Goal: Contribute content

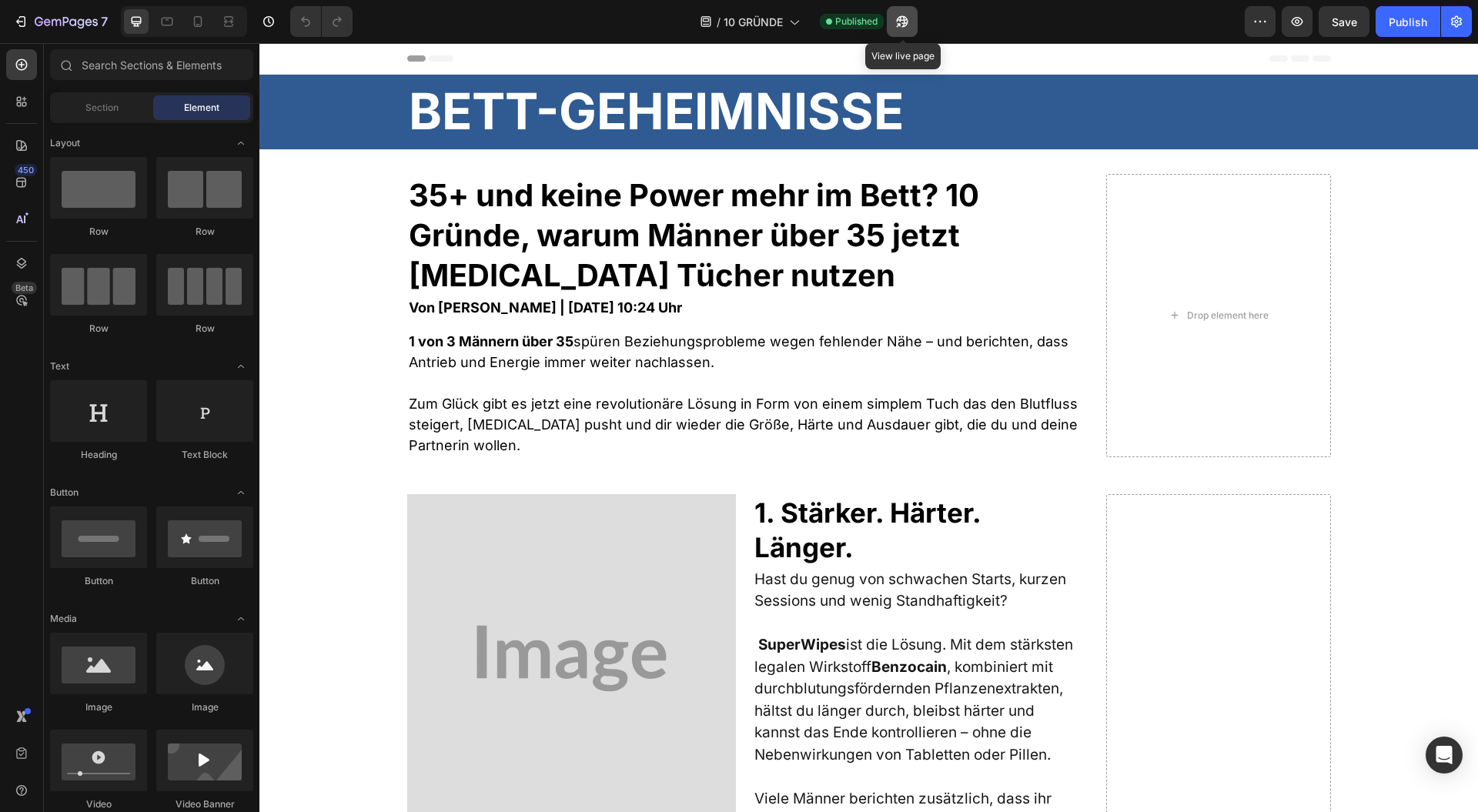
click at [905, 15] on icon "button" at bounding box center [902, 22] width 15 height 15
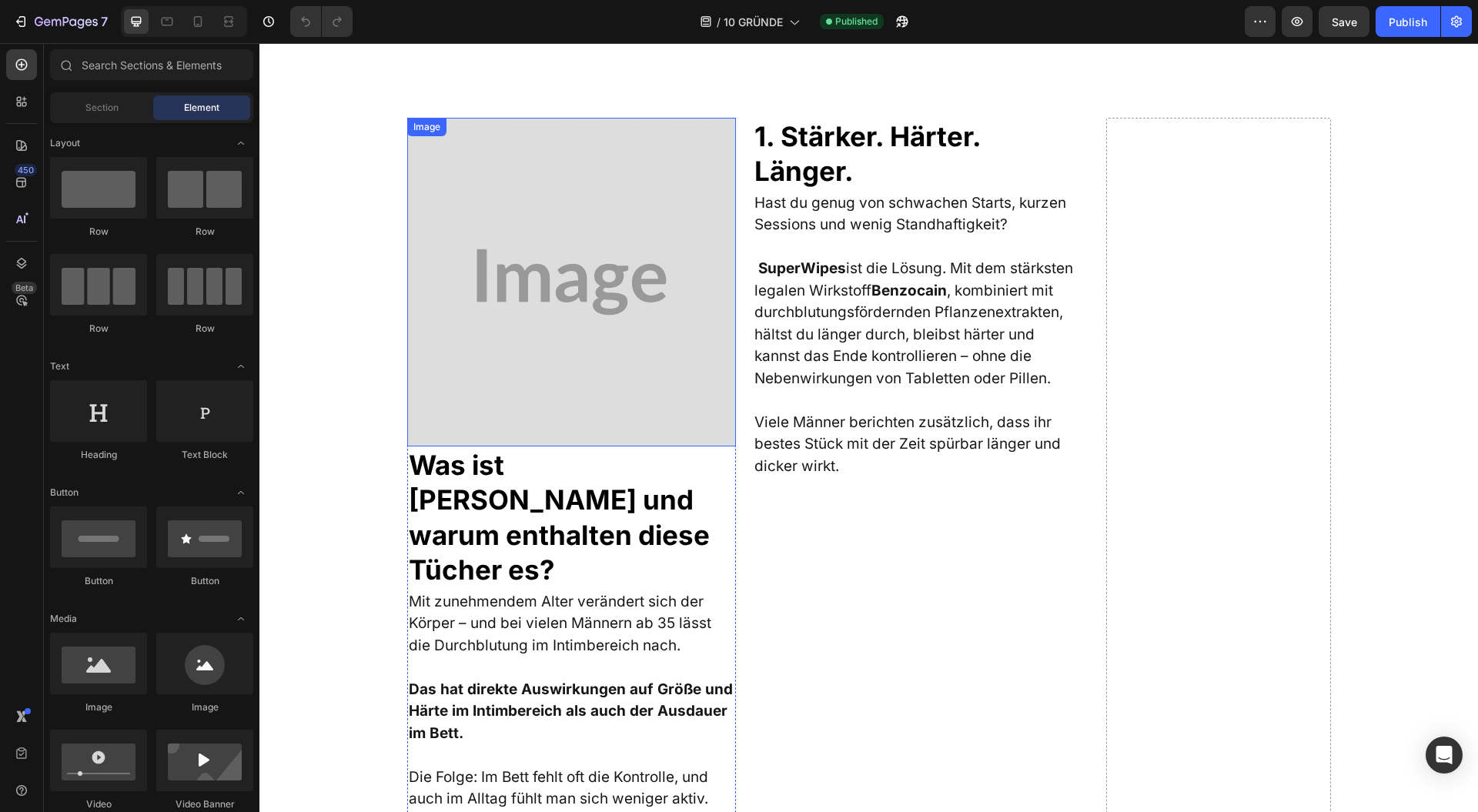
scroll to position [410, 0]
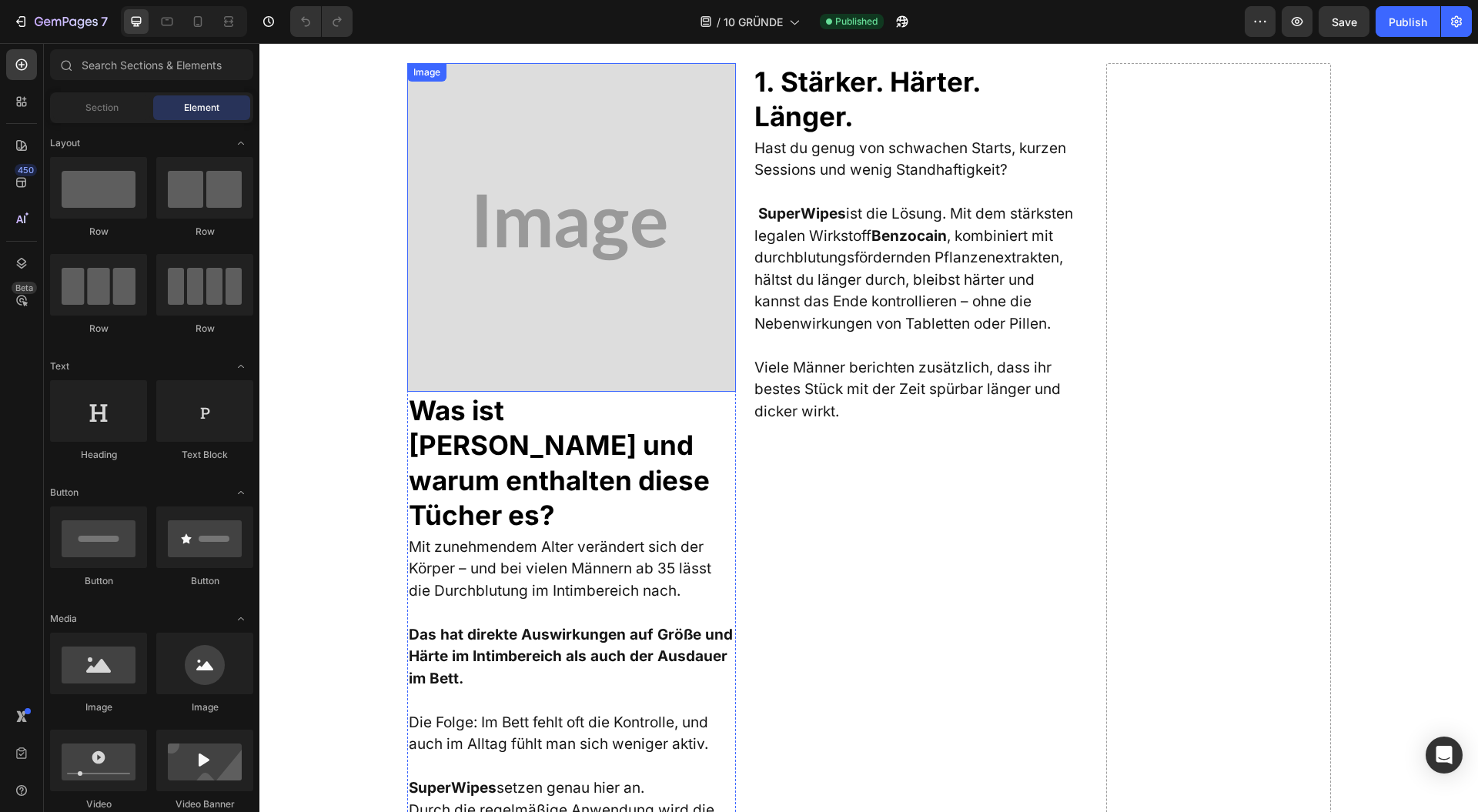
click at [590, 351] on img at bounding box center [571, 227] width 329 height 329
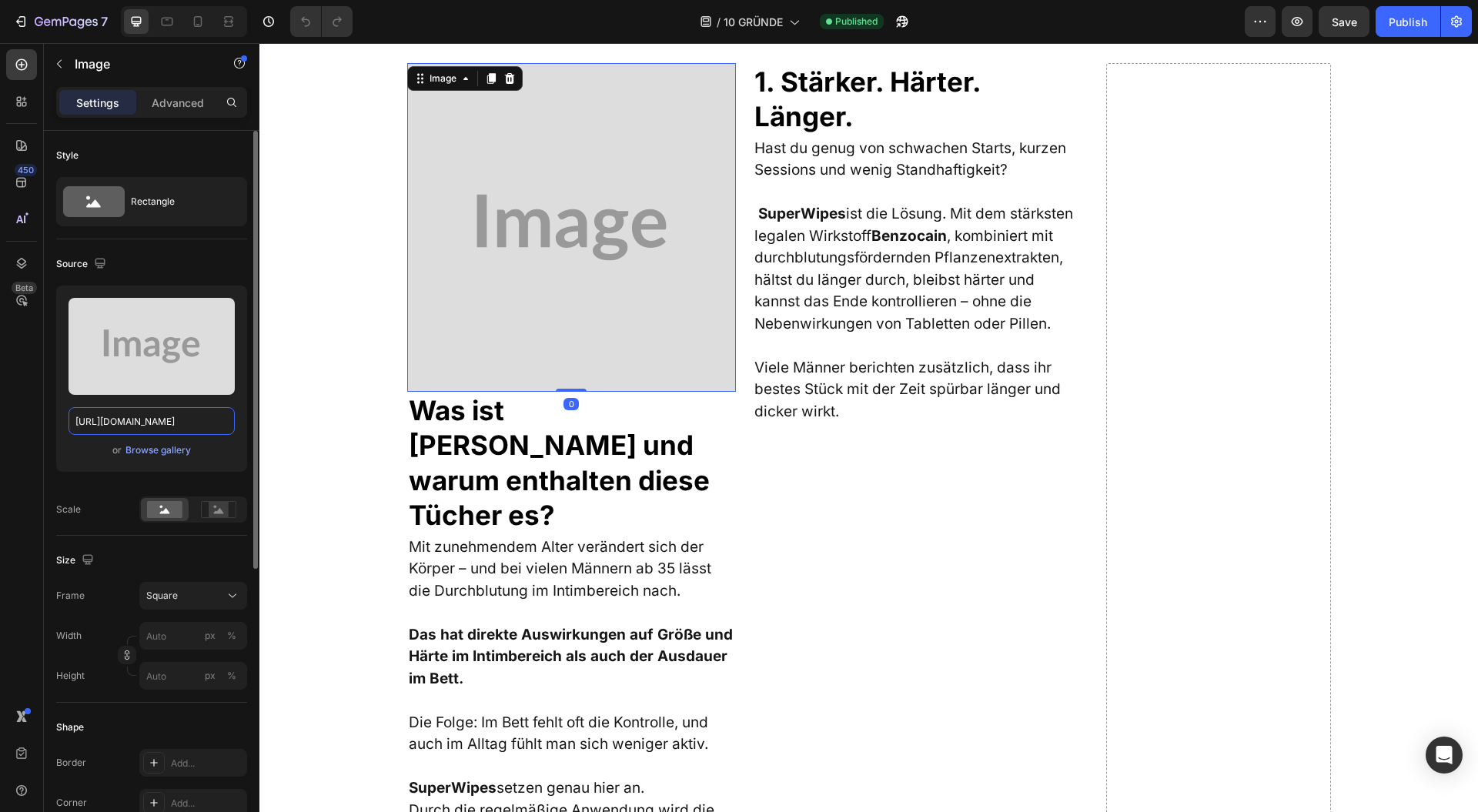
click at [177, 414] on input "[URL][DOMAIN_NAME]" at bounding box center [152, 421] width 166 height 28
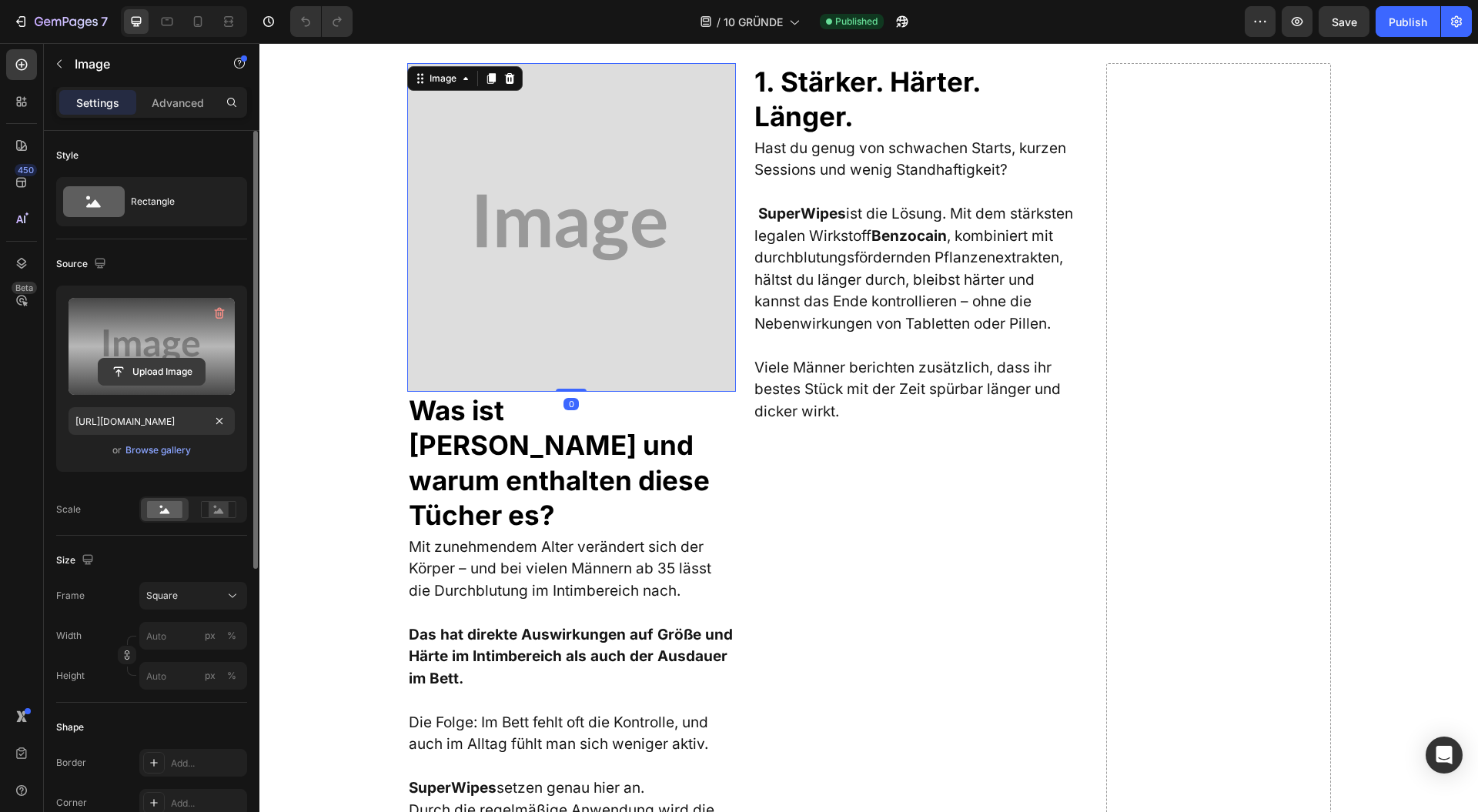
click at [177, 376] on input "file" at bounding box center [152, 372] width 106 height 26
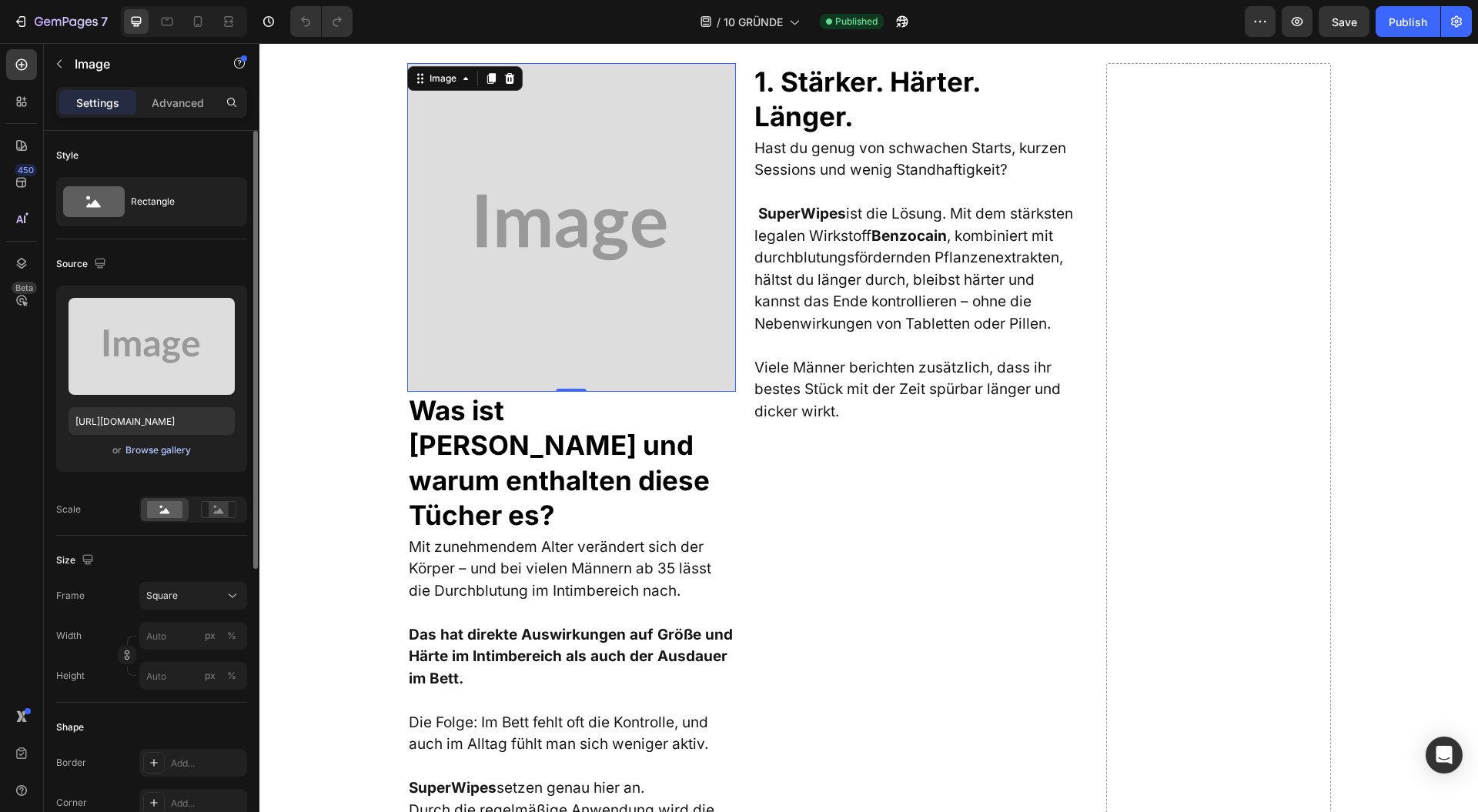
click at [159, 449] on div "Browse gallery" at bounding box center [158, 450] width 65 height 14
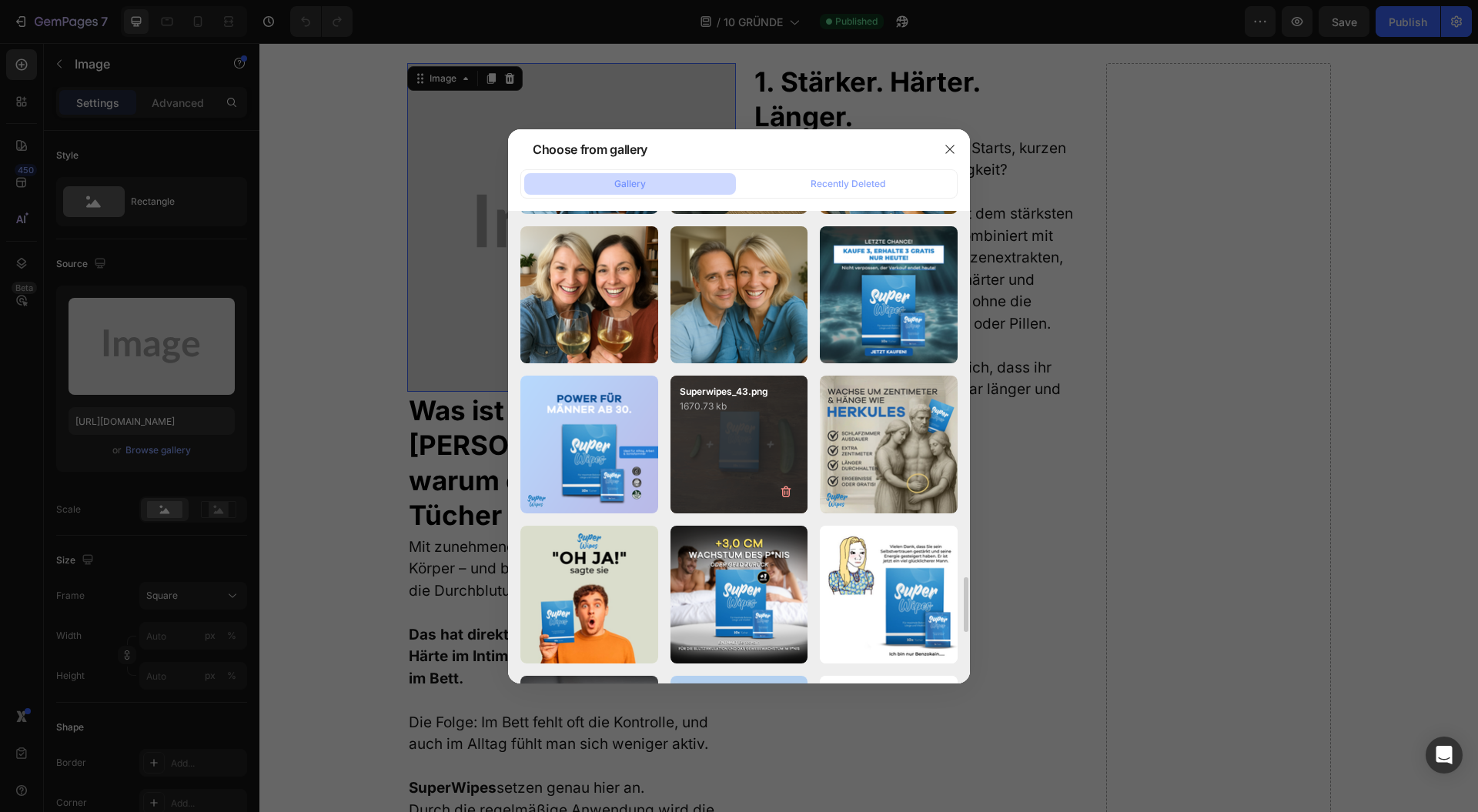
scroll to position [3348, 0]
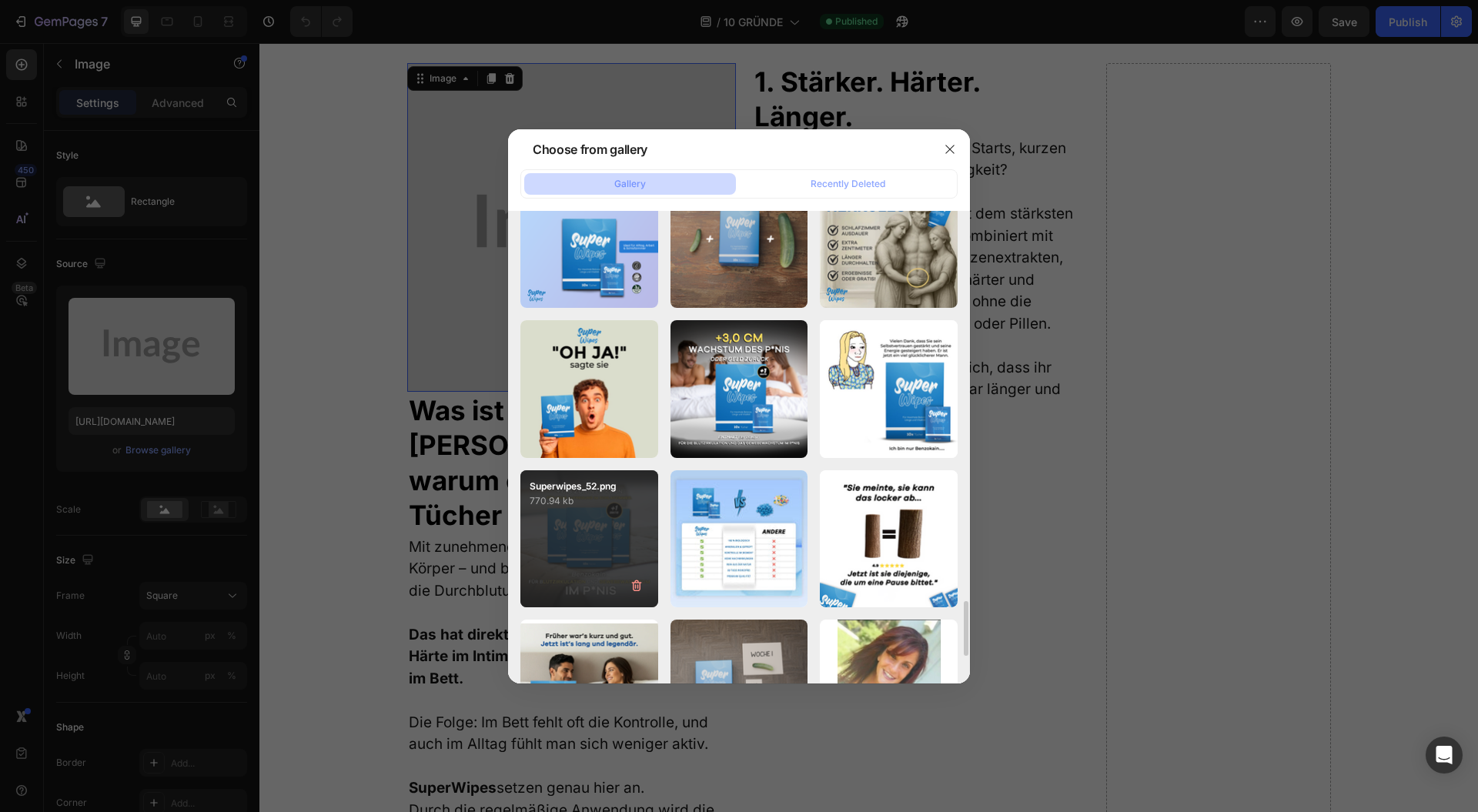
click at [562, 560] on div "Superwipes_52.png 770.94 kb" at bounding box center [589, 539] width 138 height 138
type input "https://cdn.shopify.com/s/files/1/0943/4120/2244/files/gempages_578977757858366…"
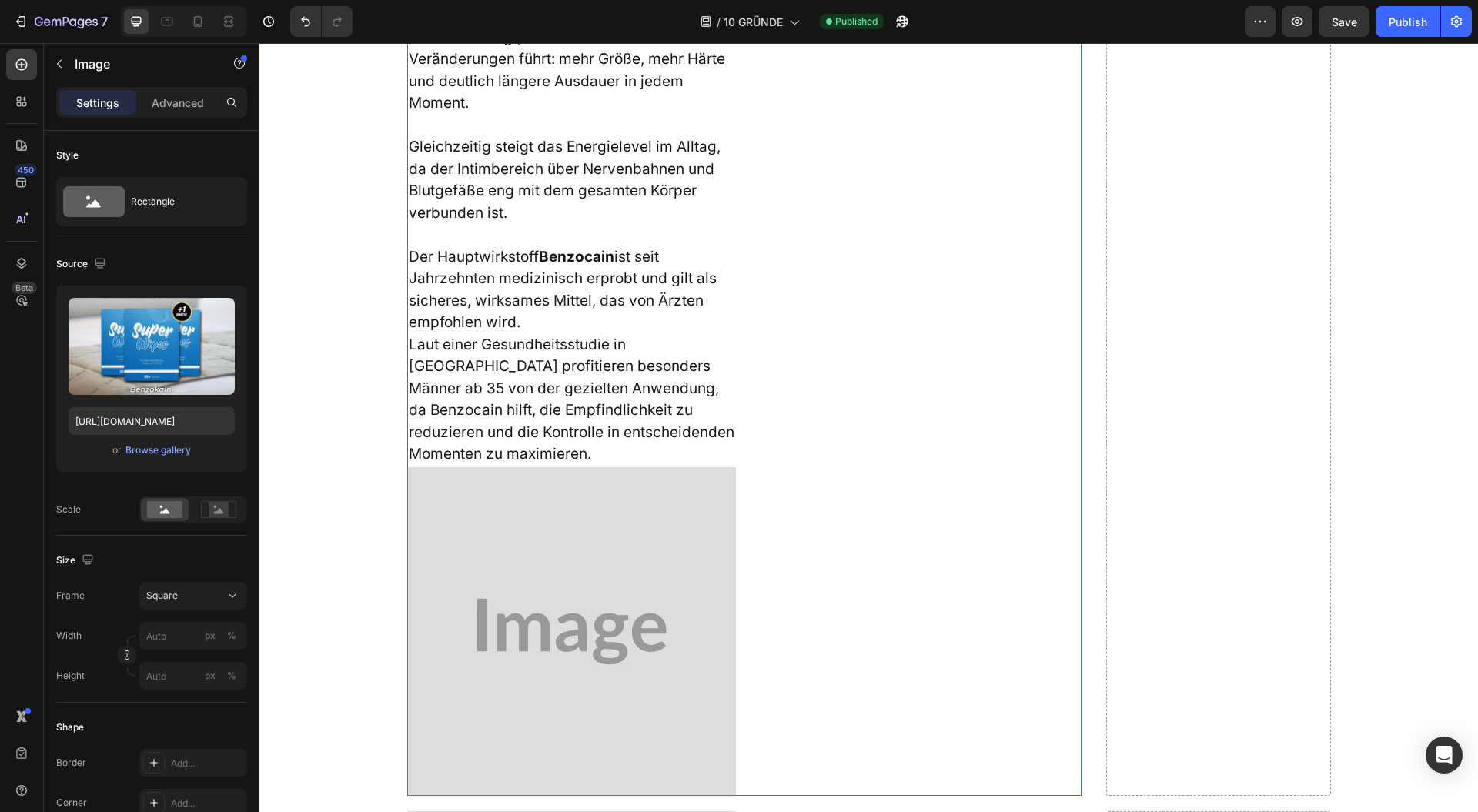
scroll to position [1334, 0]
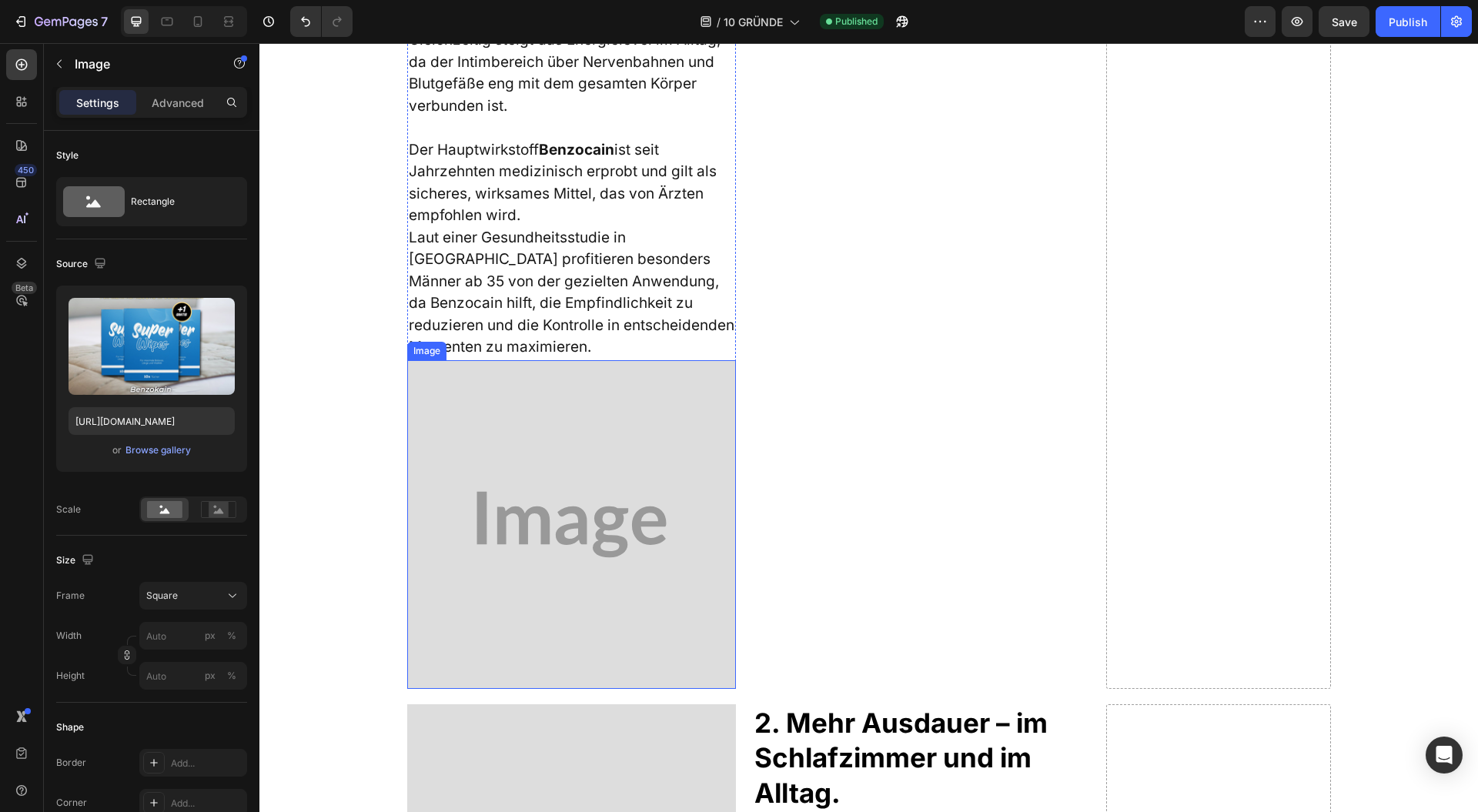
click at [572, 419] on img at bounding box center [571, 524] width 329 height 329
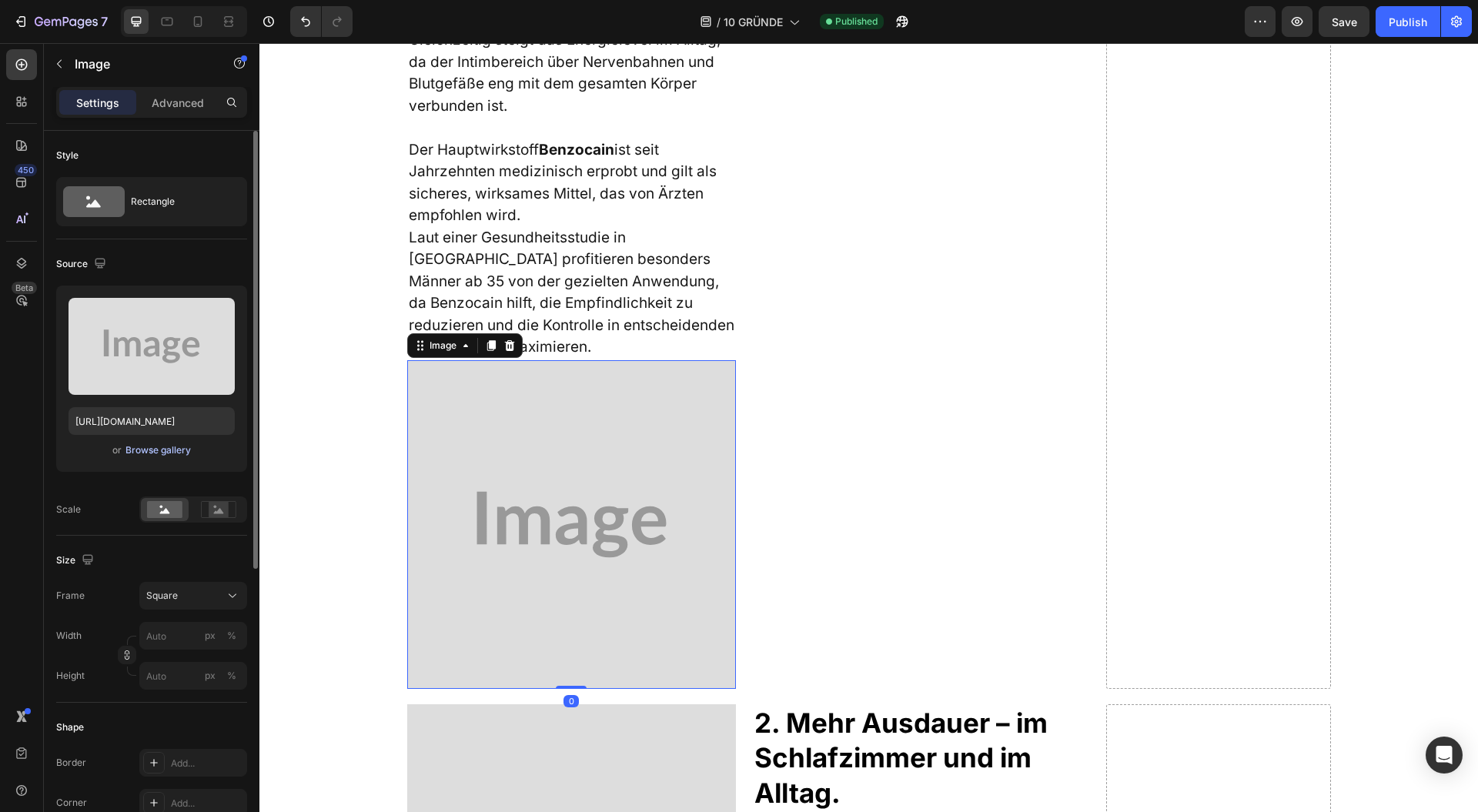
click at [169, 445] on div "Browse gallery" at bounding box center [158, 450] width 65 height 14
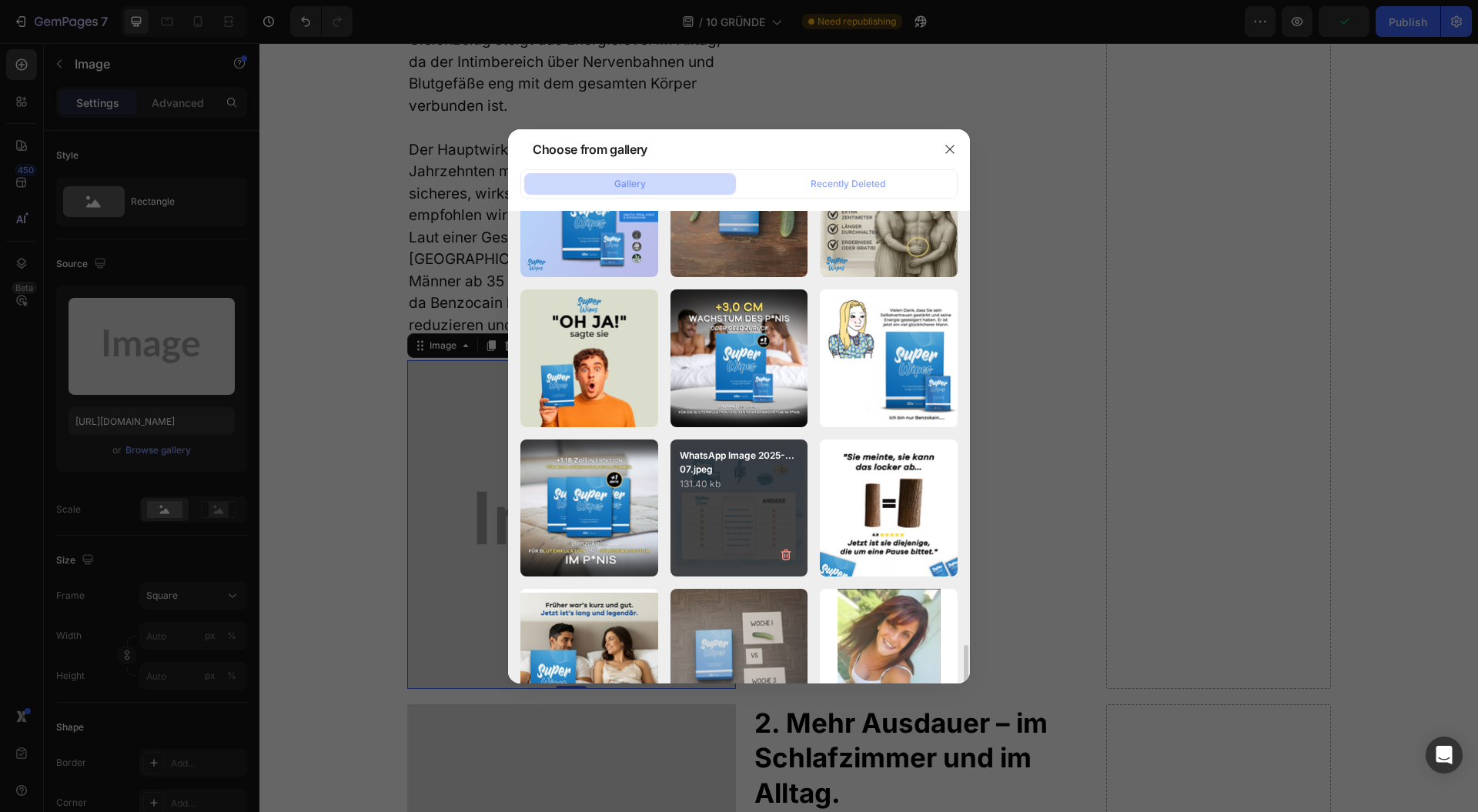
scroll to position [3173, 0]
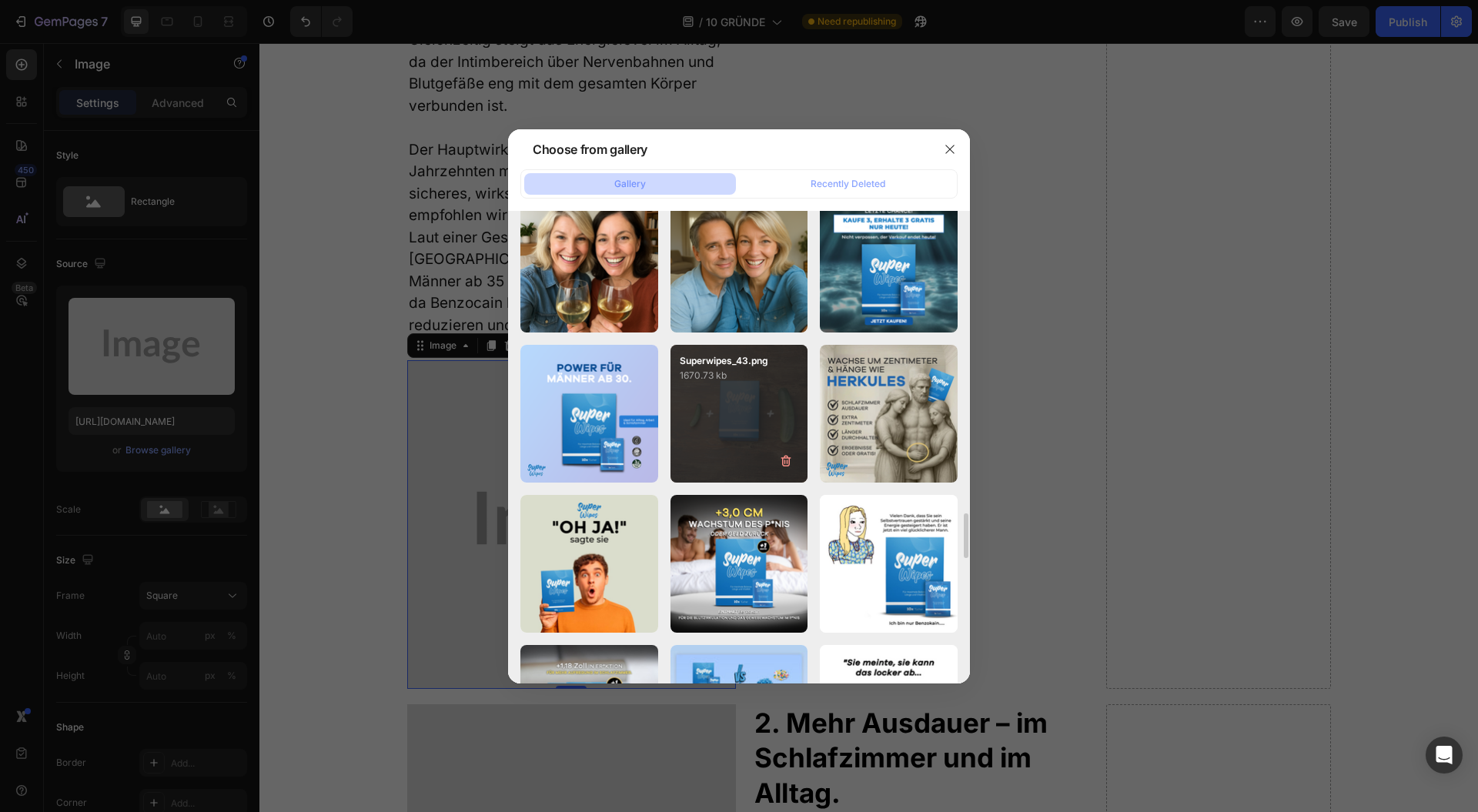
click at [730, 428] on div "Superwipes_43.png 1670.73 kb" at bounding box center [739, 413] width 138 height 138
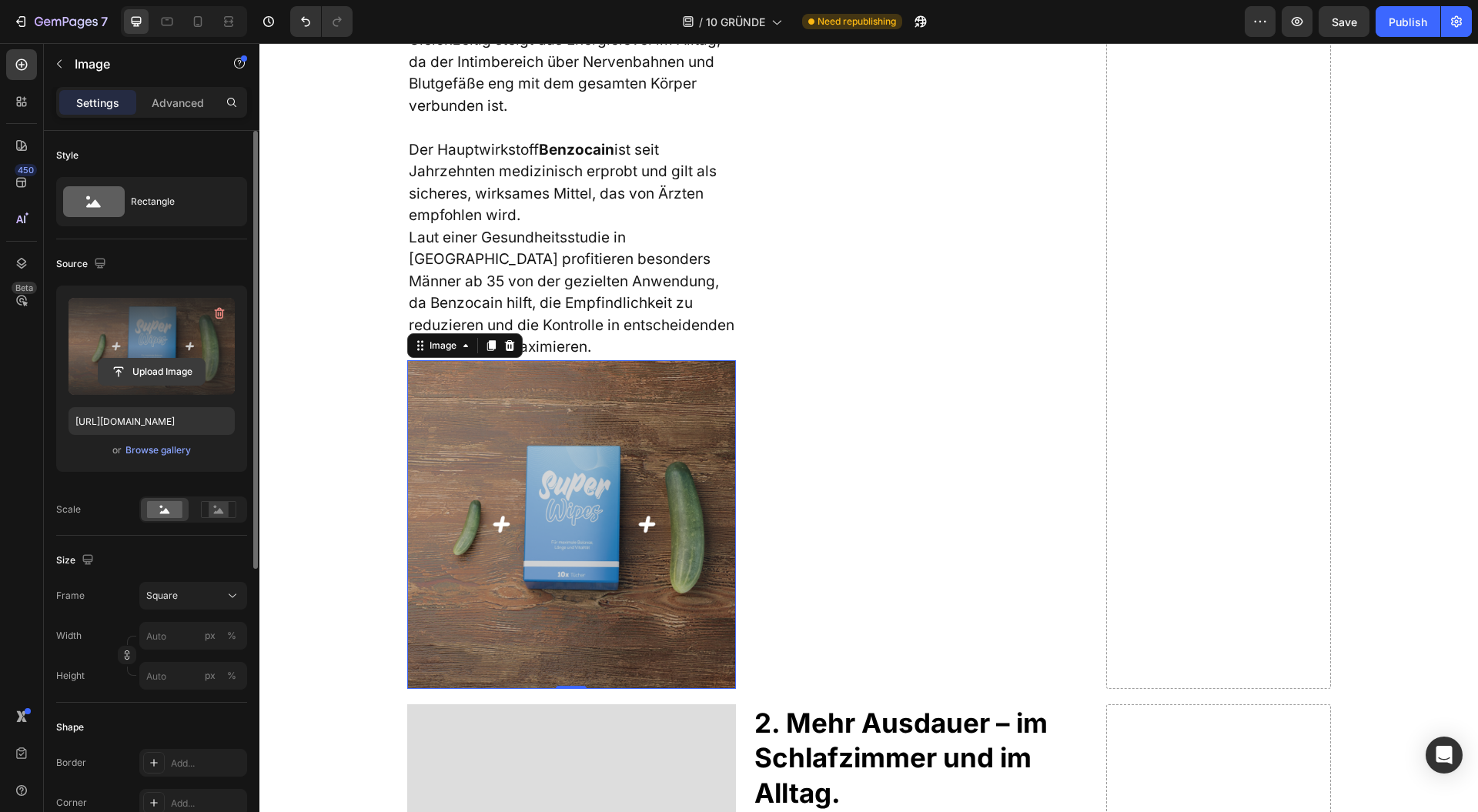
click at [169, 366] on input "file" at bounding box center [152, 372] width 106 height 26
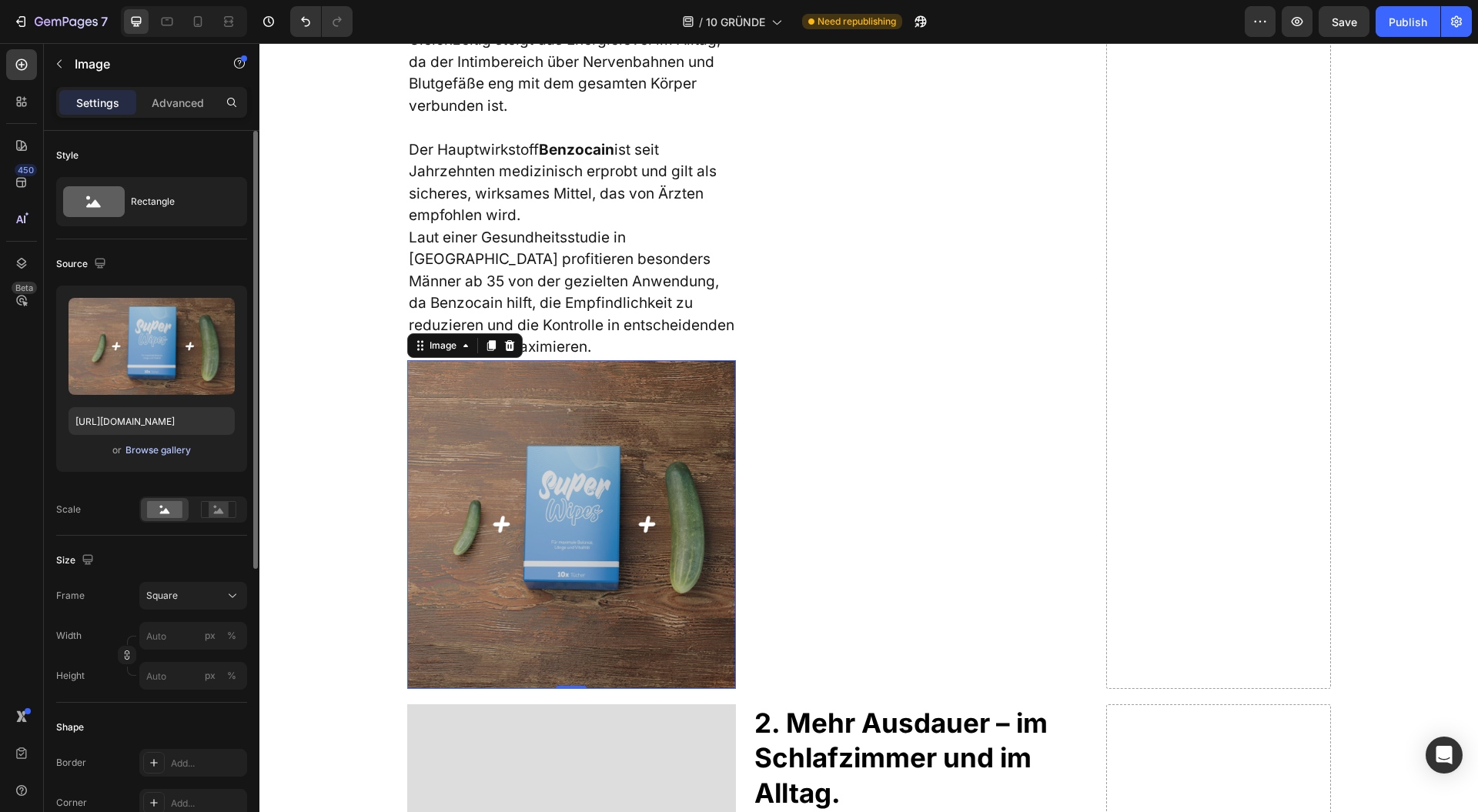
click at [179, 449] on div "Browse gallery" at bounding box center [158, 450] width 65 height 14
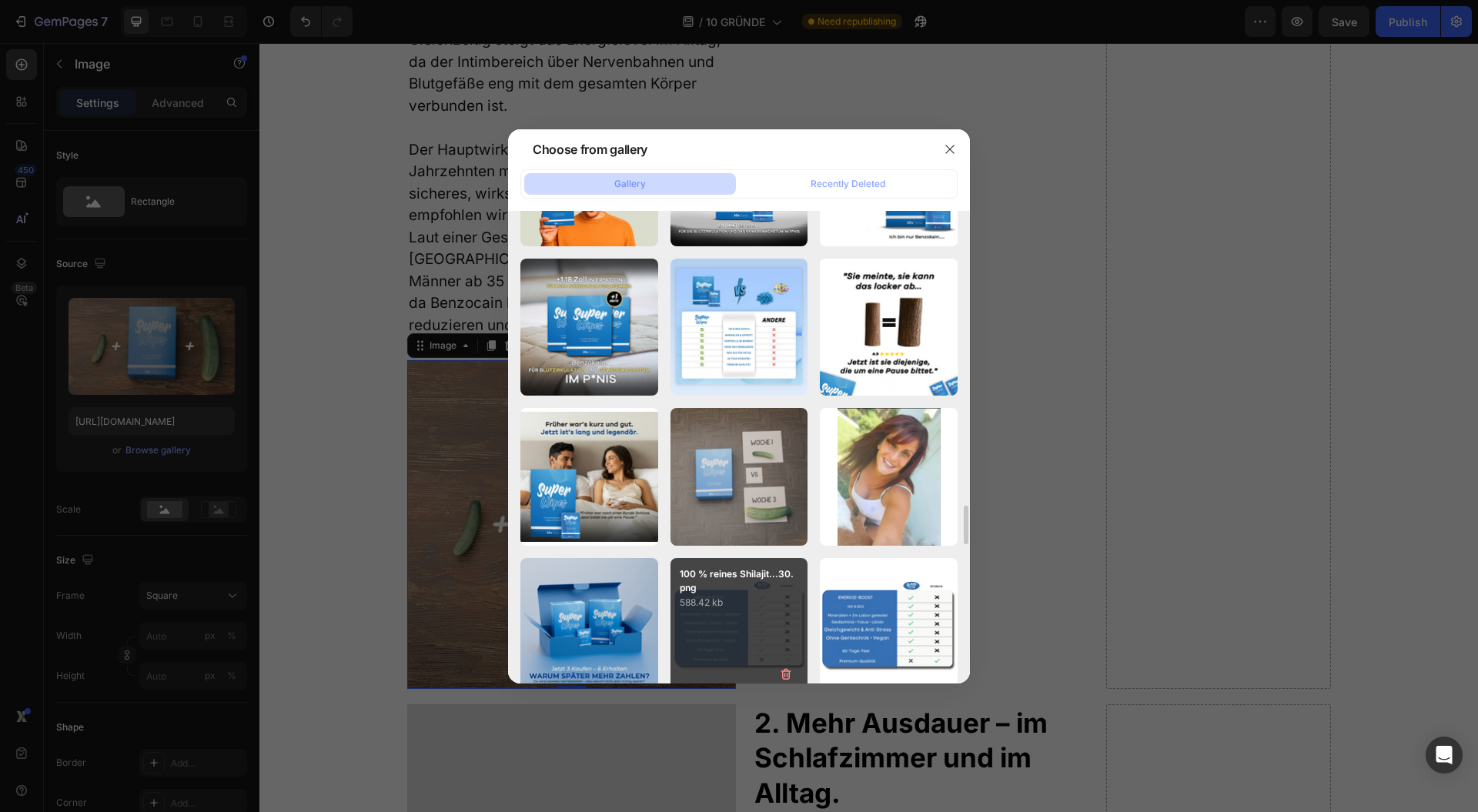
scroll to position [3764, 0]
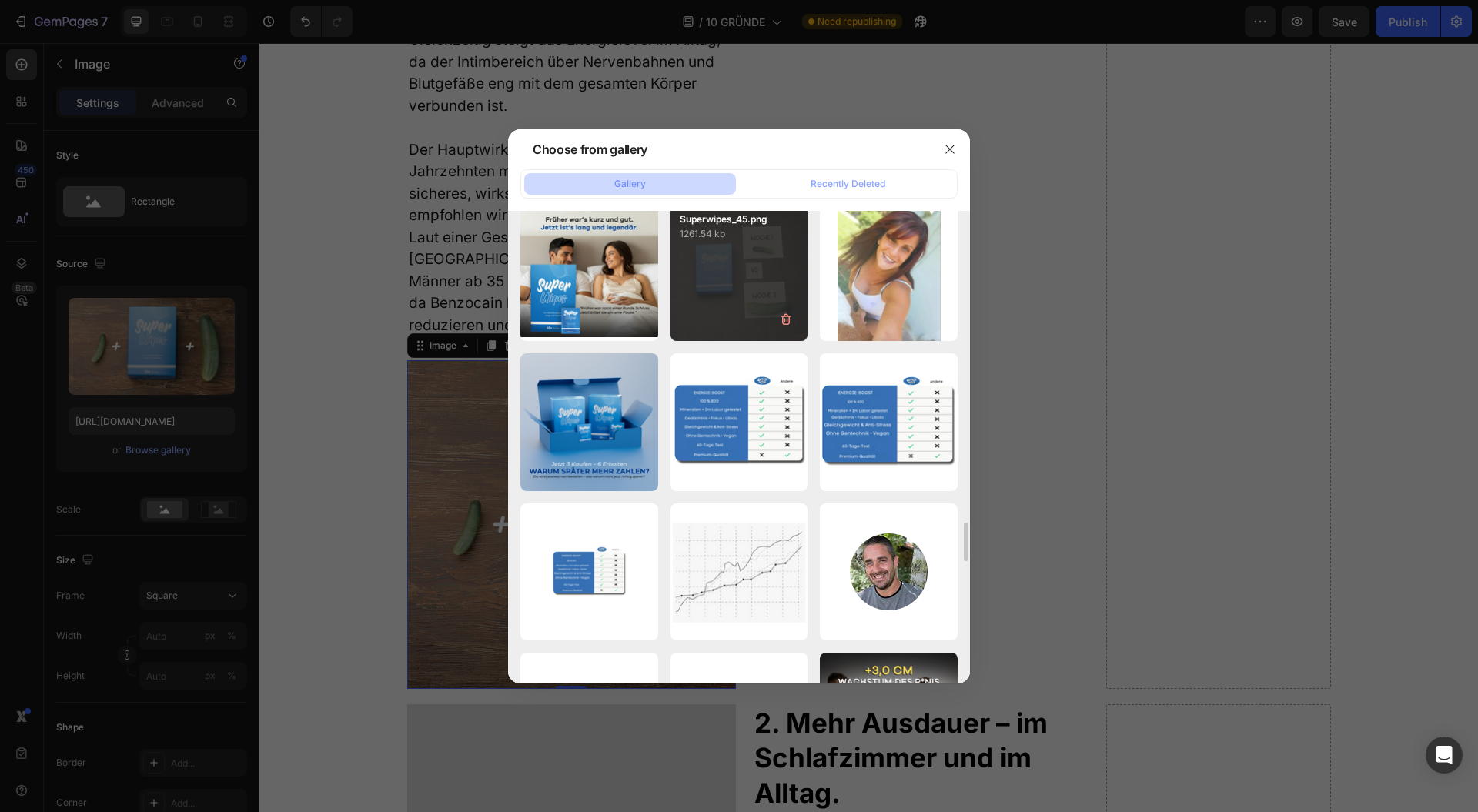
click at [746, 301] on div "Superwipes_45.png 1261.54 kb" at bounding box center [739, 272] width 138 height 138
type input "https://cdn.shopify.com/s/files/1/0943/4120/2244/files/gempages_578977757858366…"
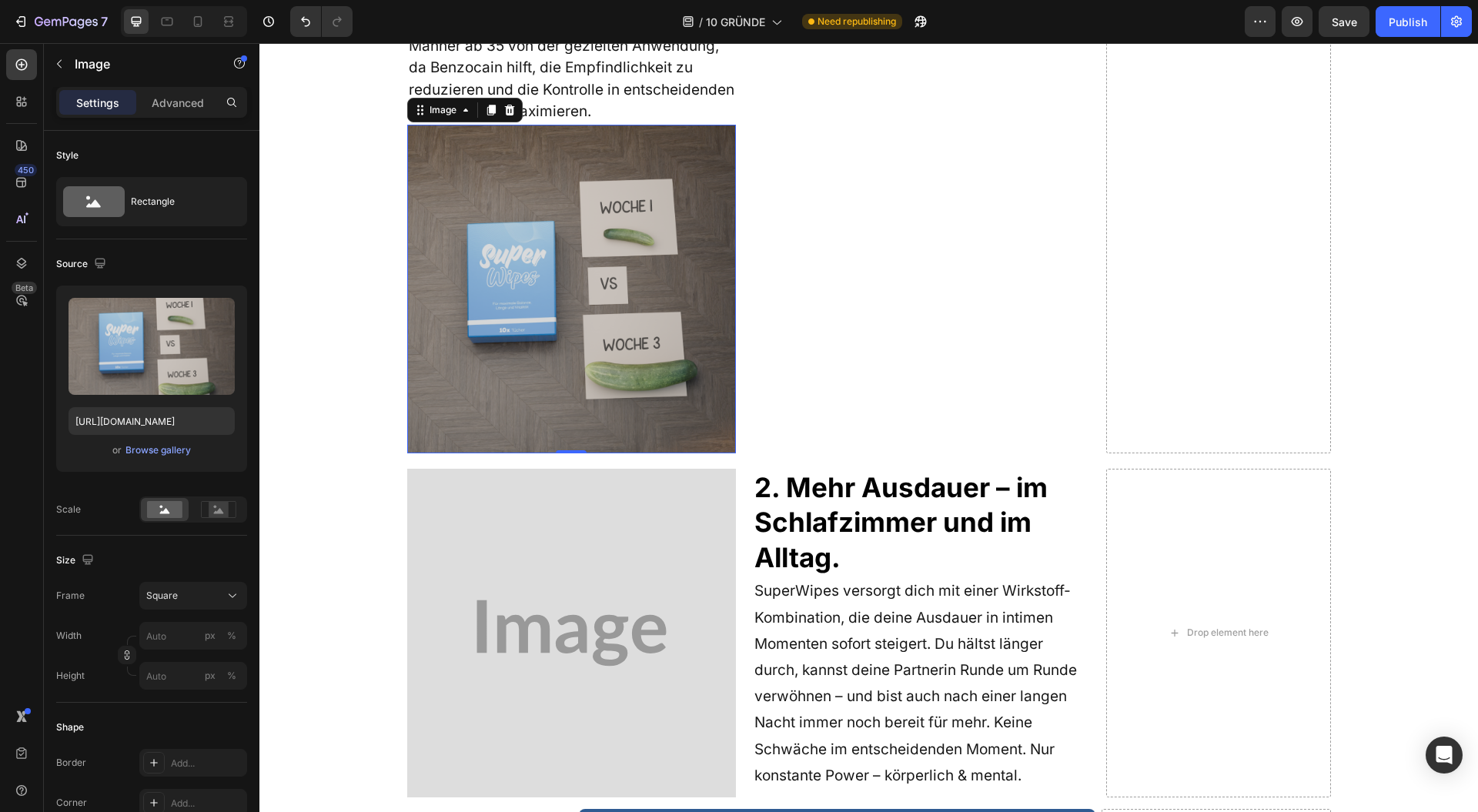
scroll to position [1641, 0]
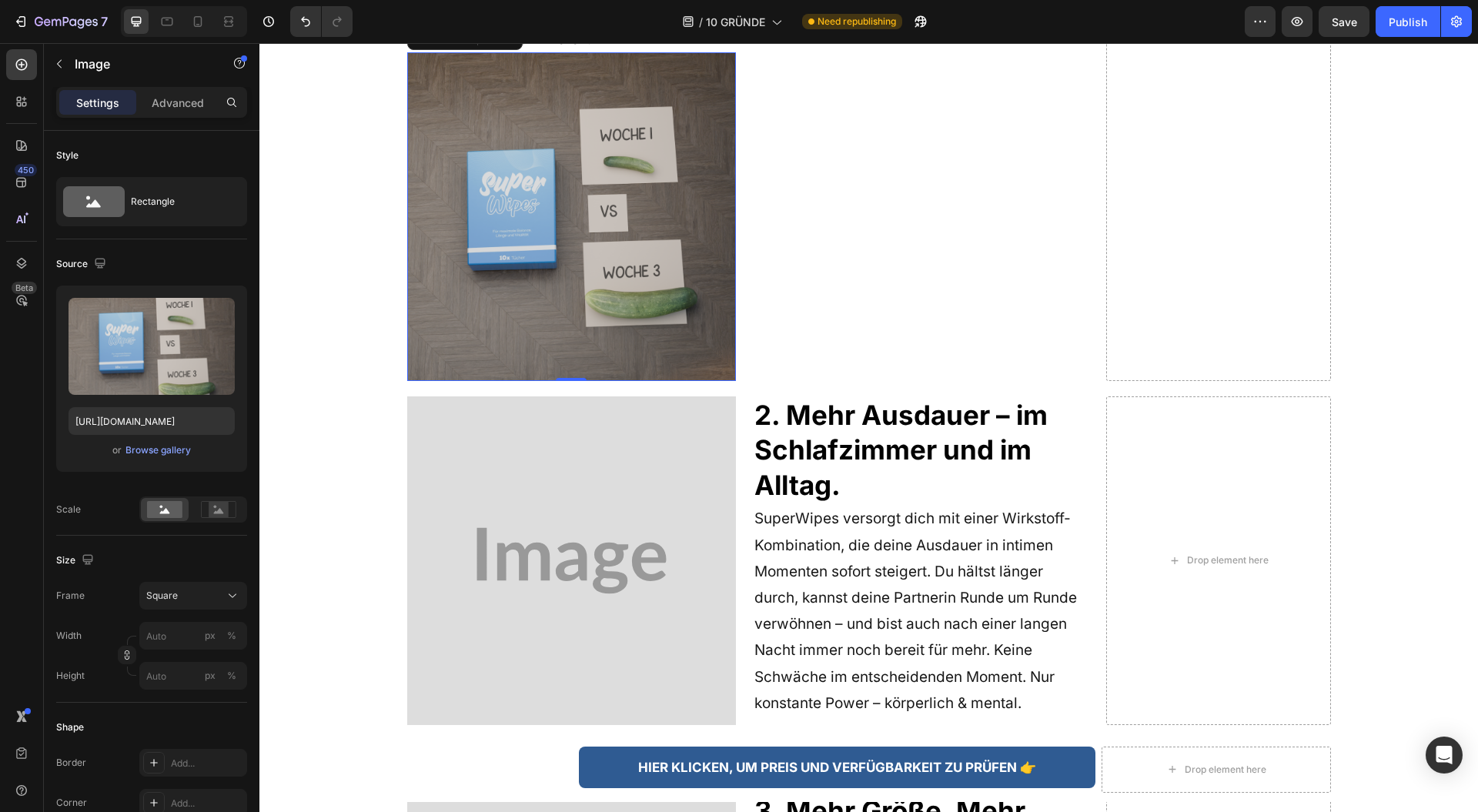
click at [592, 431] on img at bounding box center [571, 560] width 329 height 329
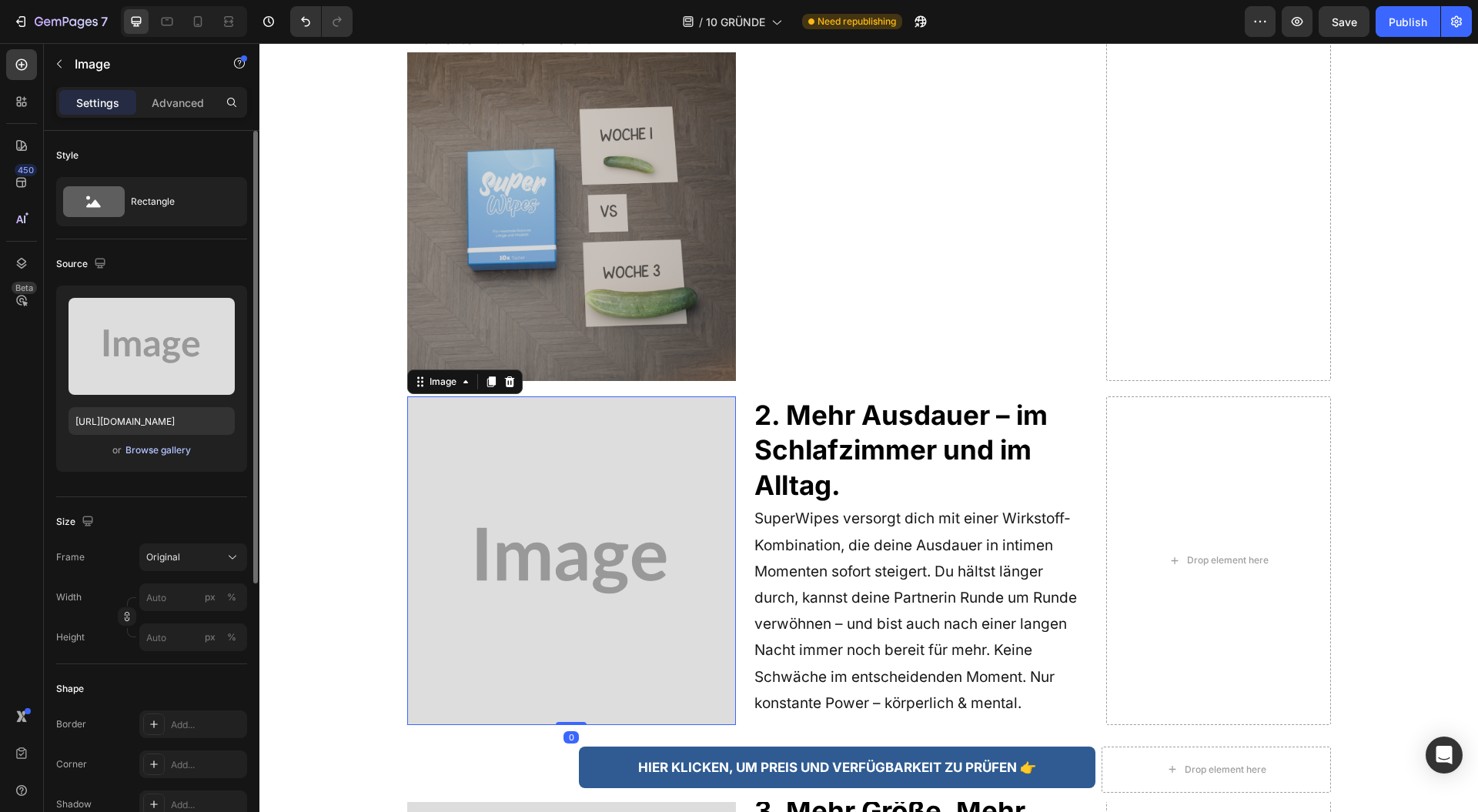
click at [138, 445] on div "Browse gallery" at bounding box center [158, 450] width 65 height 14
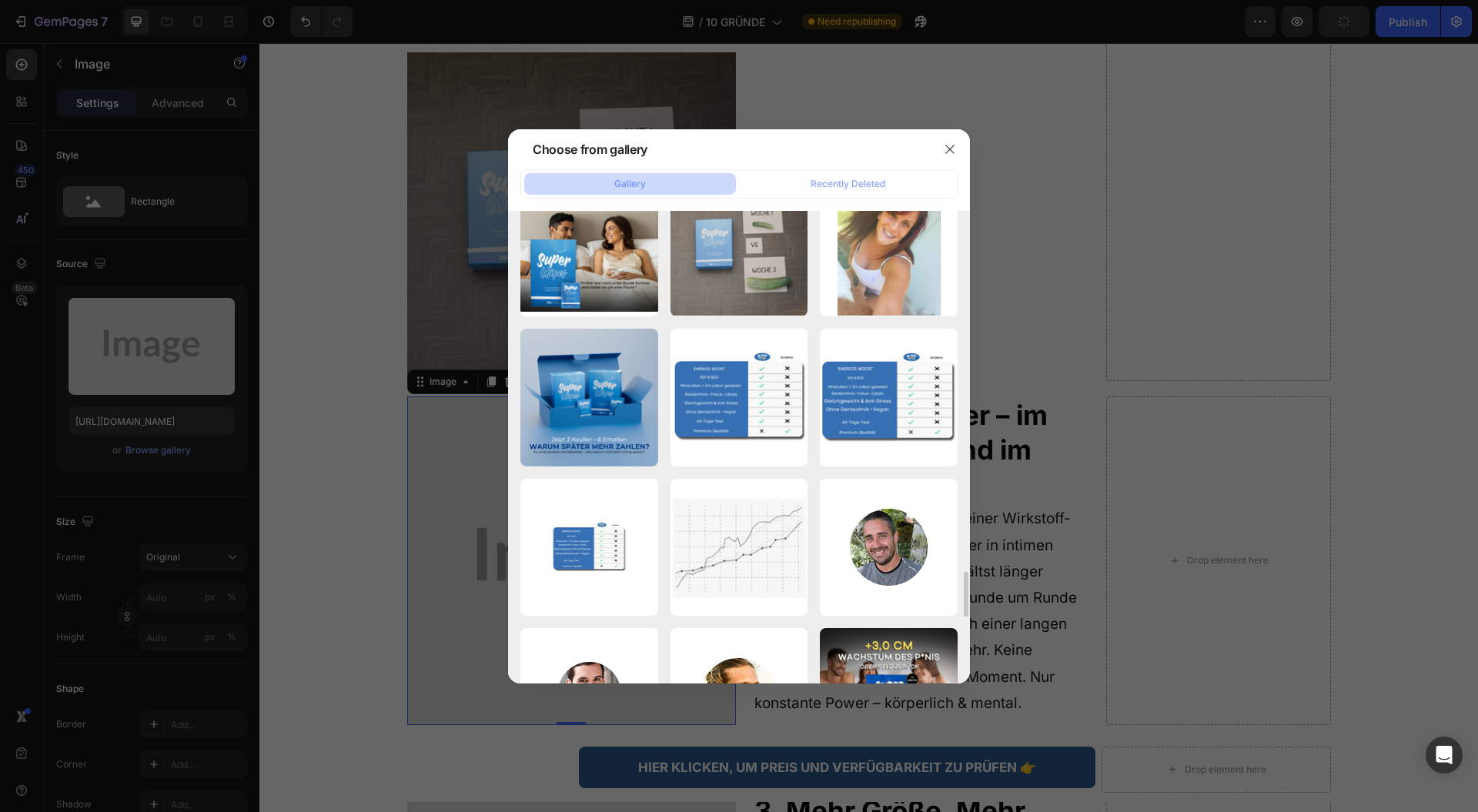
scroll to position [3584, 0]
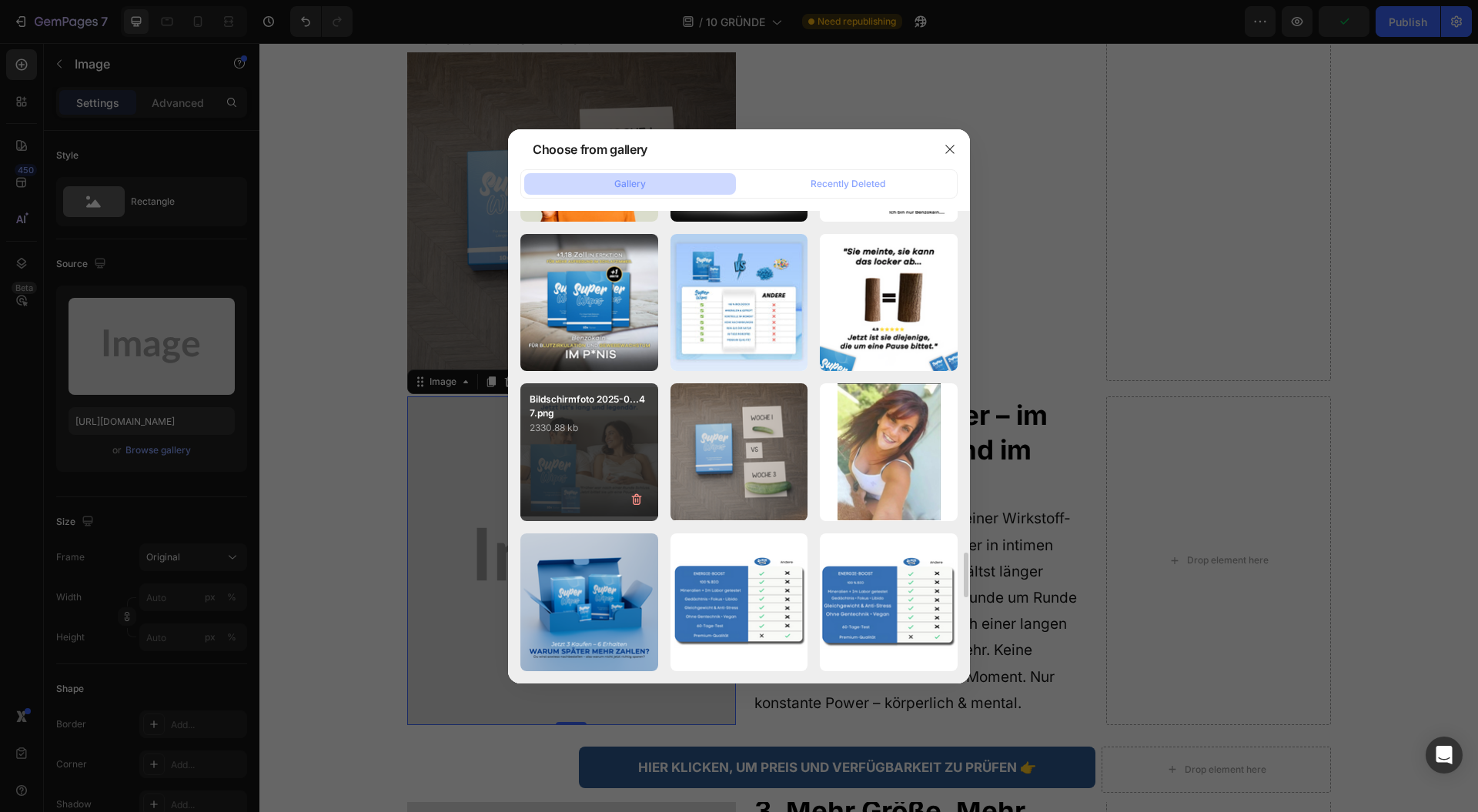
click at [614, 487] on div "Bildschirmfoto 2025-0...47.png 2330.88 kb" at bounding box center [589, 452] width 138 height 138
type input "https://cdn.shopify.com/s/files/1/0943/4120/2244/files/gempages_578977757858366…"
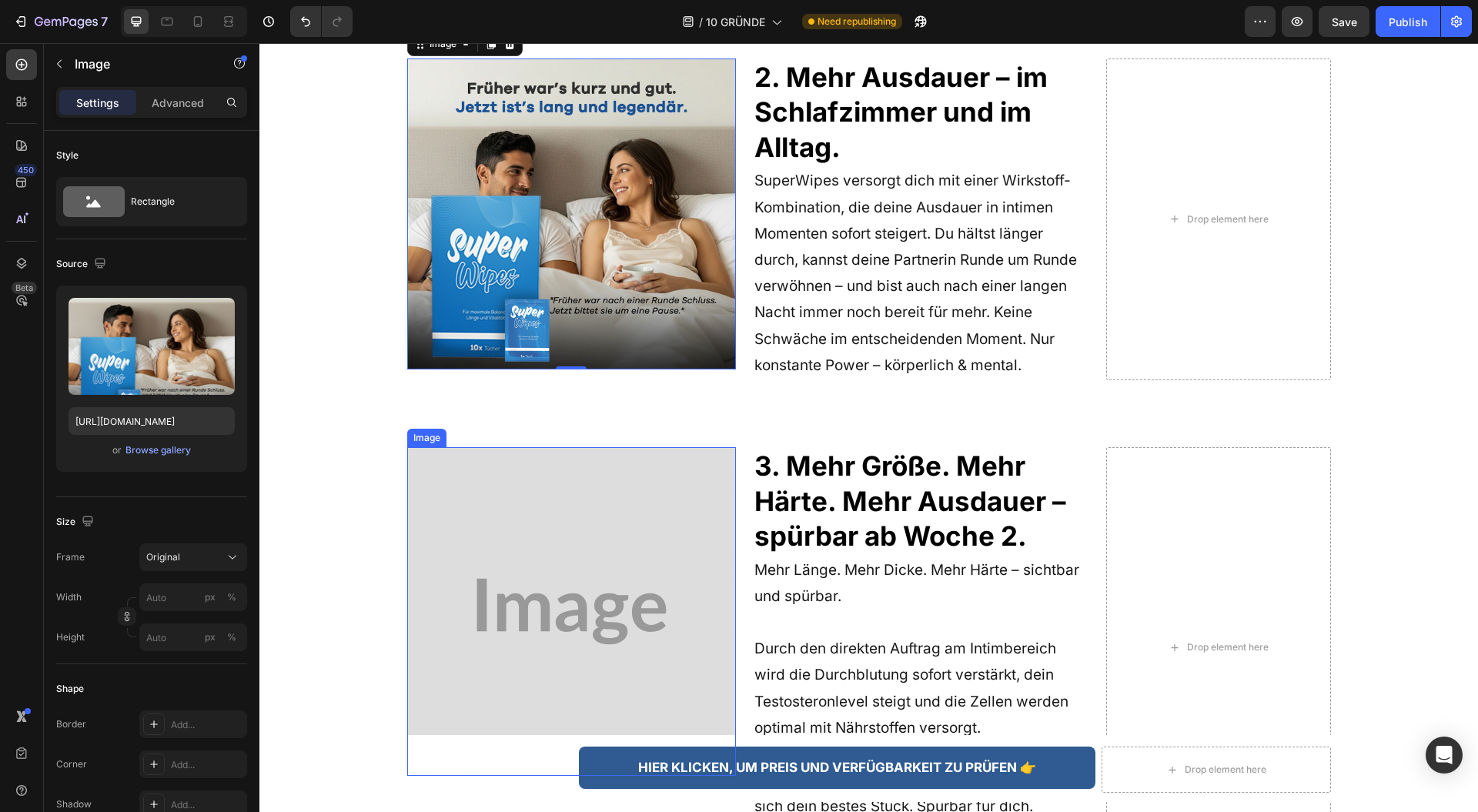
scroll to position [2051, 0]
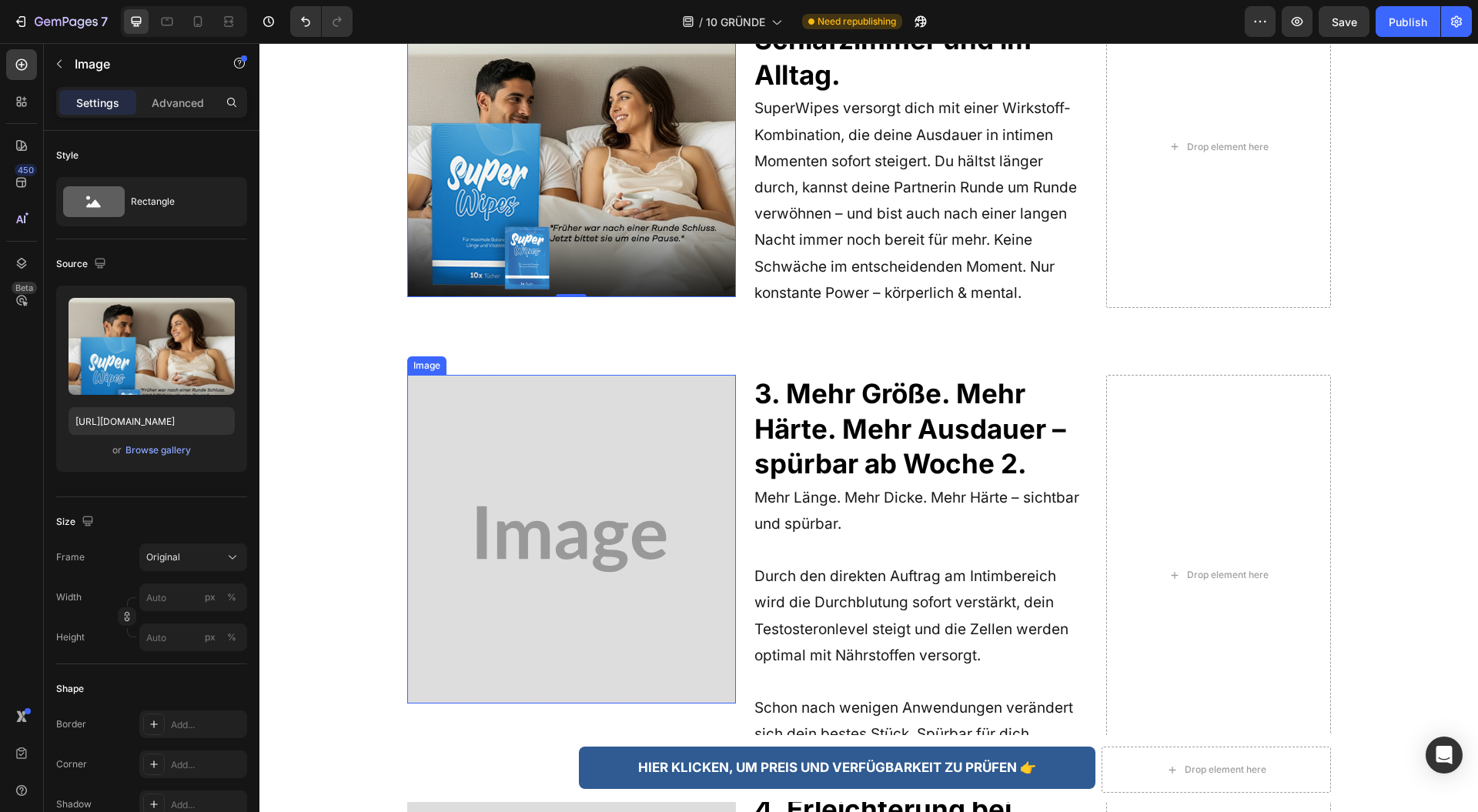
click at [508, 375] on img at bounding box center [571, 539] width 329 height 329
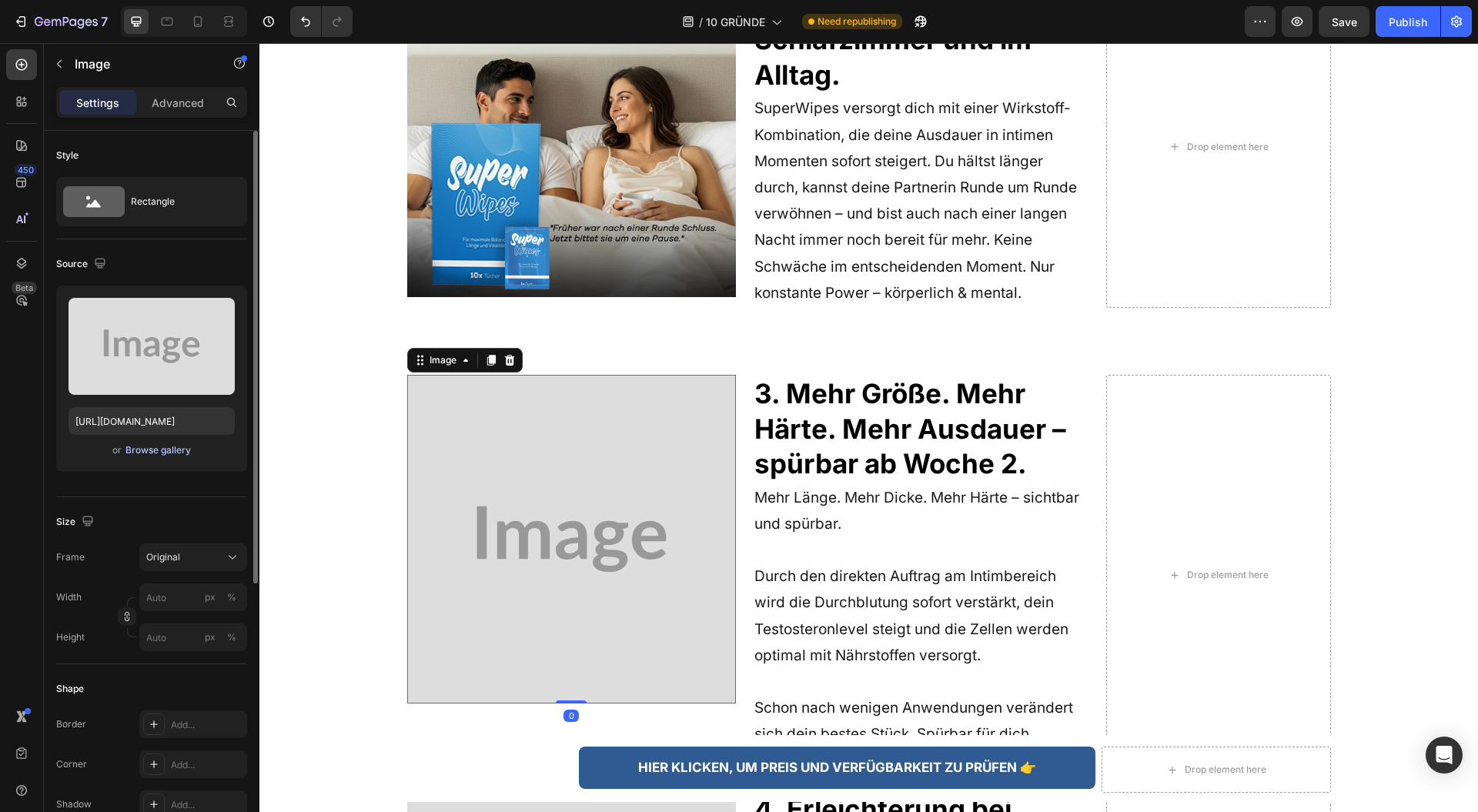
click at [162, 454] on div "Browse gallery" at bounding box center [158, 450] width 65 height 14
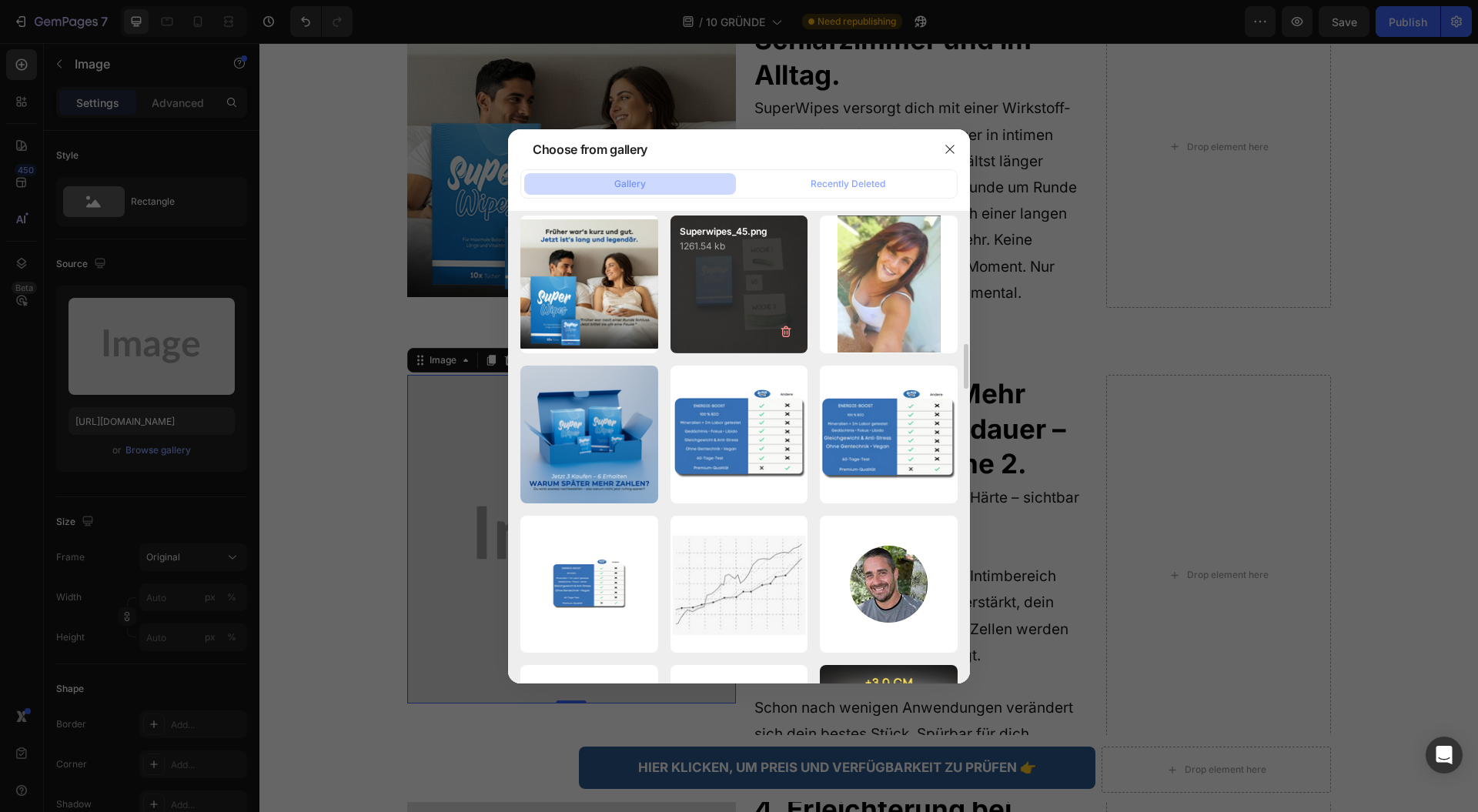
scroll to position [3342, 0]
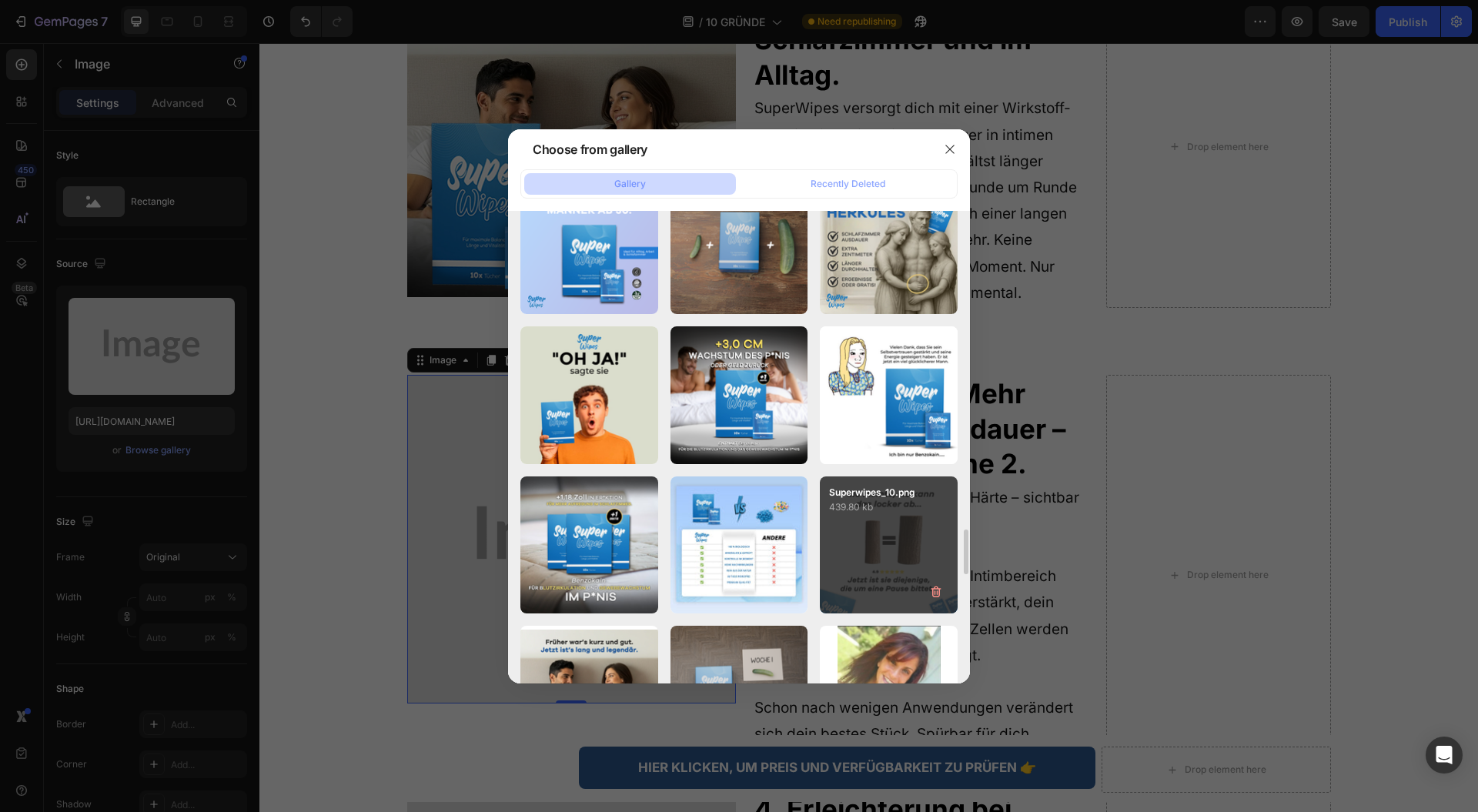
click at [852, 557] on div "Superwipes_10.png 439.80 kb" at bounding box center [888, 545] width 138 height 138
type input "https://cdn.shopify.com/s/files/1/0943/4120/2244/files/gempages_578977757858366…"
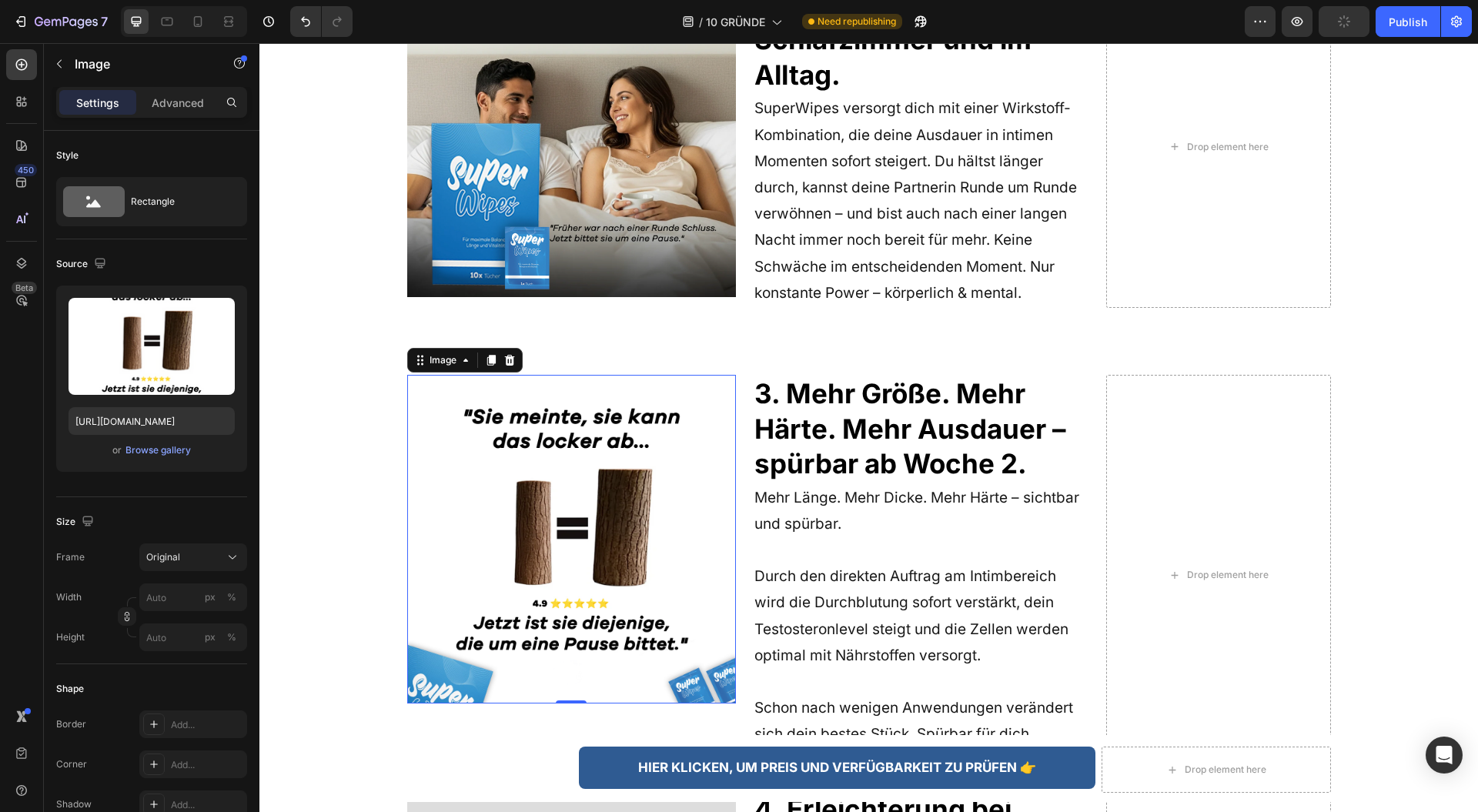
scroll to position [2359, 0]
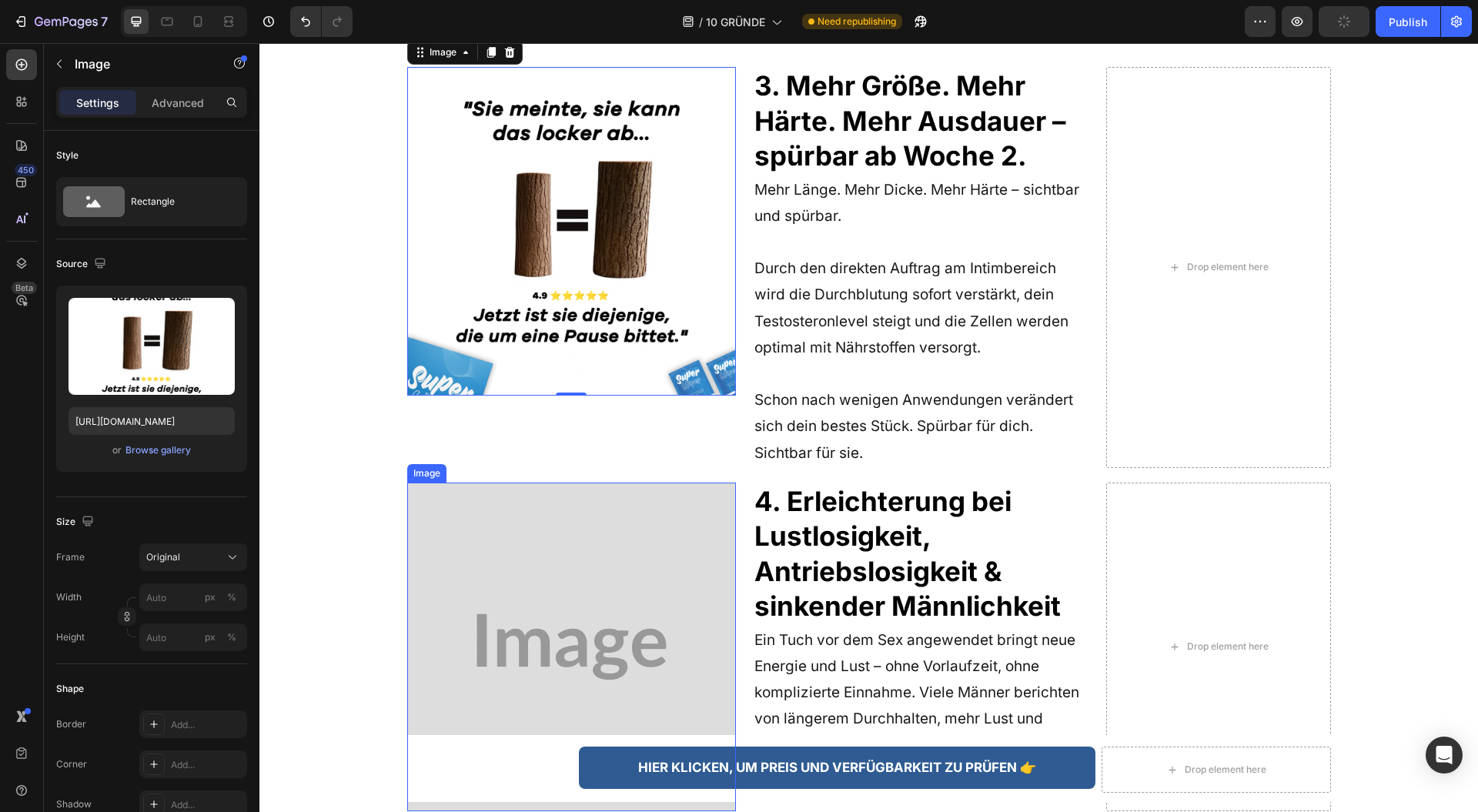
click at [555, 557] on img at bounding box center [571, 647] width 329 height 329
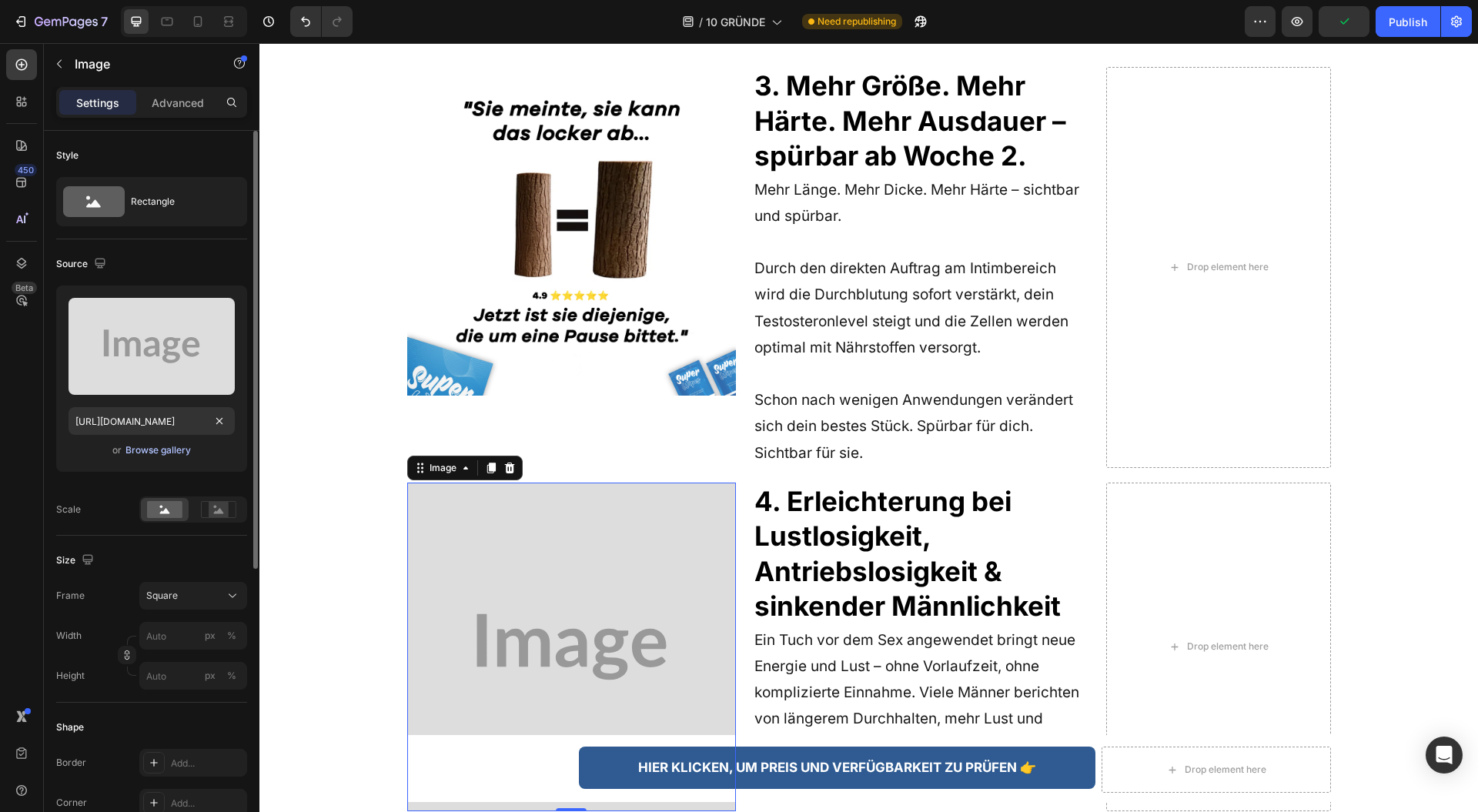
drag, startPoint x: 143, startPoint y: 365, endPoint x: 139, endPoint y: 447, distance: 82.1
click at [139, 447] on div "Upload Image https://placehold.co/1080x1080?text=Image or Browse gallery" at bounding box center [152, 379] width 191 height 186
click at [139, 448] on div "Browse gallery" at bounding box center [158, 450] width 65 height 14
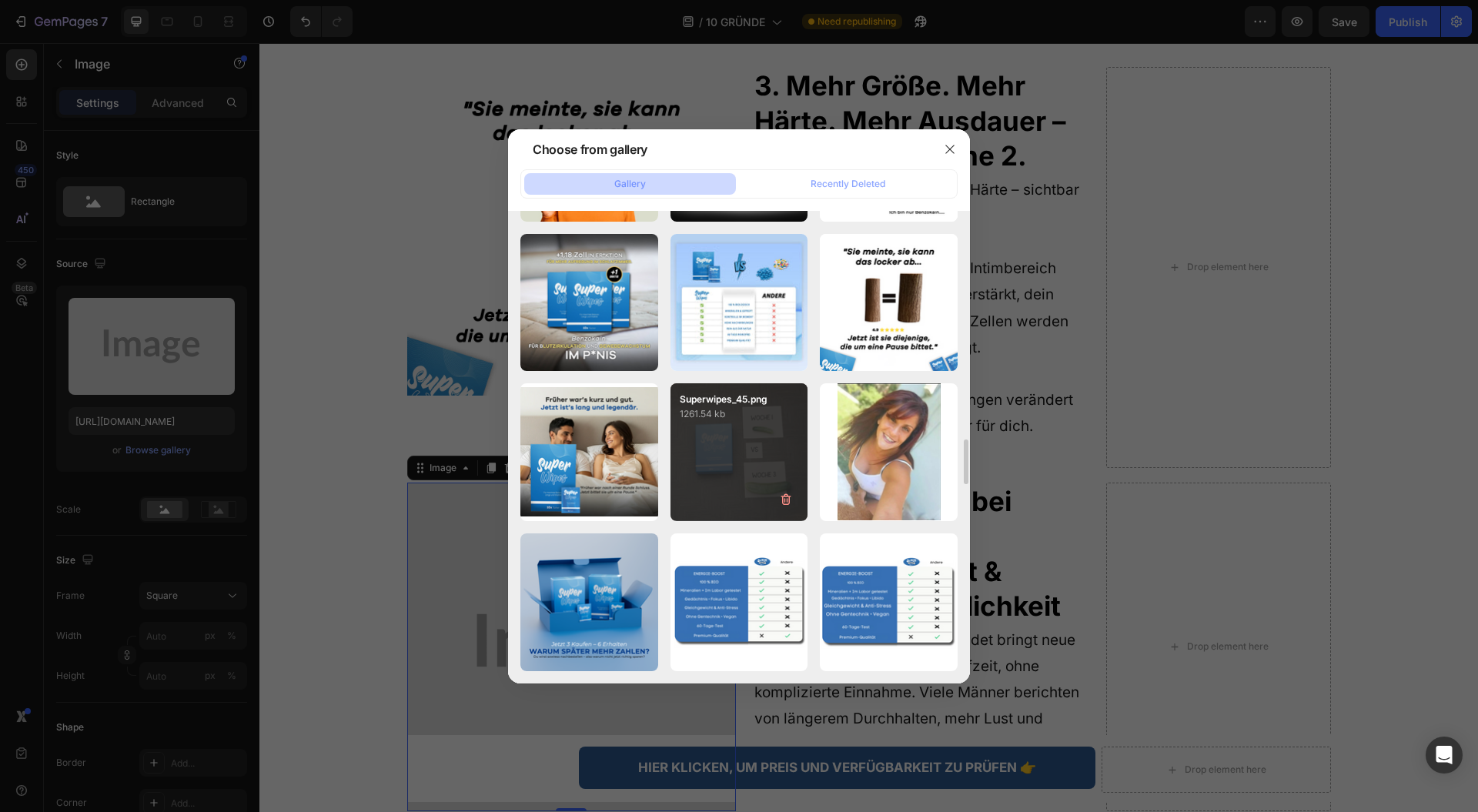
scroll to position [3379, 0]
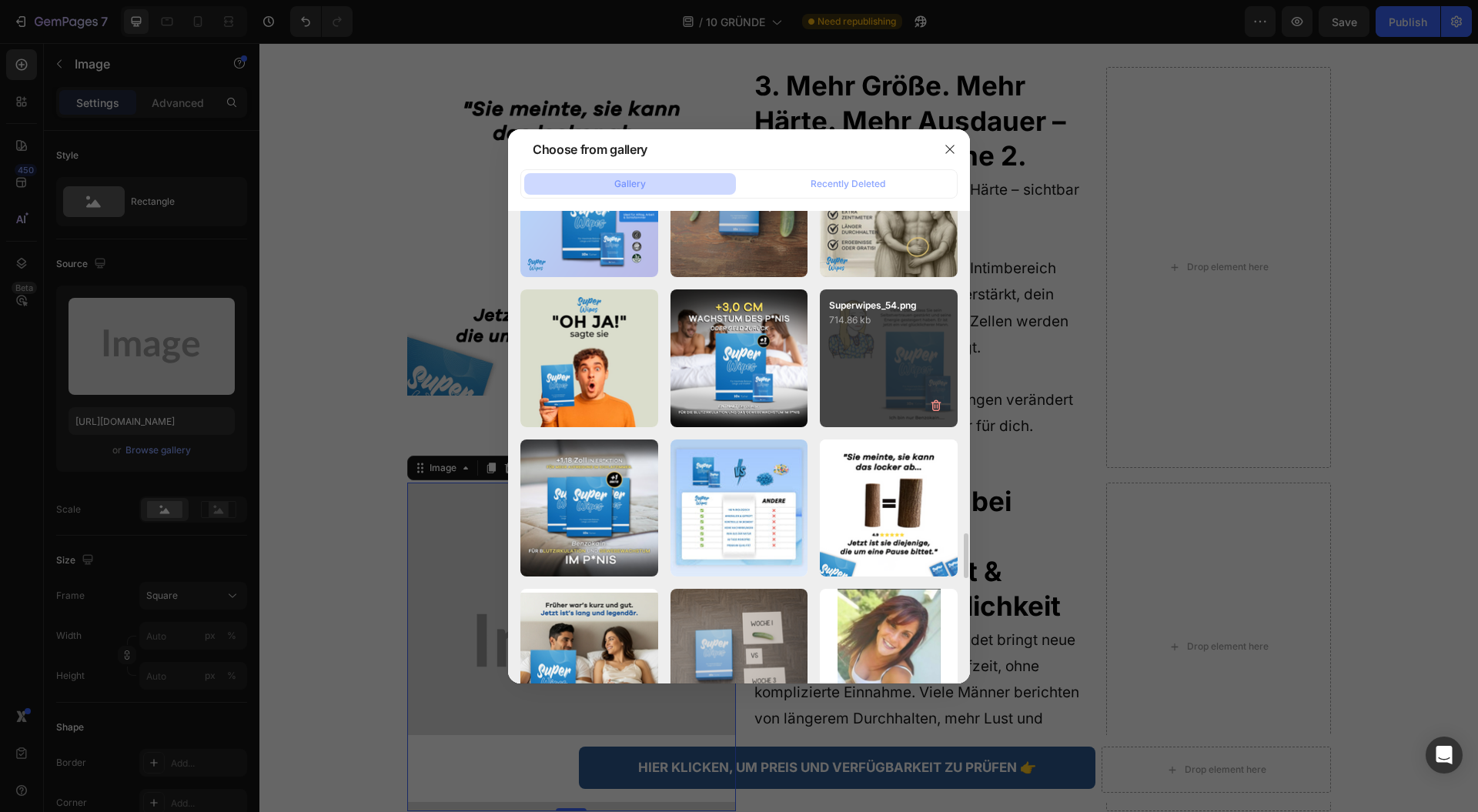
click at [865, 356] on div "Superwipes_54.png 714.86 kb" at bounding box center [888, 358] width 138 height 138
type input "https://cdn.shopify.com/s/files/1/0943/4120/2244/files/gempages_578977757858366…"
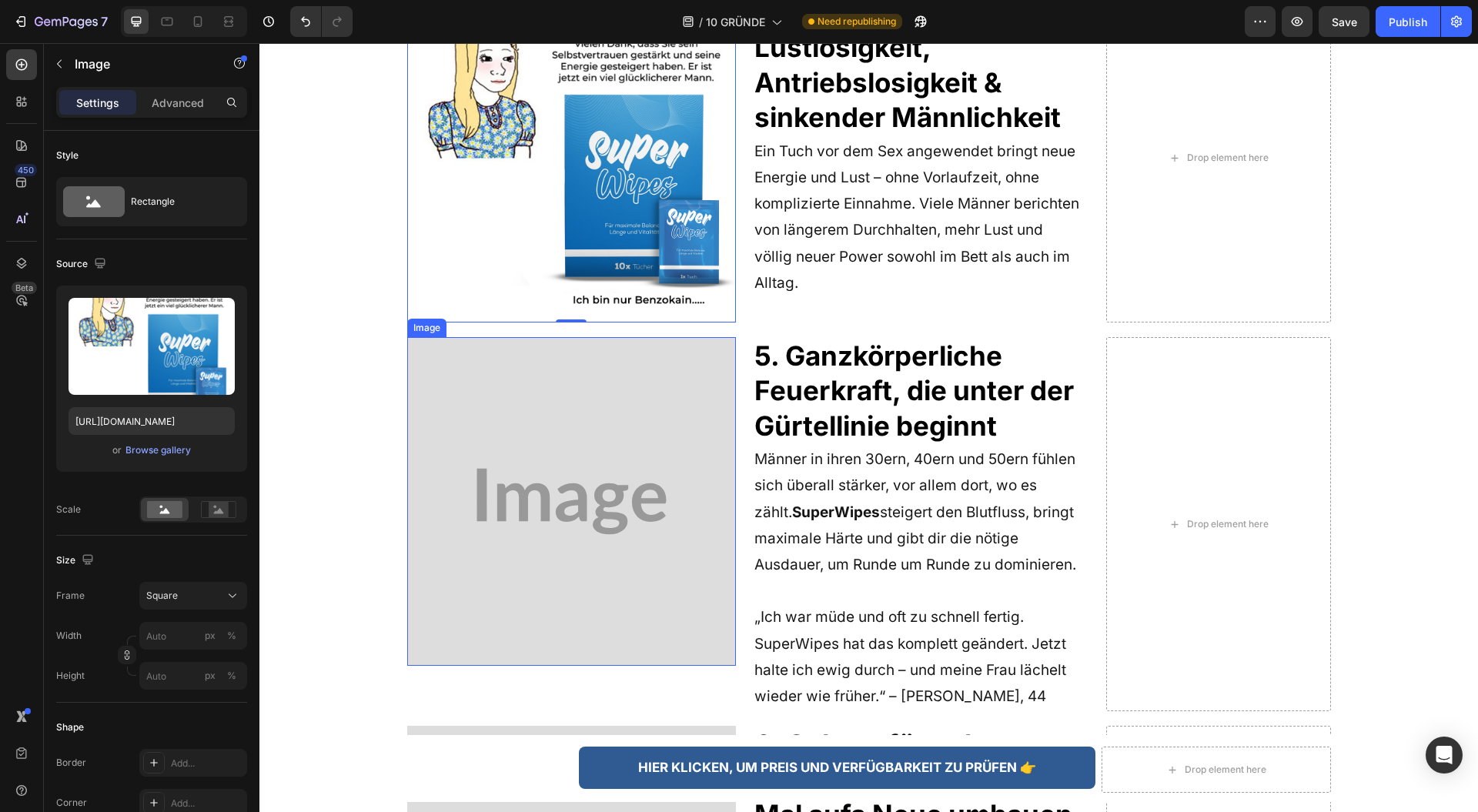
scroll to position [2872, 0]
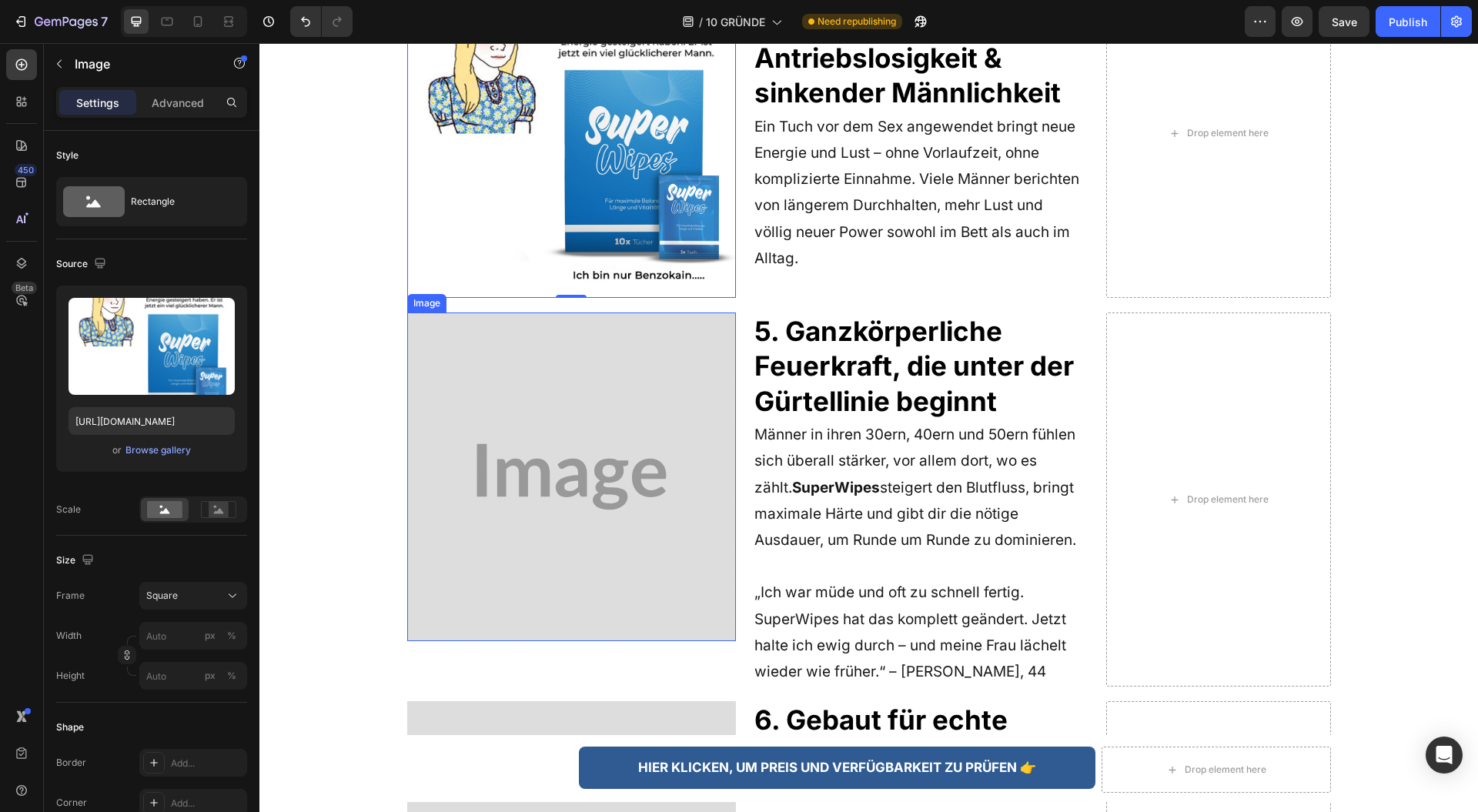
click at [524, 426] on img at bounding box center [571, 476] width 329 height 329
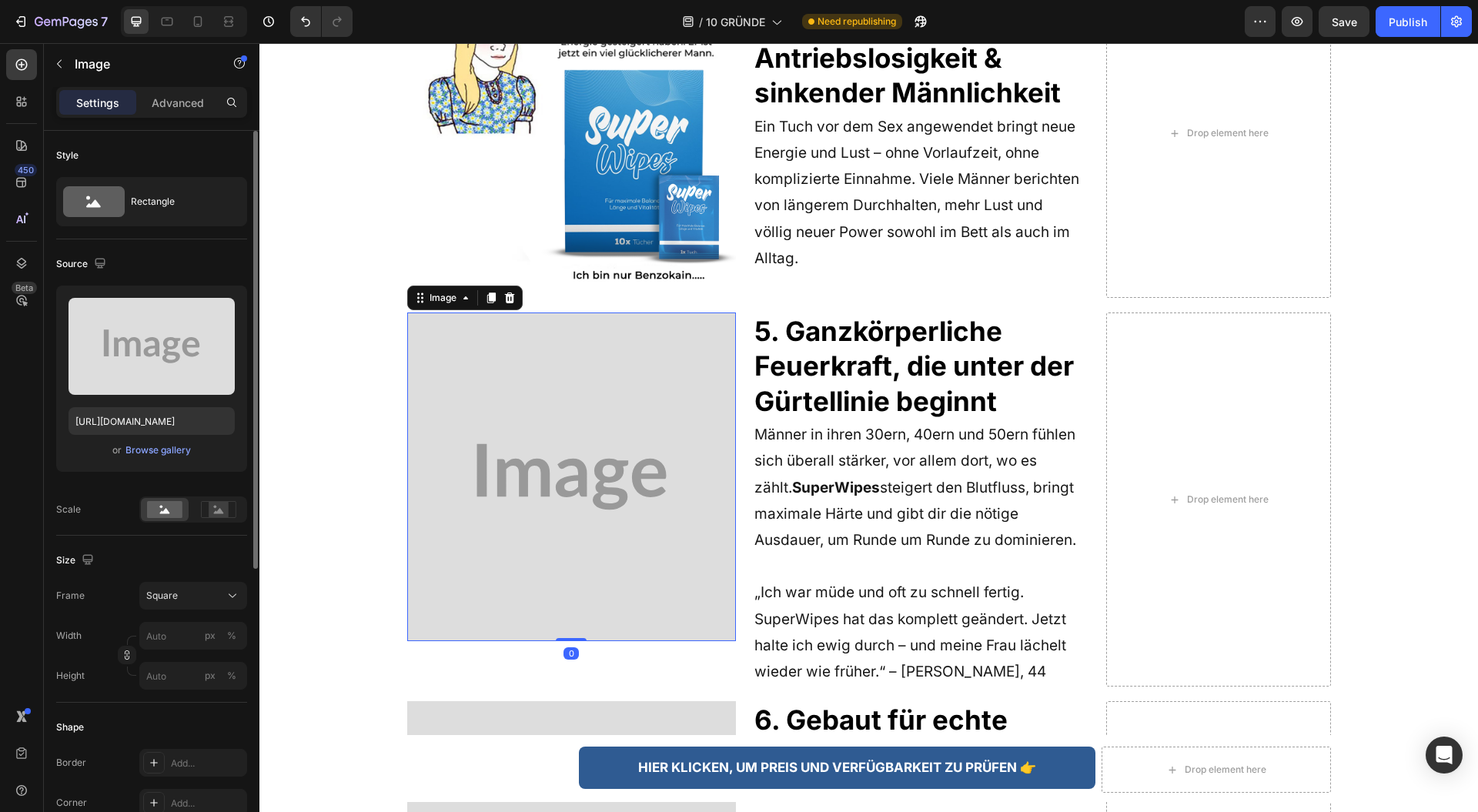
click at [137, 460] on div "Upload Image https://placehold.co/1080x1080?text=Image or Browse gallery" at bounding box center [152, 379] width 191 height 186
click at [148, 453] on div "Browse gallery" at bounding box center [158, 450] width 65 height 14
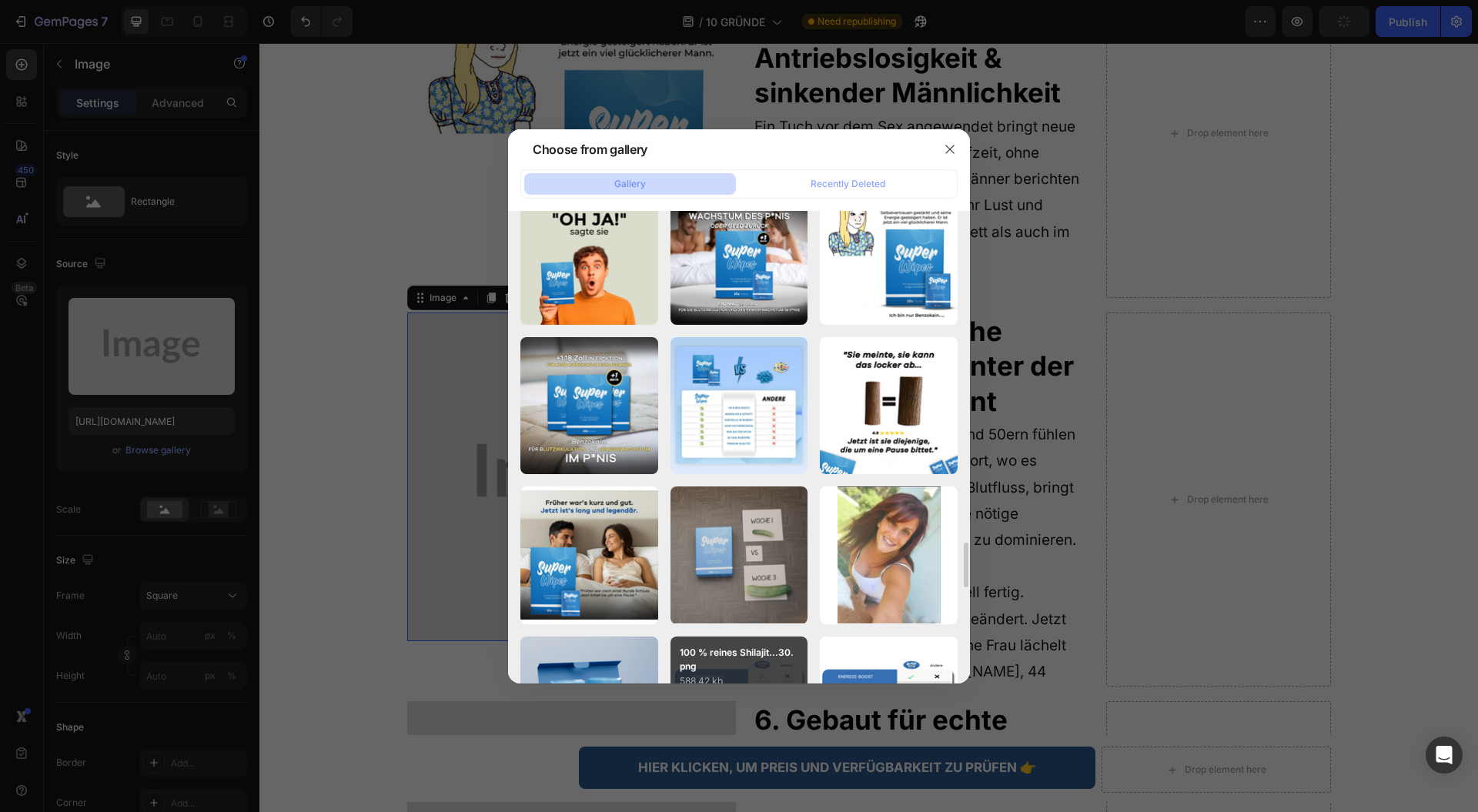
scroll to position [3379, 0]
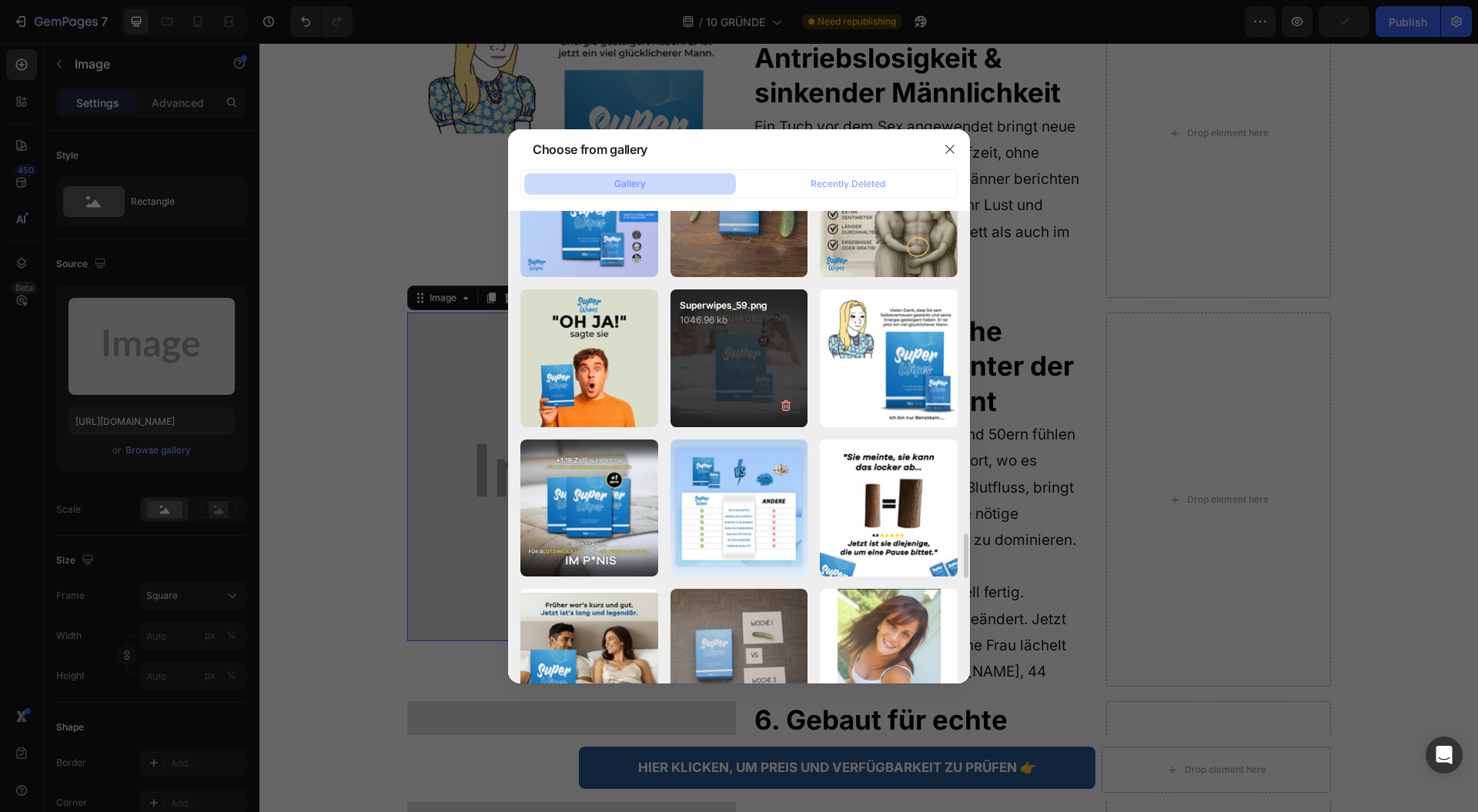
click at [694, 351] on div "Superwipes_59.png 1046.96 kb" at bounding box center [739, 358] width 138 height 138
type input "https://cdn.shopify.com/s/files/1/0943/4120/2244/files/gempages_578977757858366…"
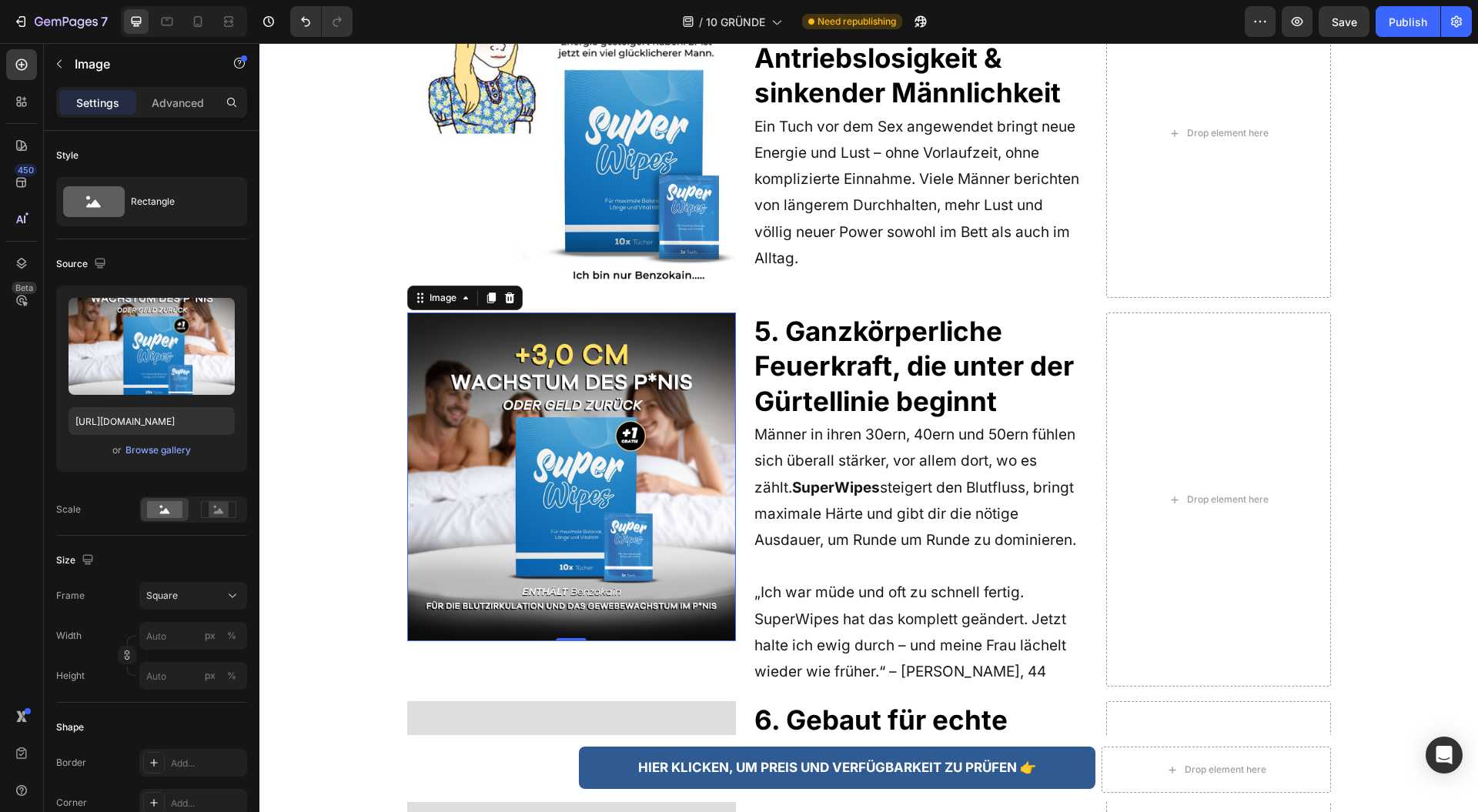
scroll to position [3180, 0]
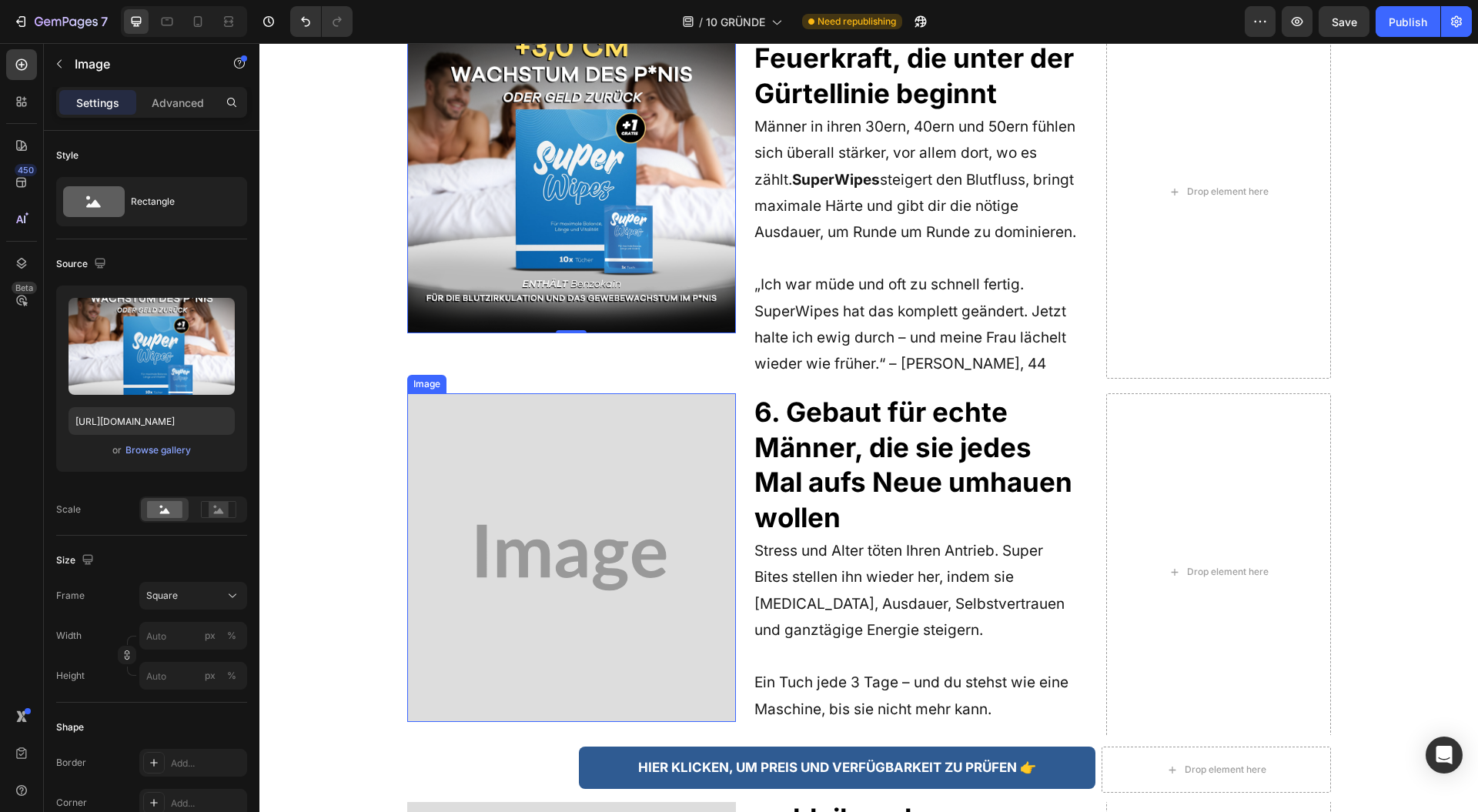
click at [548, 441] on img at bounding box center [571, 557] width 329 height 329
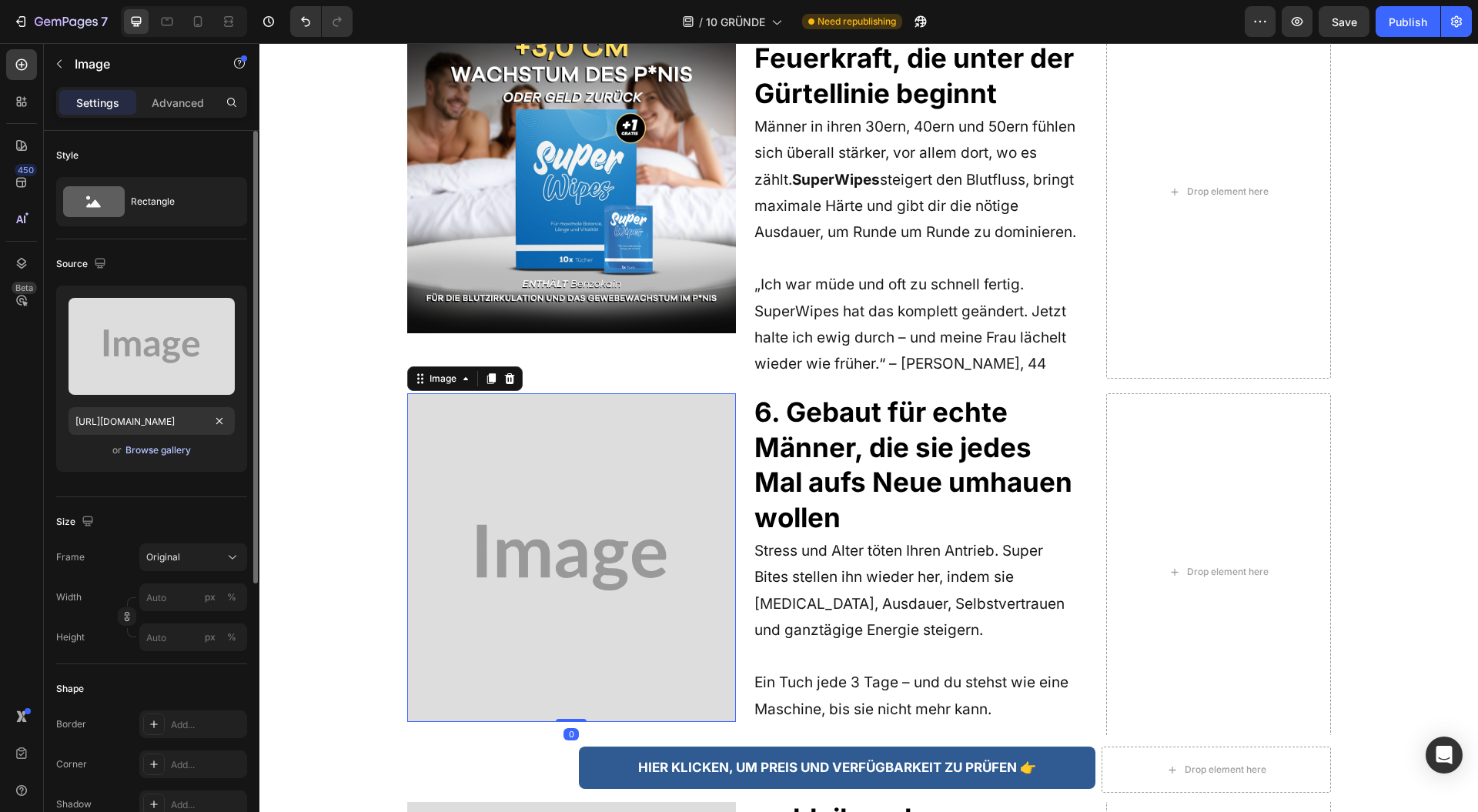
click at [148, 454] on div "Browse gallery" at bounding box center [158, 450] width 65 height 14
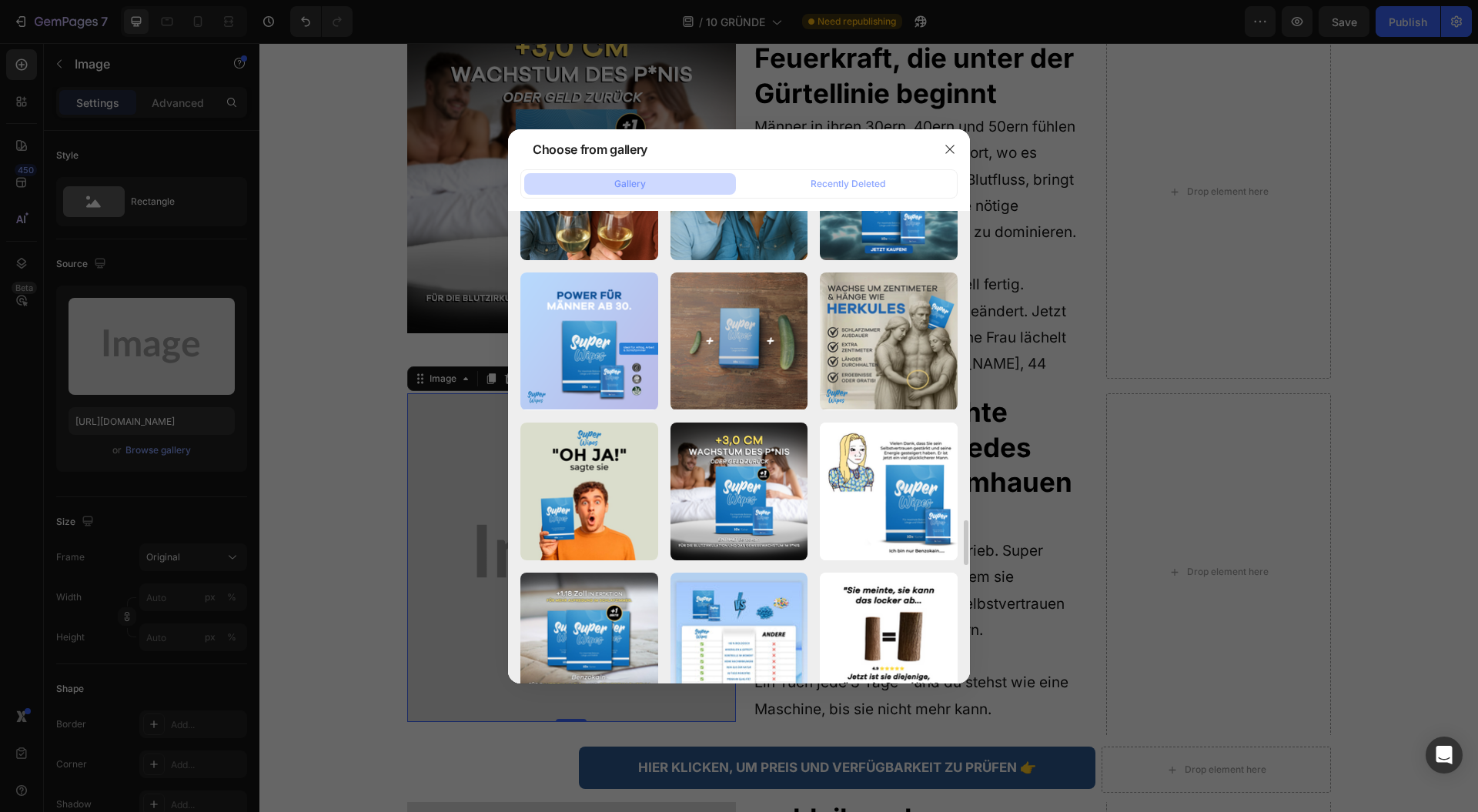
scroll to position [3143, 0]
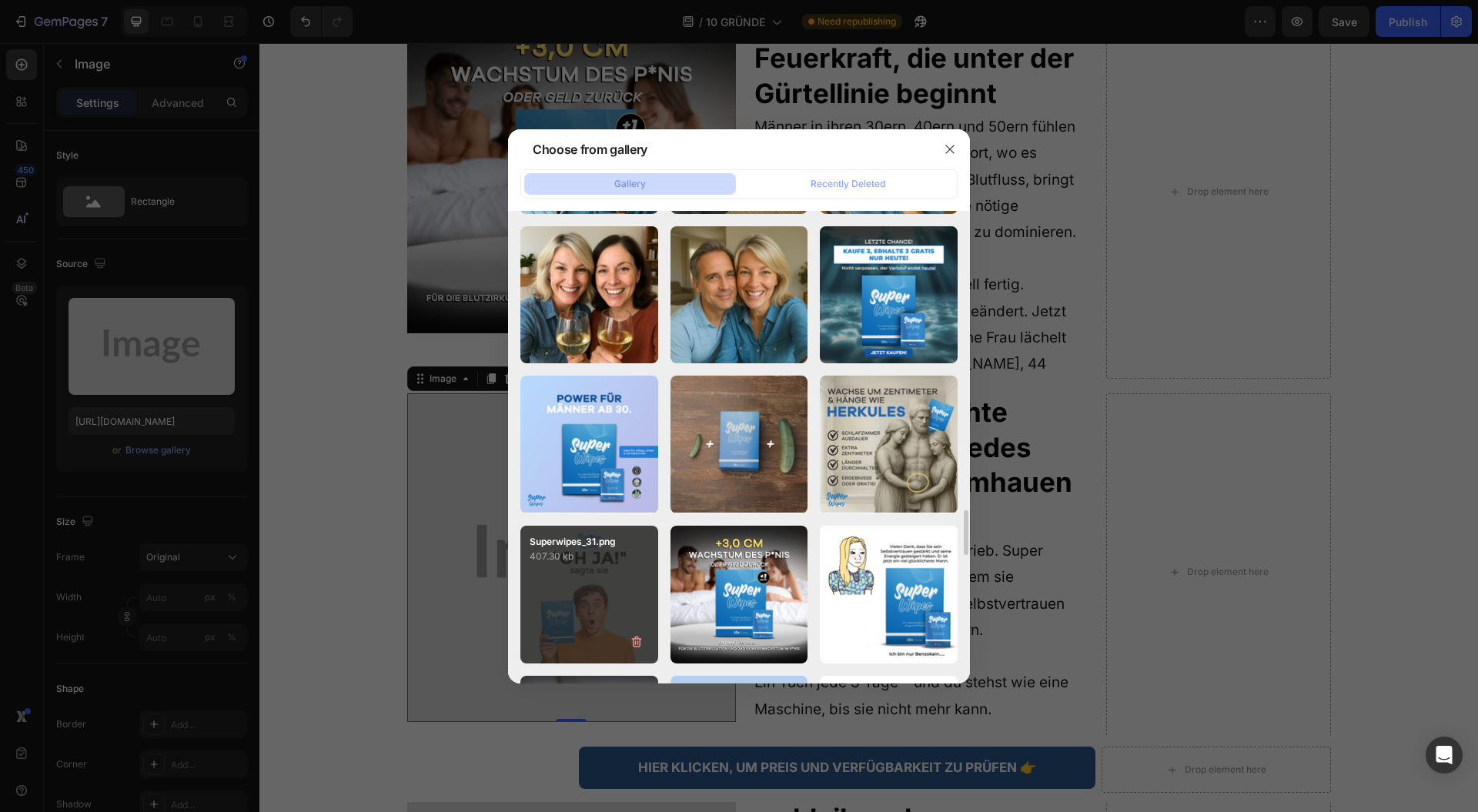
click at [560, 596] on div "Superwipes_31.png 407.30 kb" at bounding box center [589, 594] width 138 height 138
type input "https://cdn.shopify.com/s/files/1/0943/4120/2244/files/gempages_578977757858366…"
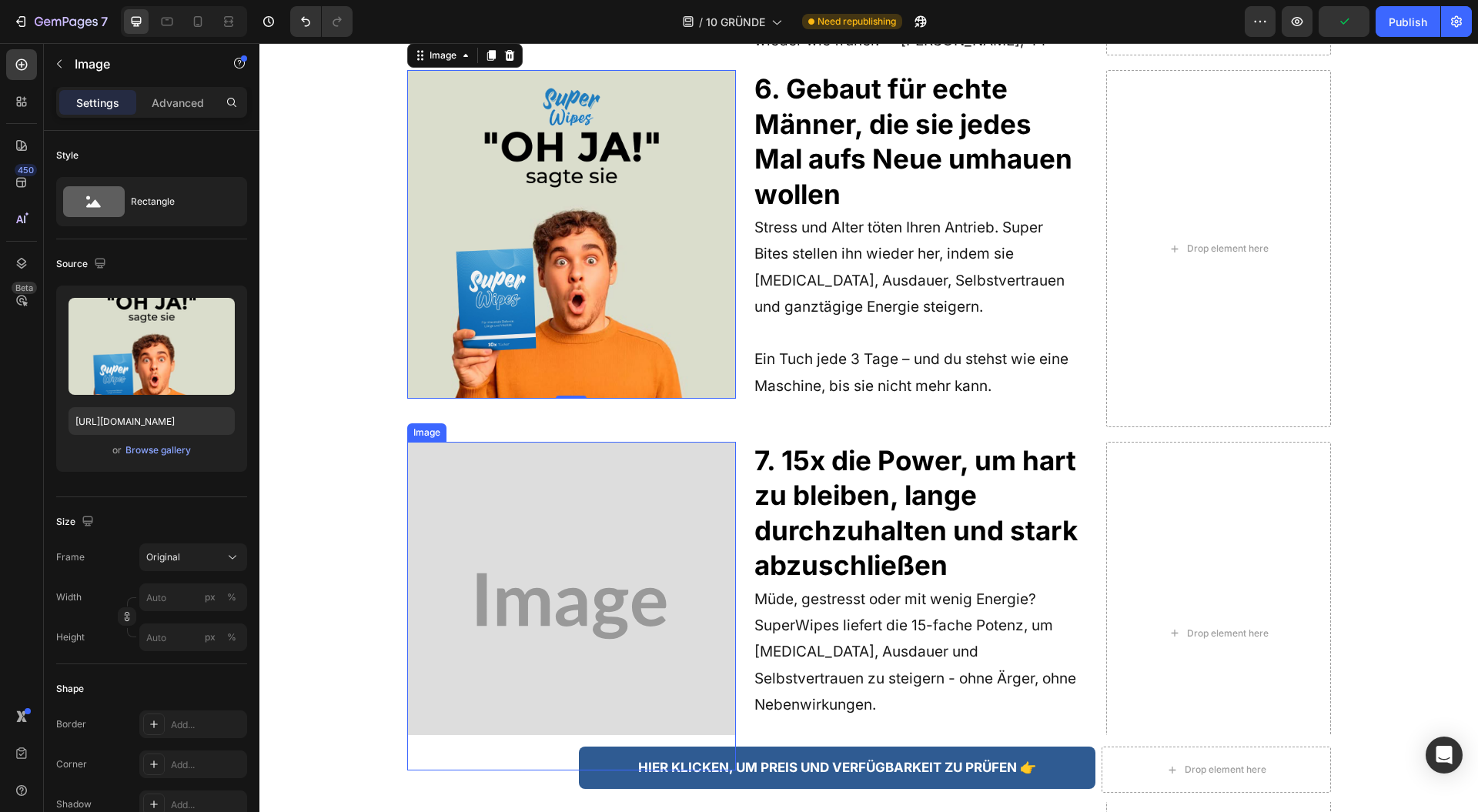
scroll to position [3591, 0]
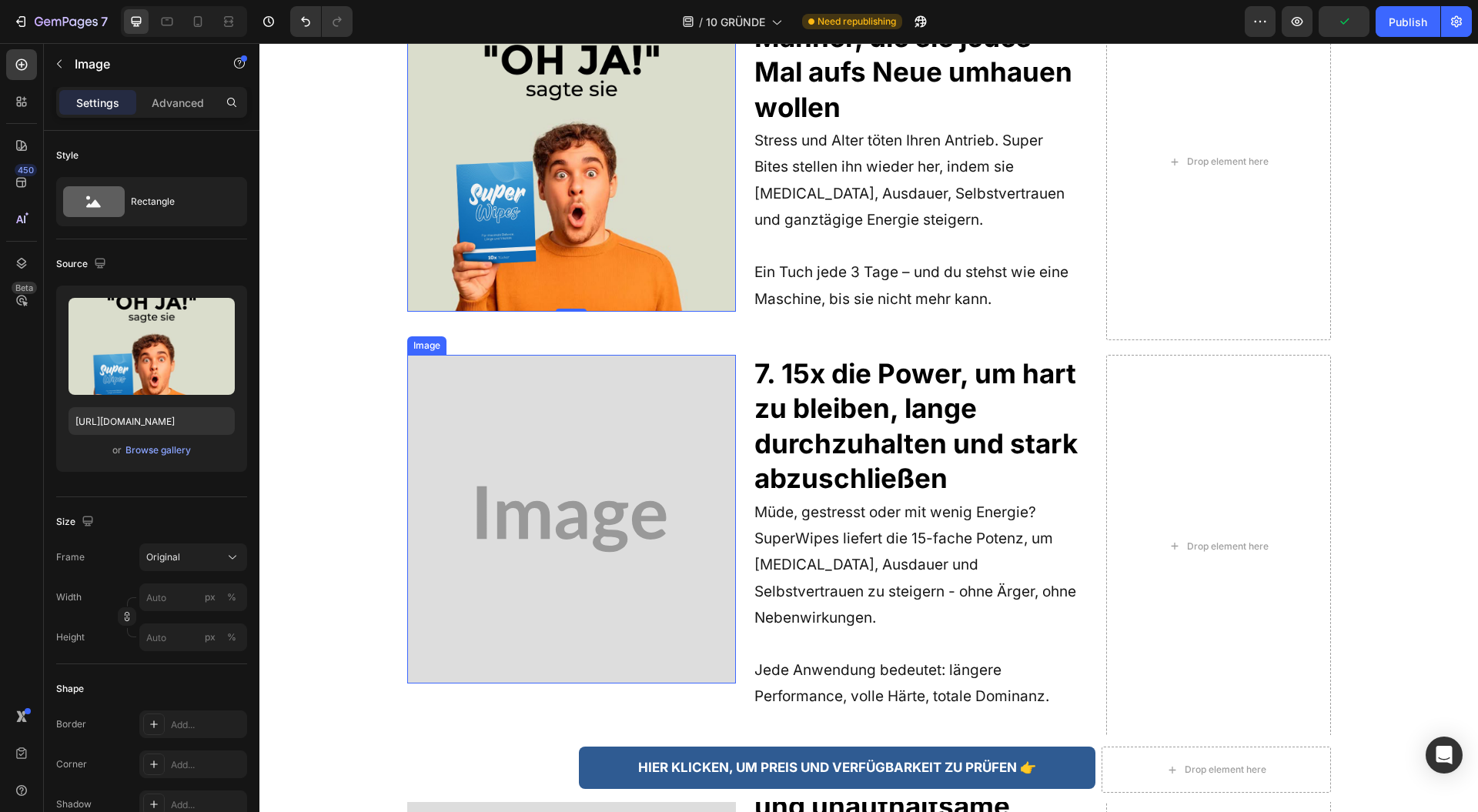
click at [570, 419] on img at bounding box center [571, 519] width 329 height 329
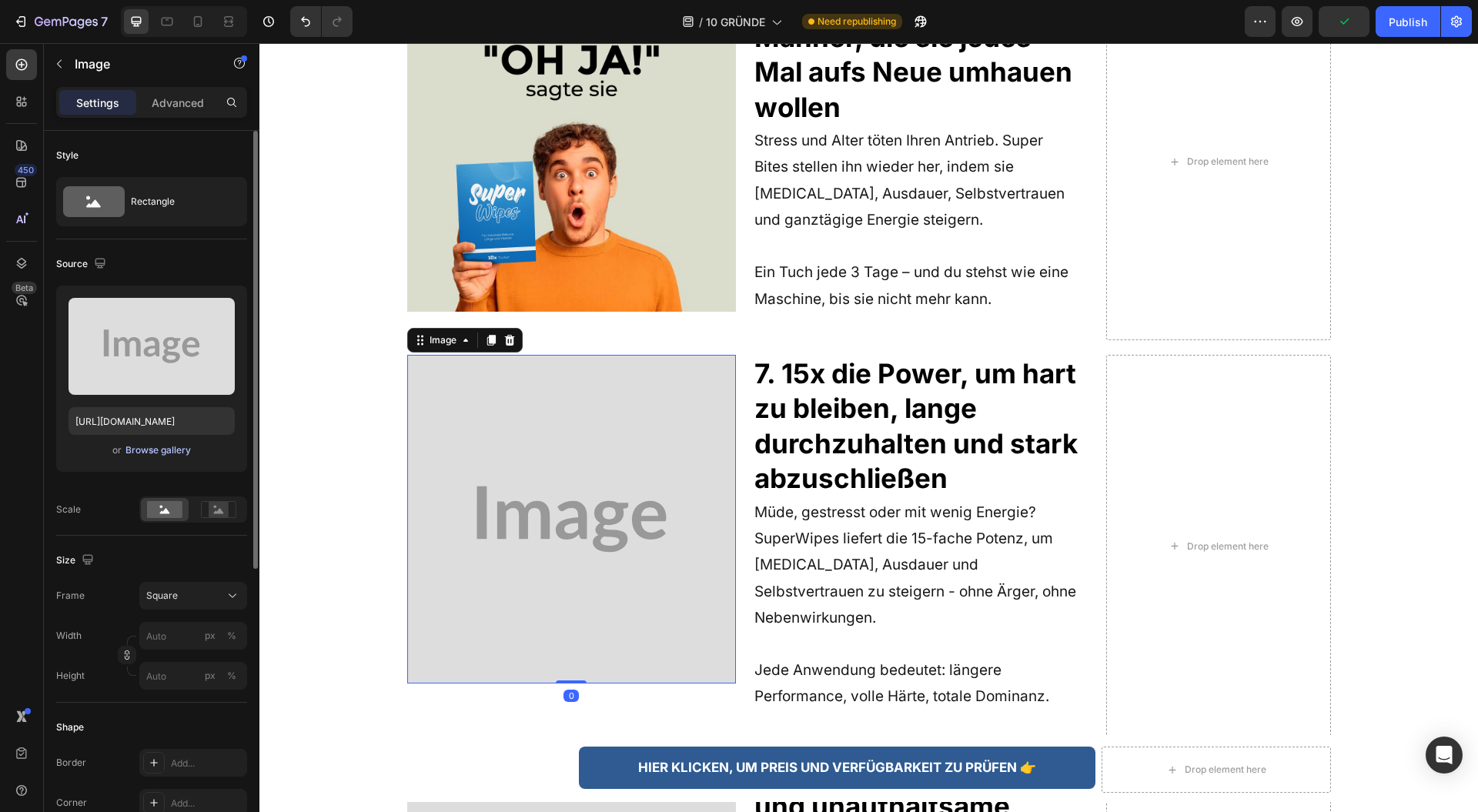
click at [161, 448] on div "Browse gallery" at bounding box center [158, 450] width 65 height 14
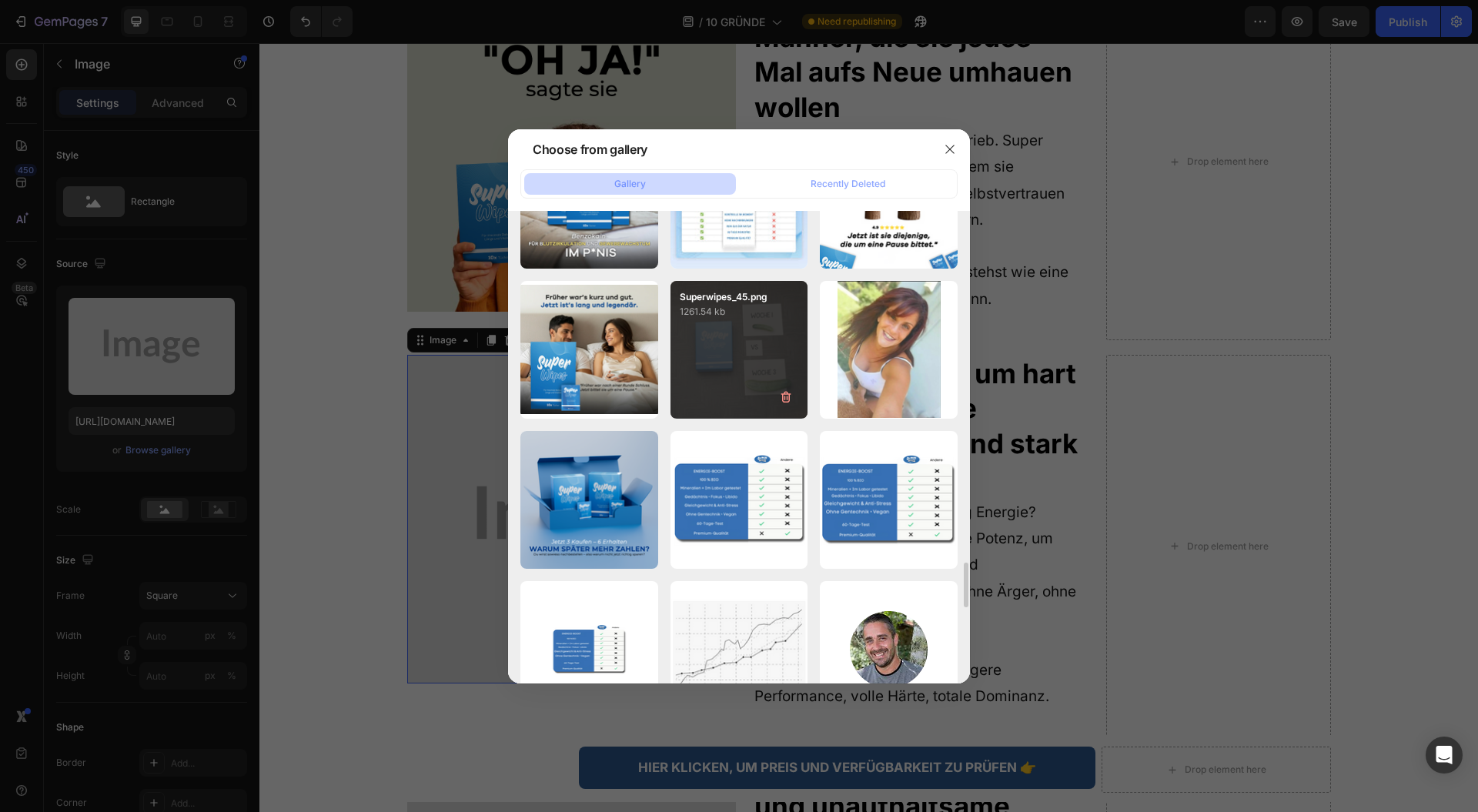
scroll to position [3584, 0]
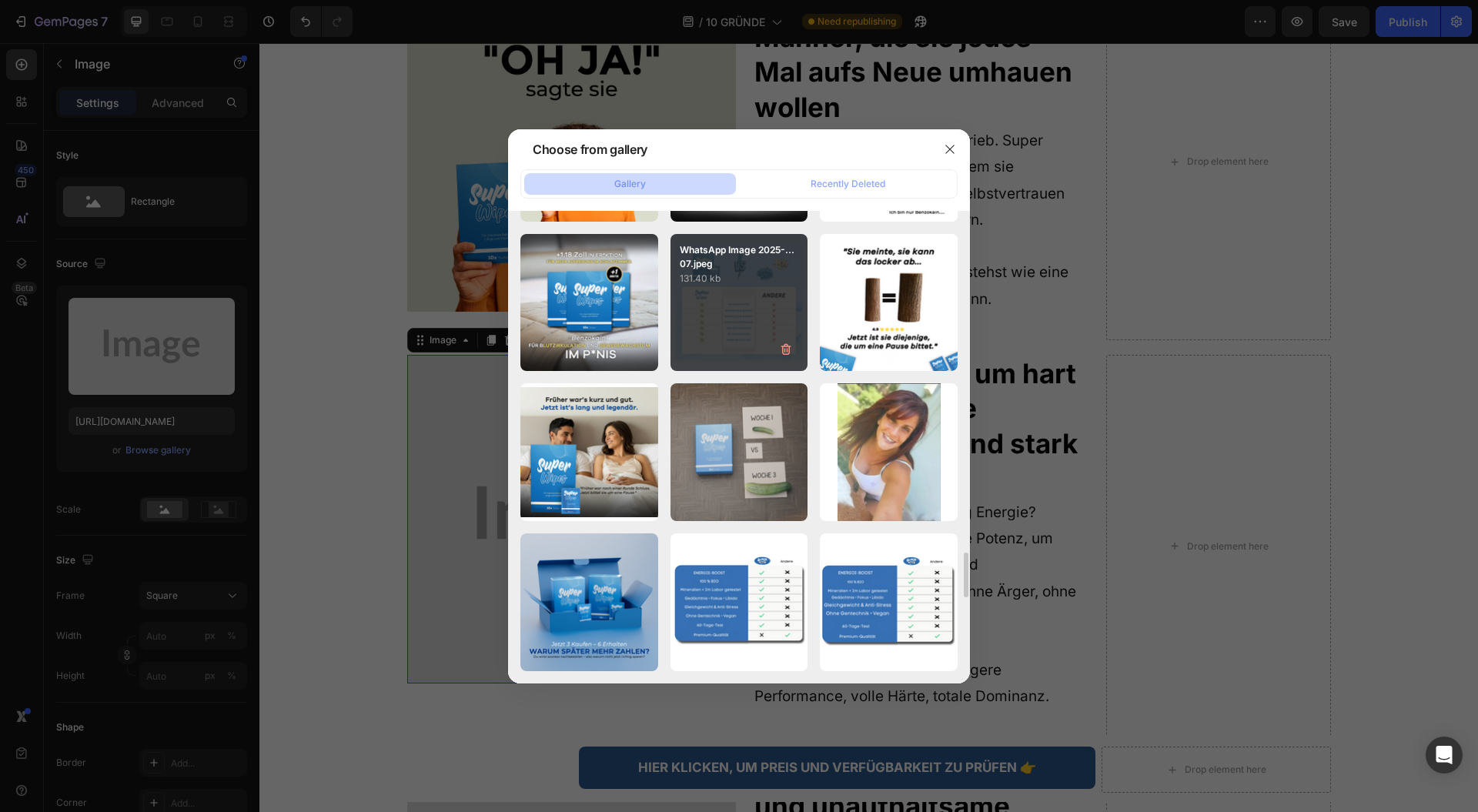
click at [702, 326] on div "WhatsApp Image 2025-...07.jpeg 131.40 kb" at bounding box center [739, 302] width 138 height 138
type input "https://cdn.shopify.com/s/files/1/0943/4120/2244/files/gempages_578977757858366…"
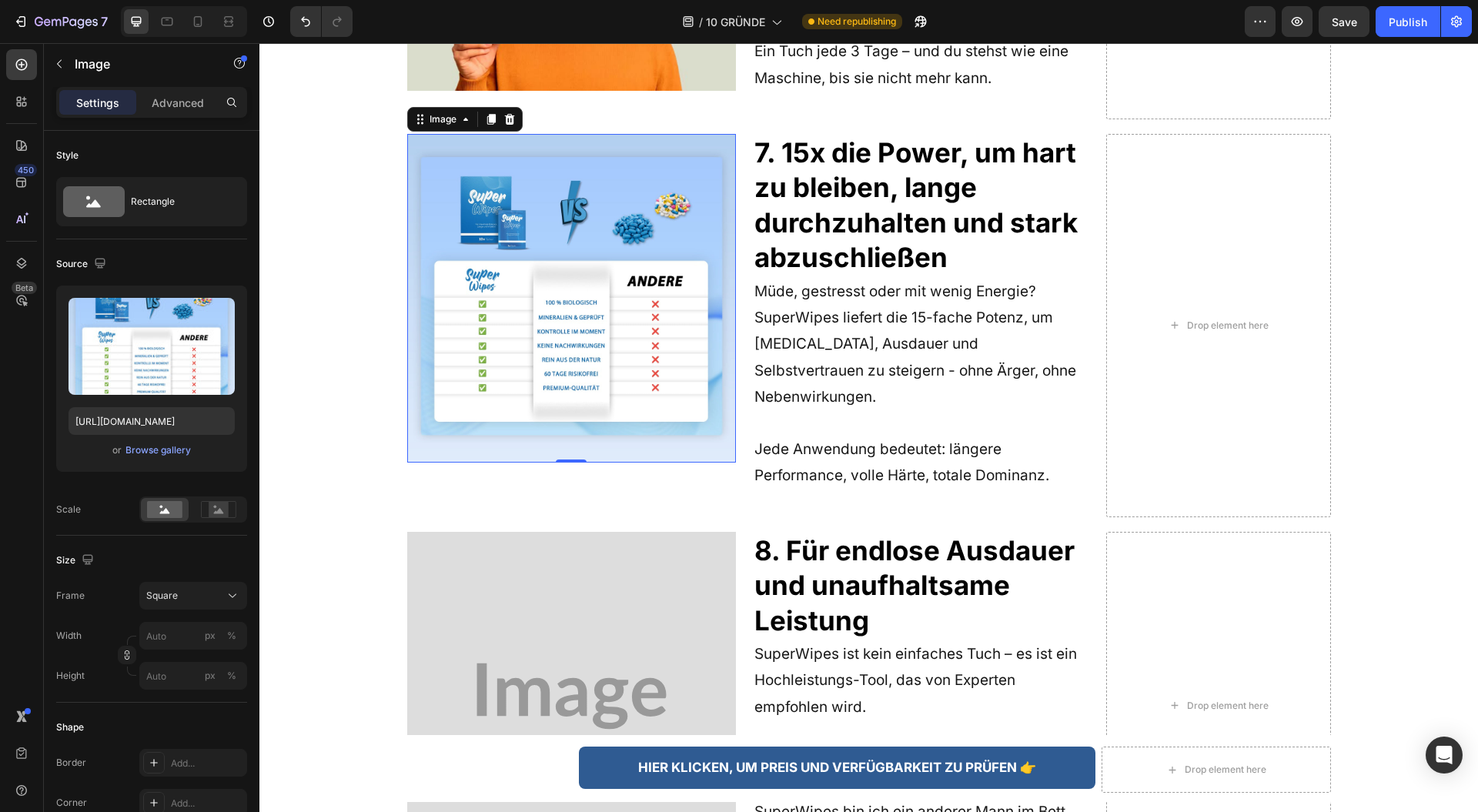
scroll to position [4002, 0]
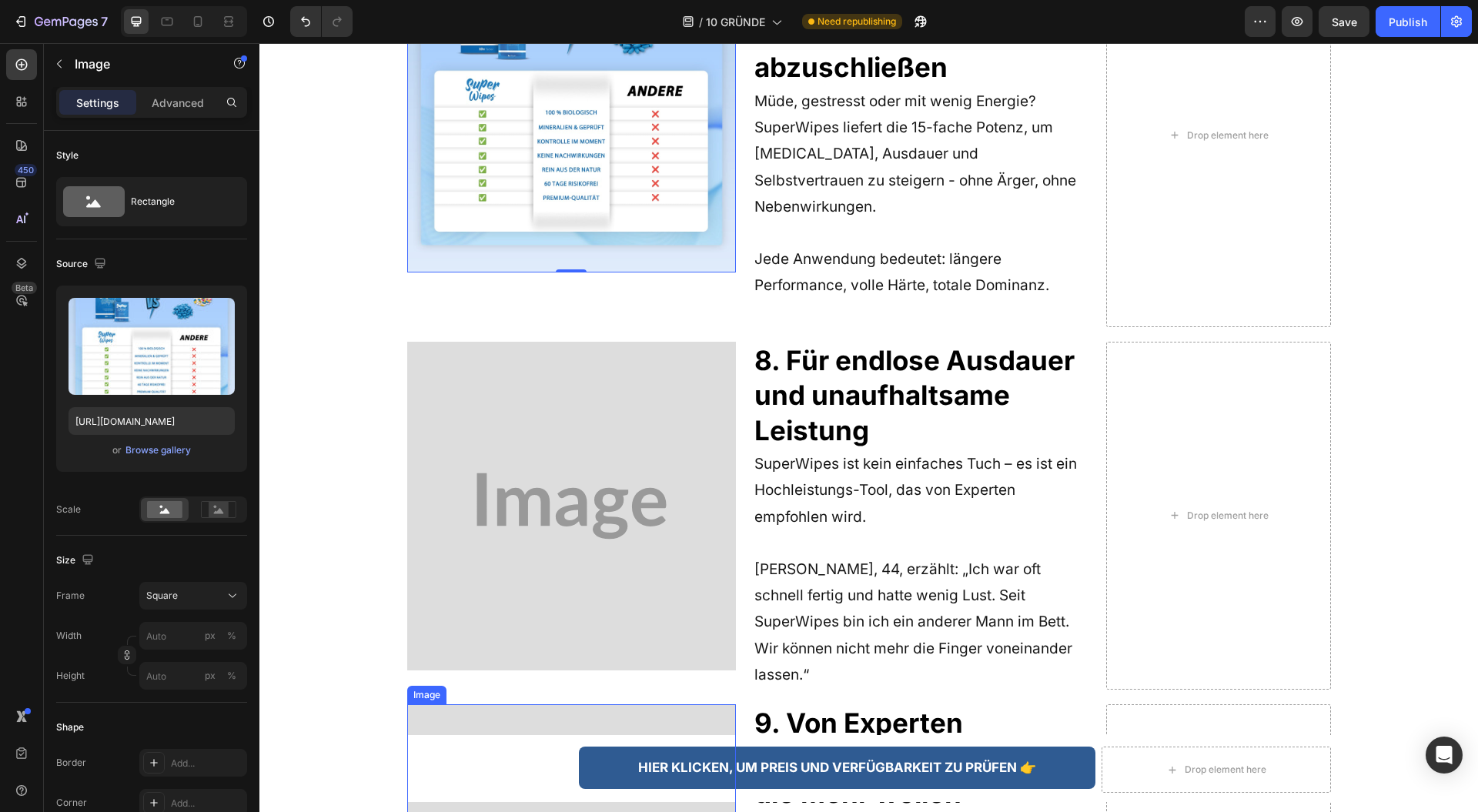
click at [531, 483] on img at bounding box center [571, 506] width 329 height 329
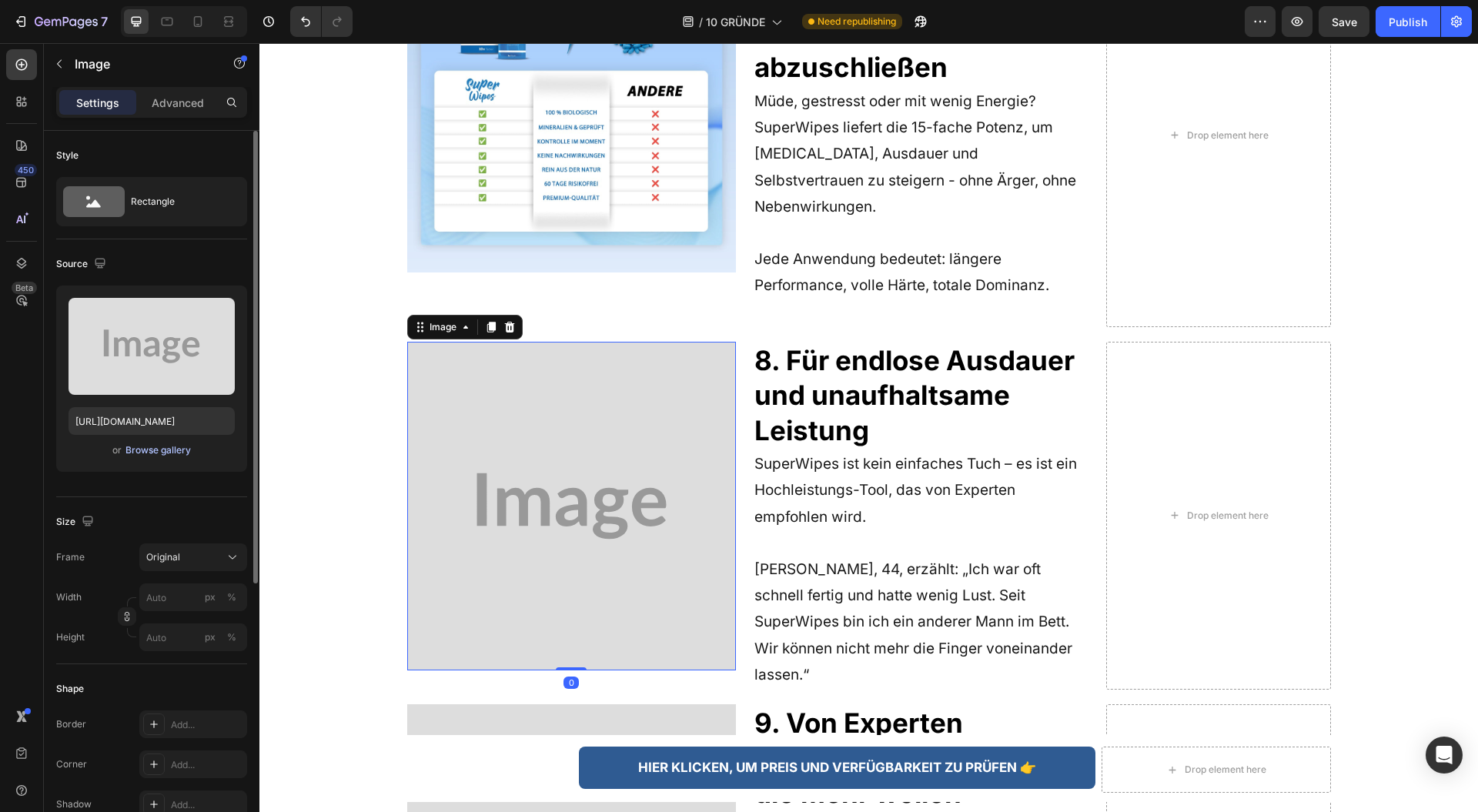
click at [136, 457] on div "or Browse gallery" at bounding box center [152, 450] width 166 height 18
click at [148, 451] on div "Browse gallery" at bounding box center [158, 450] width 65 height 14
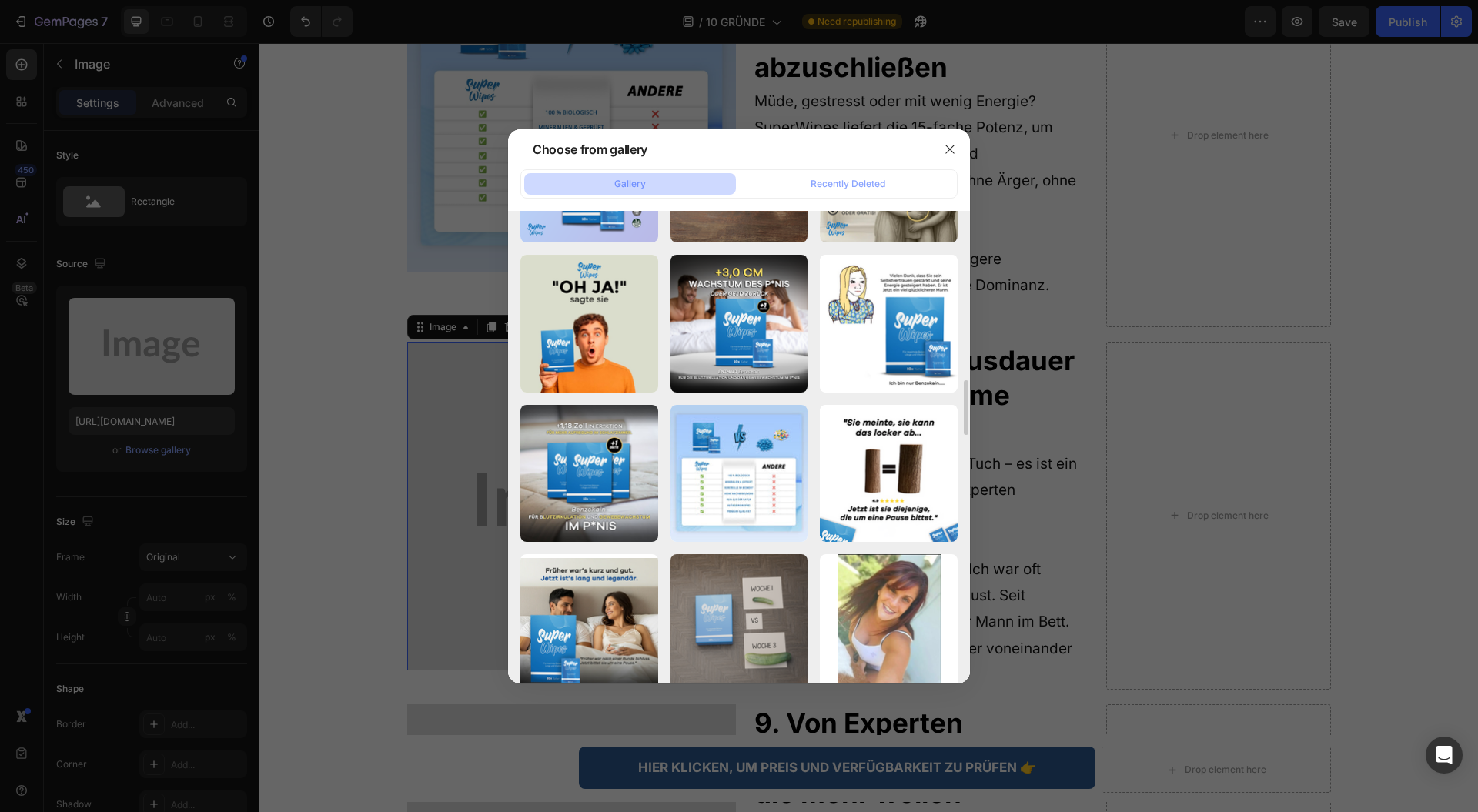
scroll to position [3209, 0]
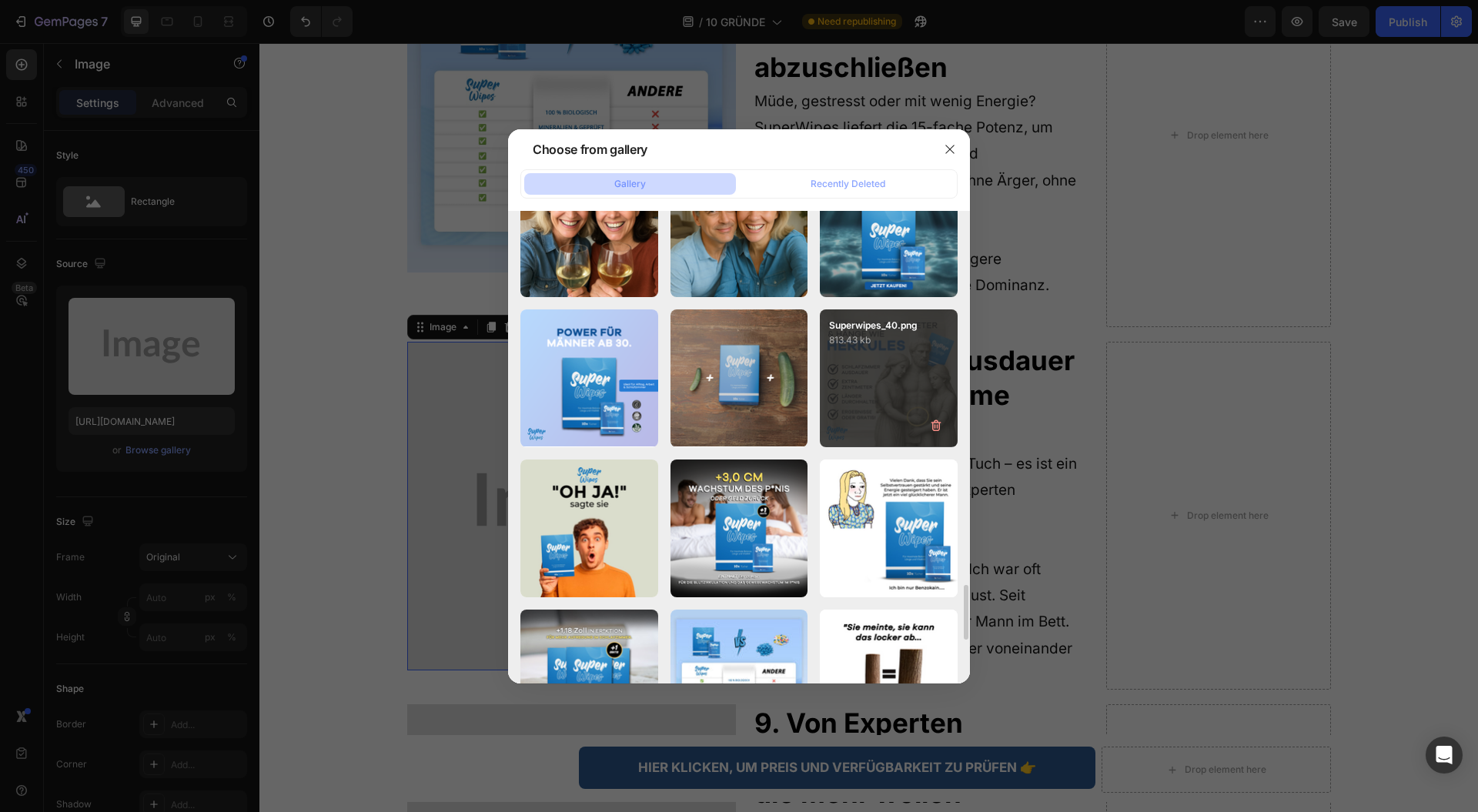
click at [873, 379] on div "Superwipes_40.png 813.43 kb" at bounding box center [888, 378] width 138 height 138
type input "https://cdn.shopify.com/s/files/1/0943/4120/2244/files/gempages_578977757858366…"
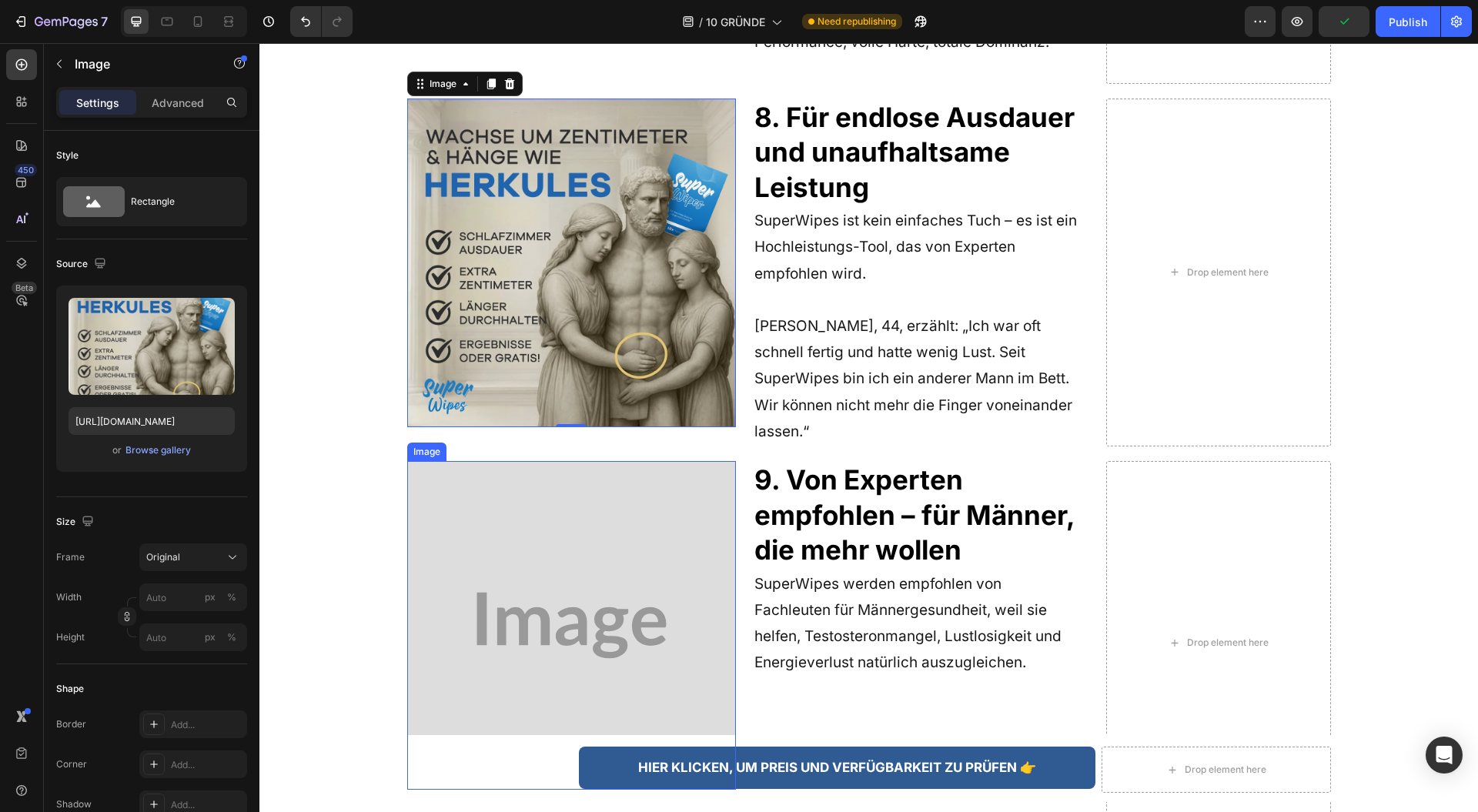
scroll to position [4309, 0]
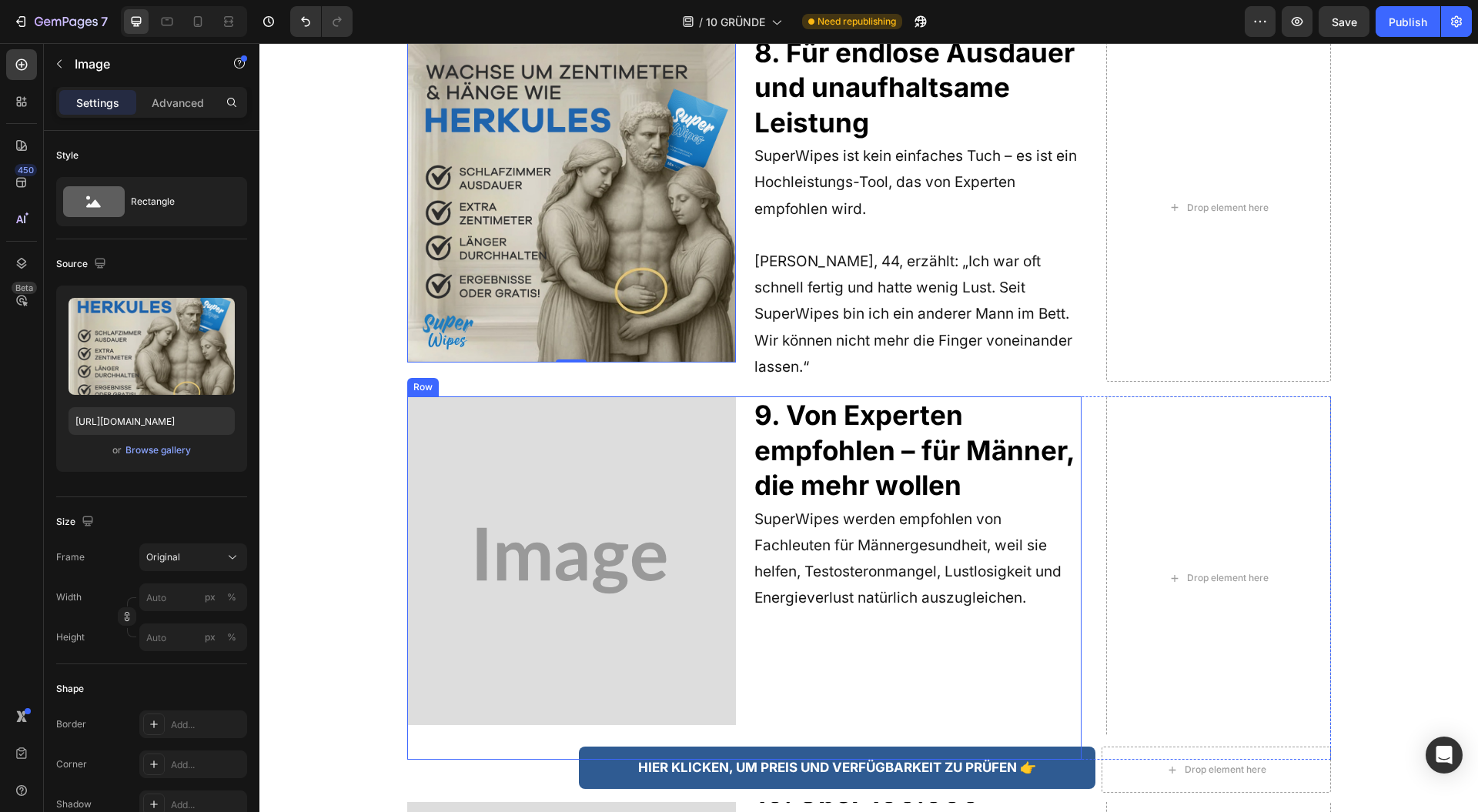
click at [453, 473] on img at bounding box center [571, 560] width 329 height 329
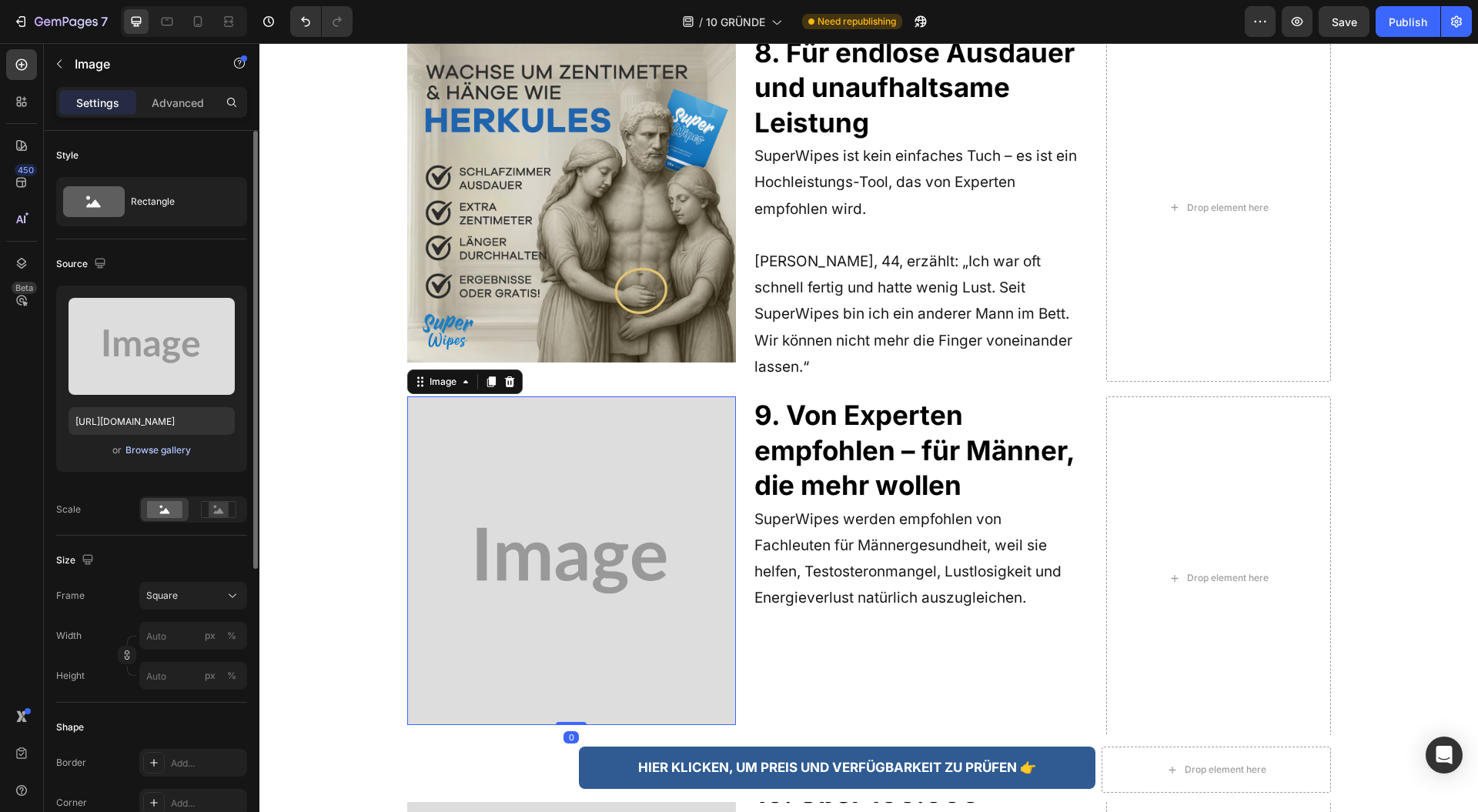
click at [154, 453] on div "Browse gallery" at bounding box center [158, 450] width 65 height 14
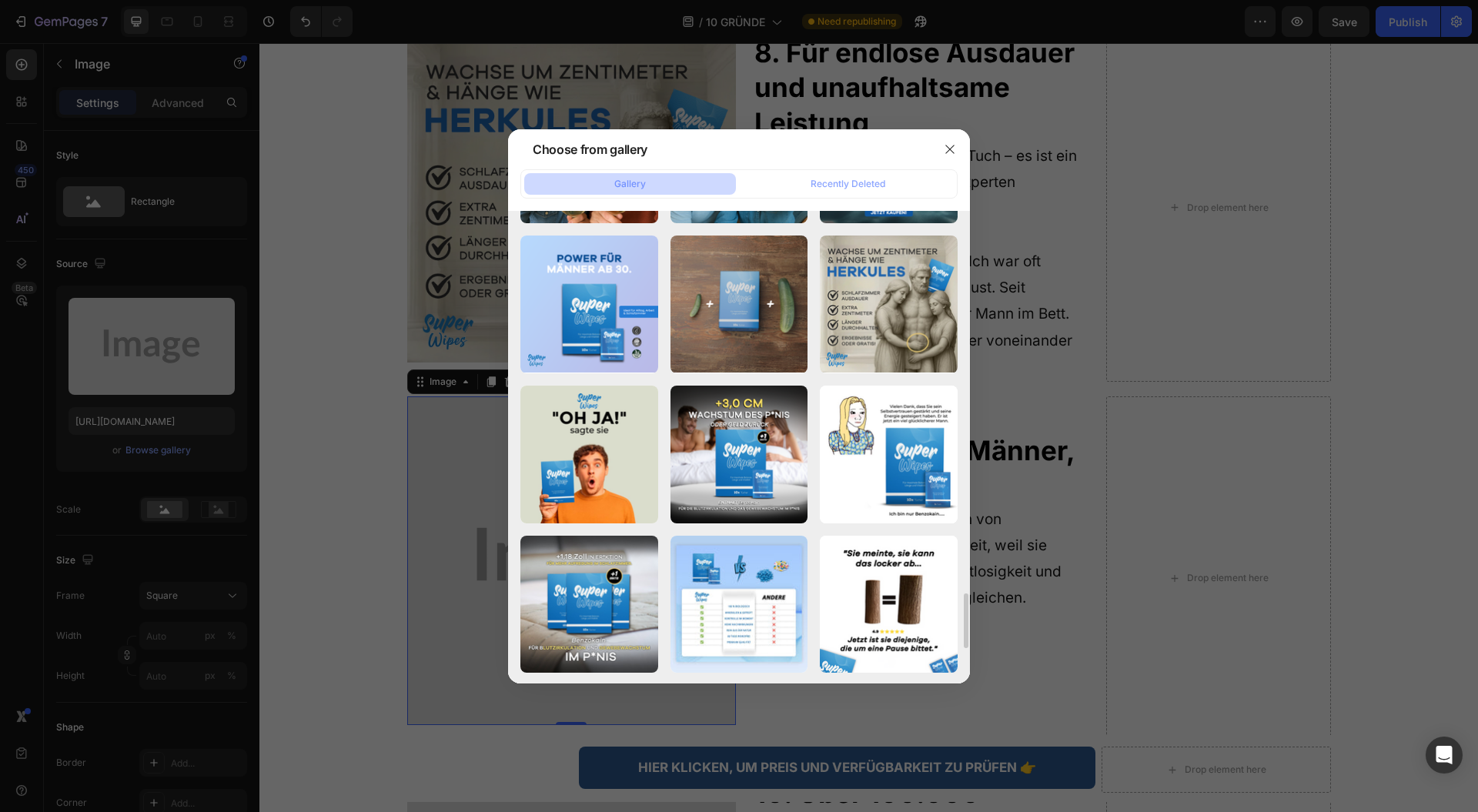
scroll to position [3180, 0]
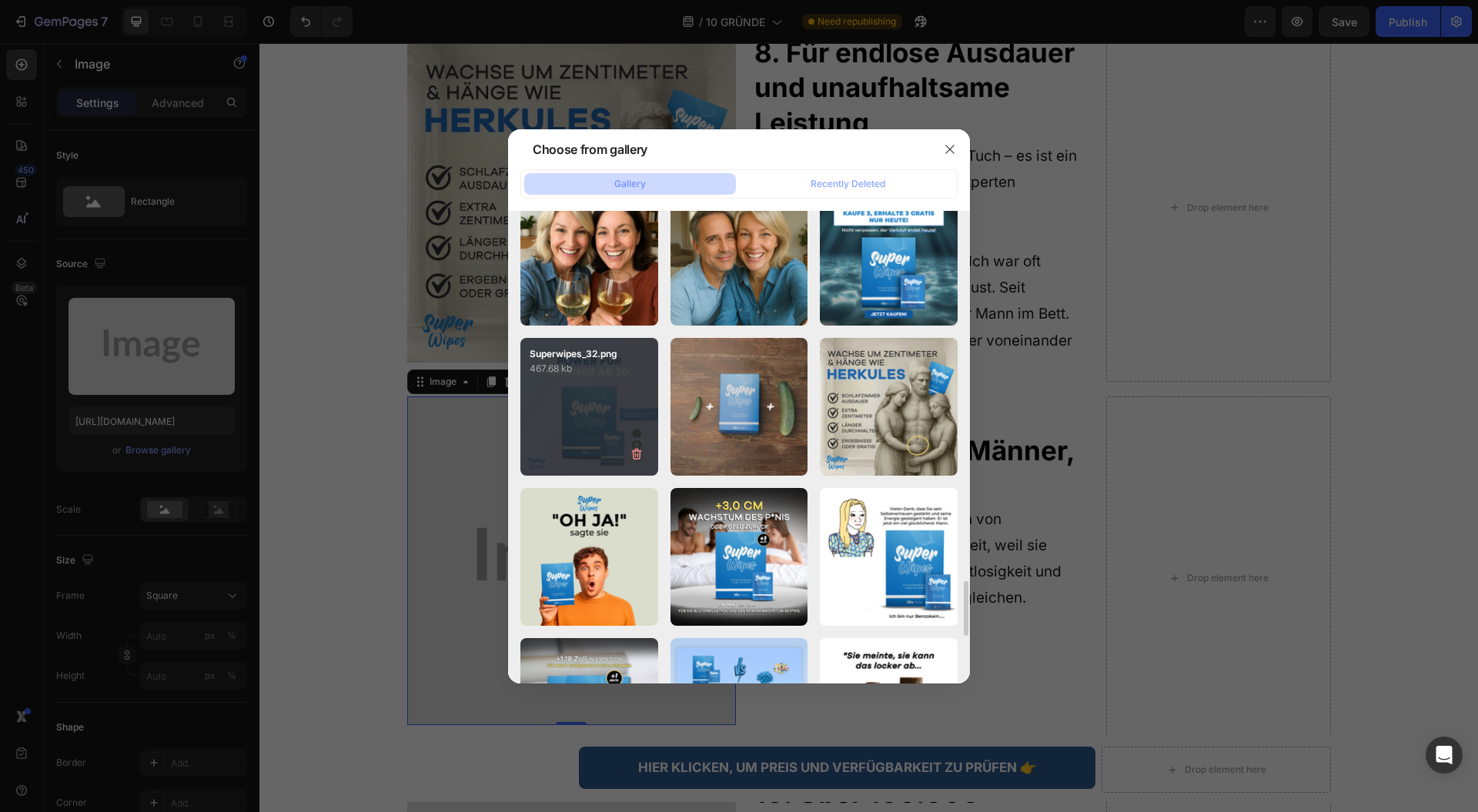
click at [540, 416] on div "Superwipes_32.png 467.68 kb" at bounding box center [589, 406] width 138 height 138
type input "https://cdn.shopify.com/s/files/1/0943/4120/2244/files/gempages_578977757858366…"
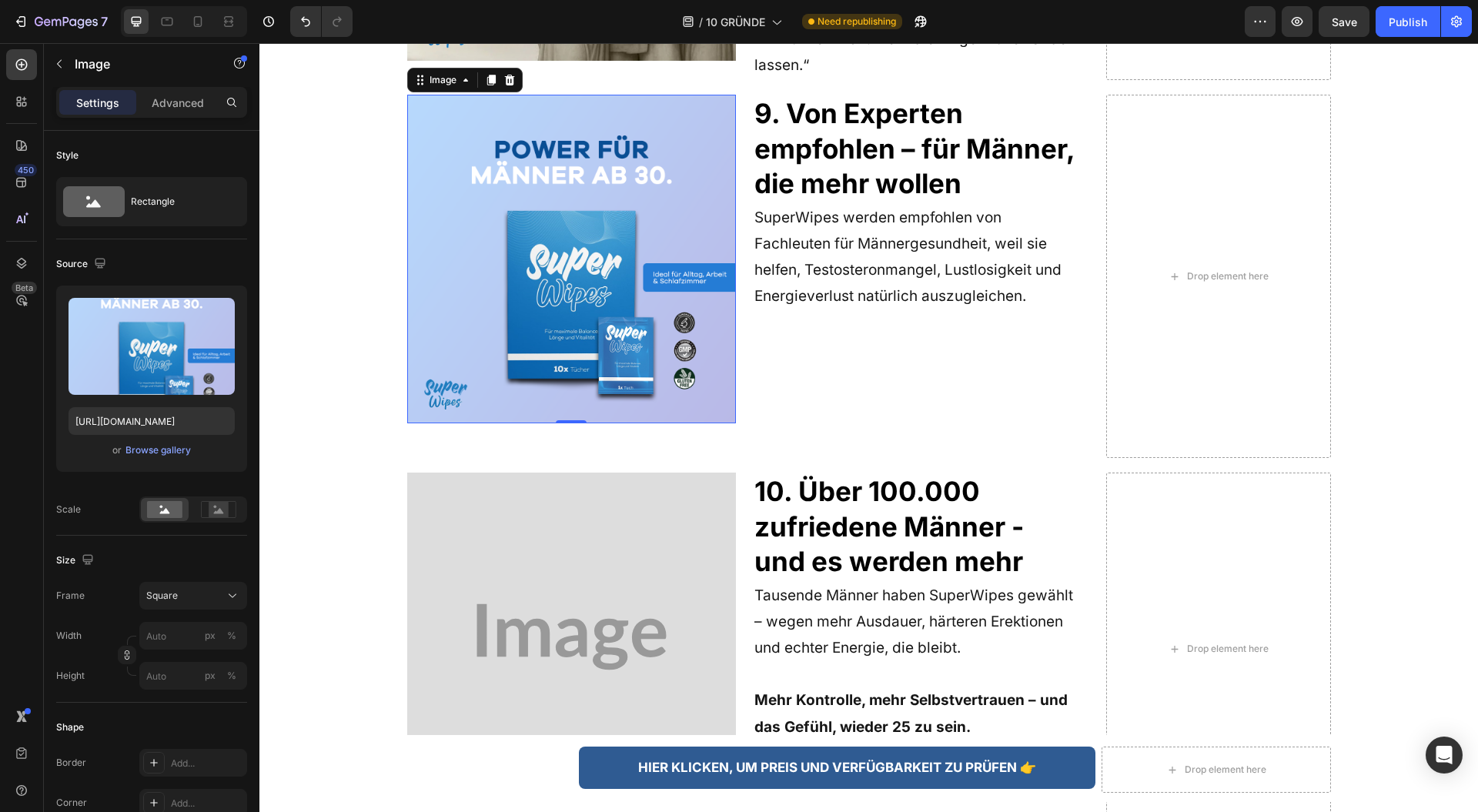
scroll to position [4719, 0]
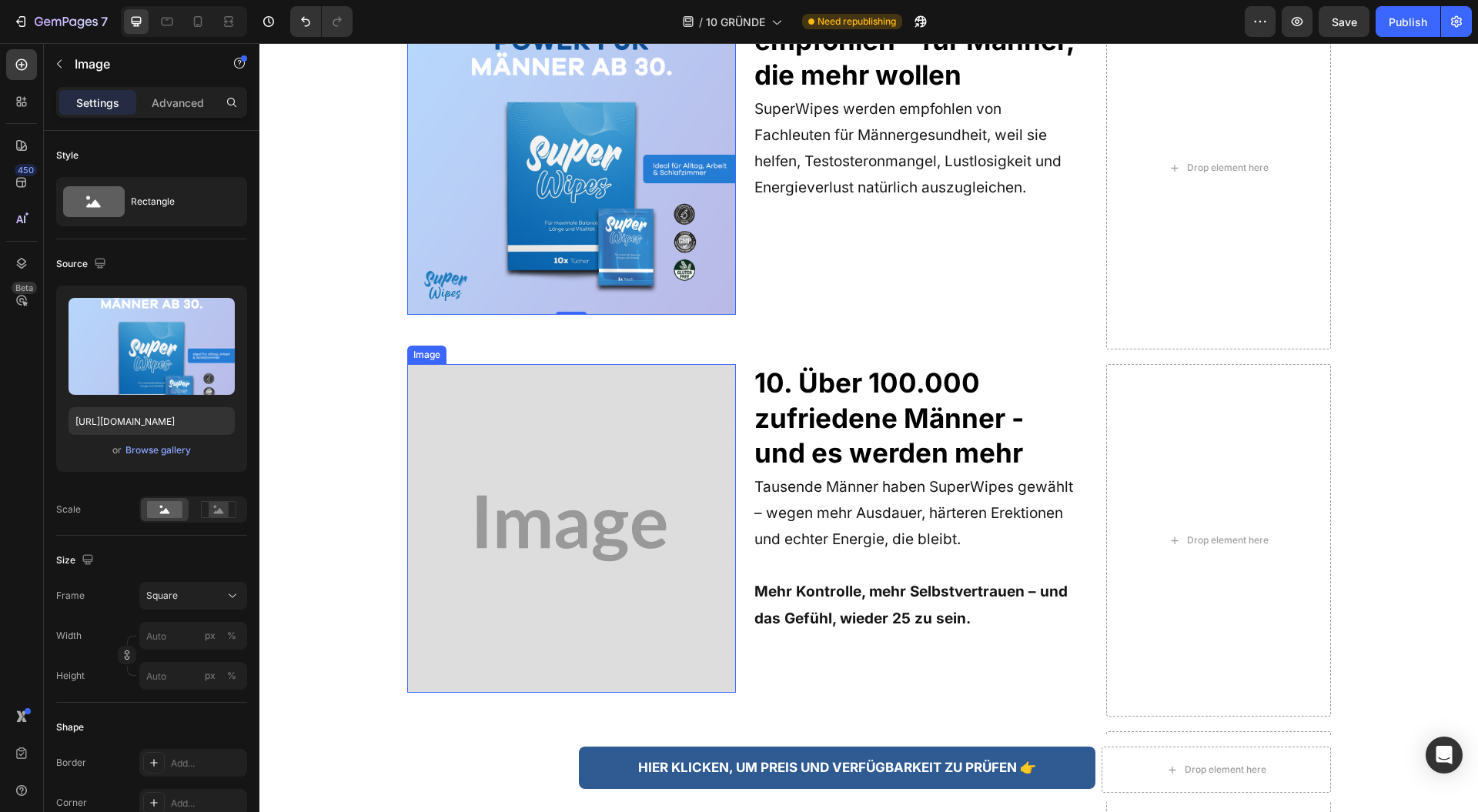
click at [527, 393] on img at bounding box center [571, 528] width 329 height 329
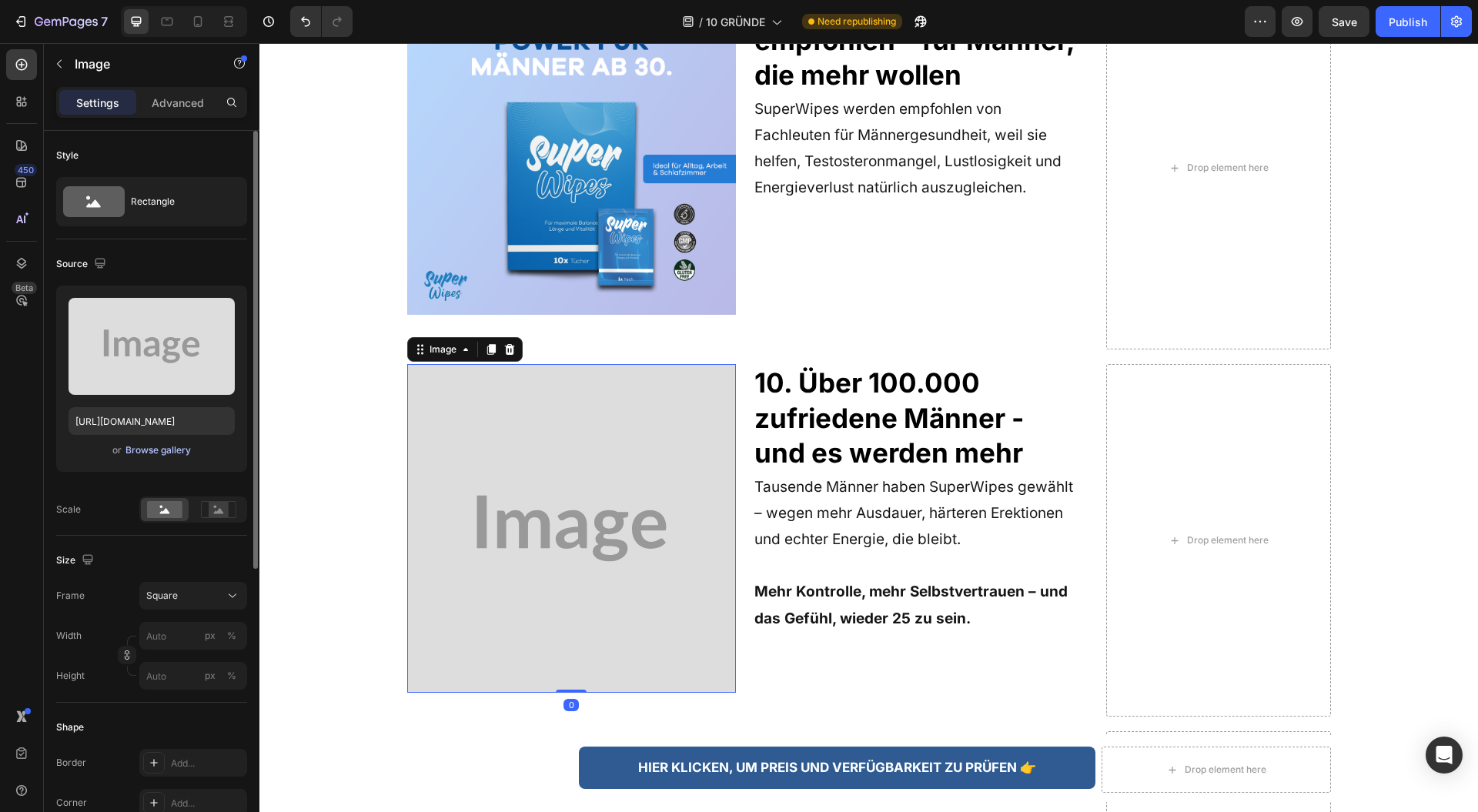
click at [165, 445] on div "Browse gallery" at bounding box center [158, 450] width 65 height 14
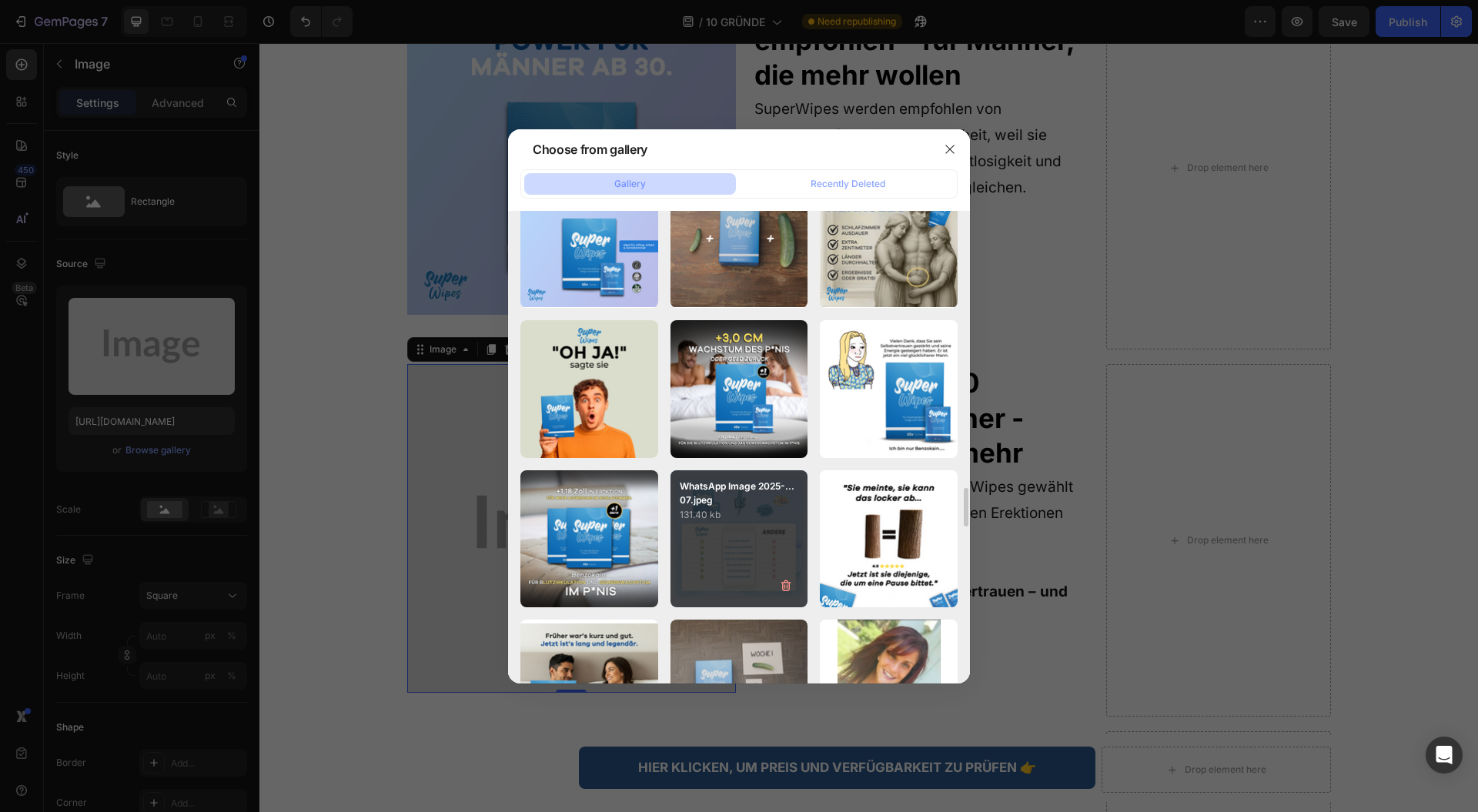
scroll to position [3246, 0]
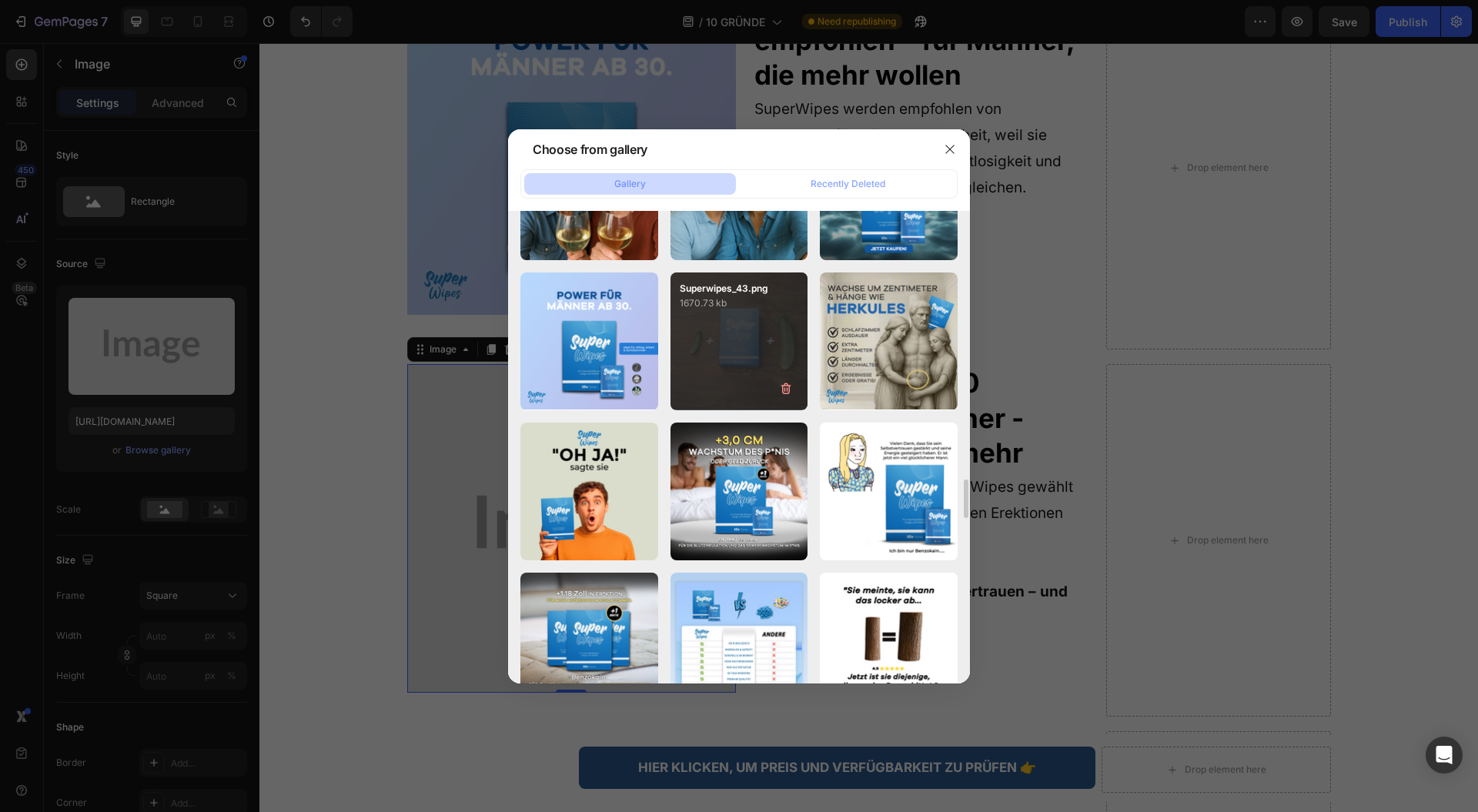
click at [766, 383] on div "Superwipes_43.png 1670.73 kb" at bounding box center [739, 341] width 138 height 138
type input "https://cdn.shopify.com/s/files/1/0943/4120/2244/files/gempages_578977757858366…"
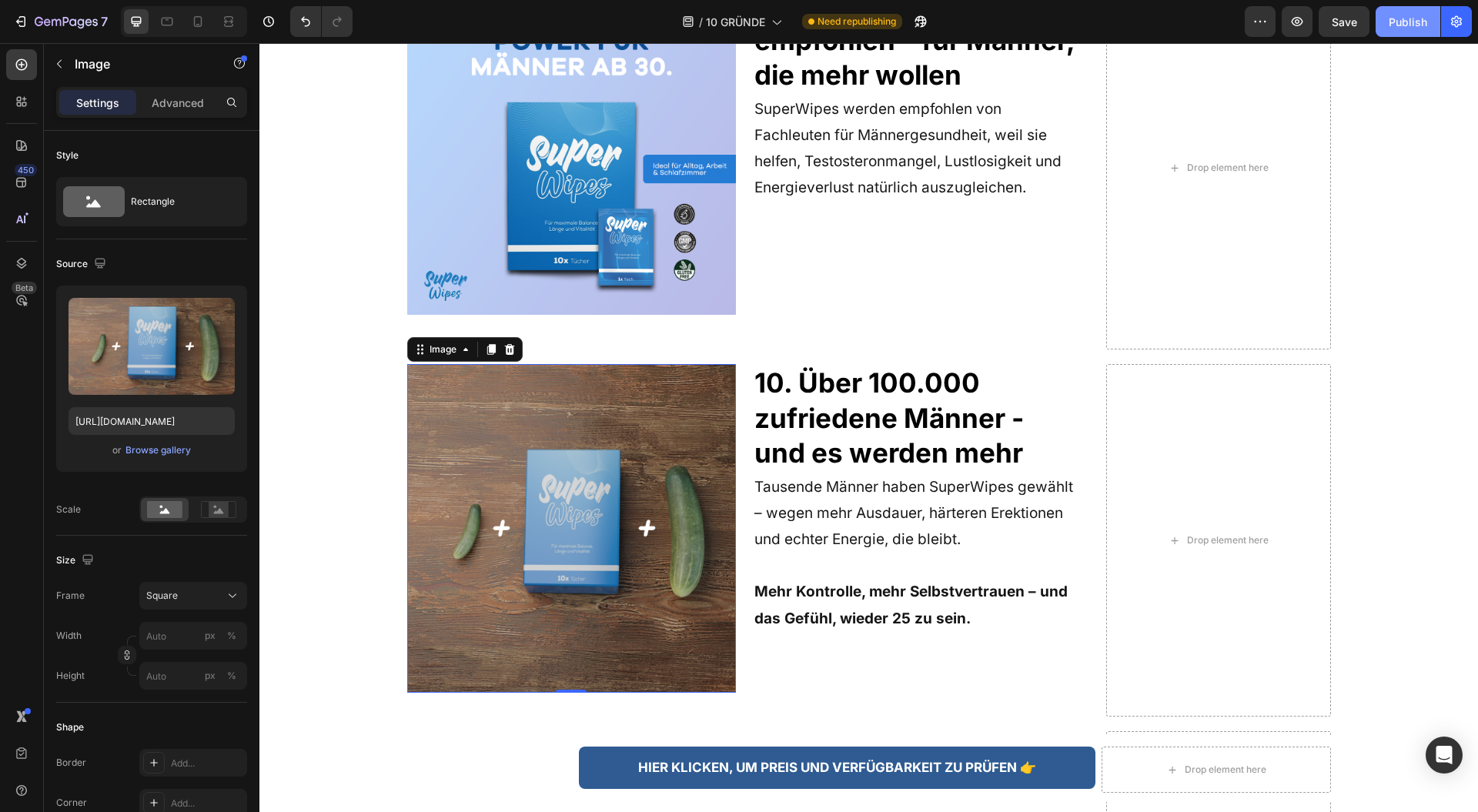
click at [1414, 27] on div "Publish" at bounding box center [1408, 22] width 38 height 16
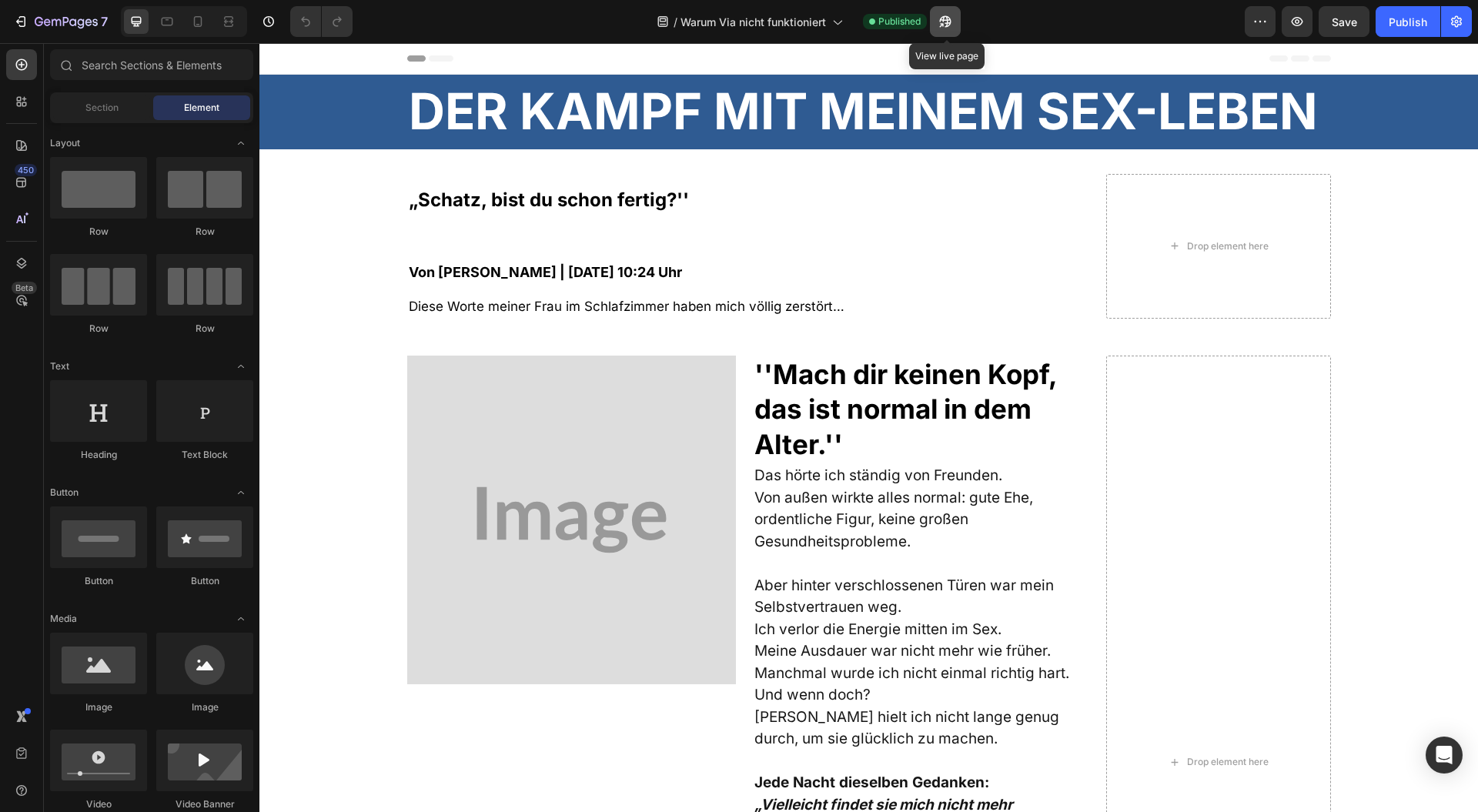
click at [942, 23] on icon "button" at bounding box center [941, 25] width 4 height 4
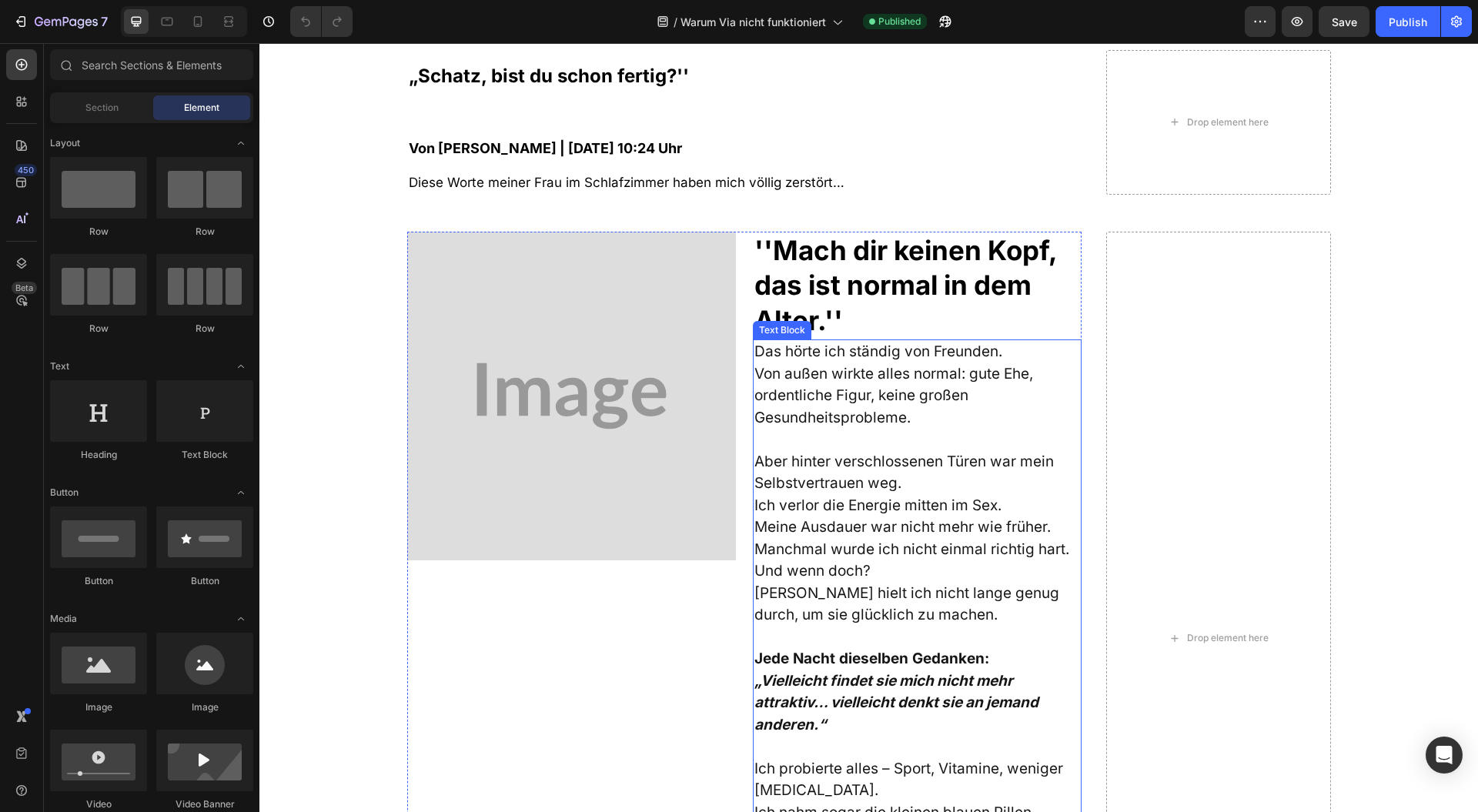
scroll to position [205, 0]
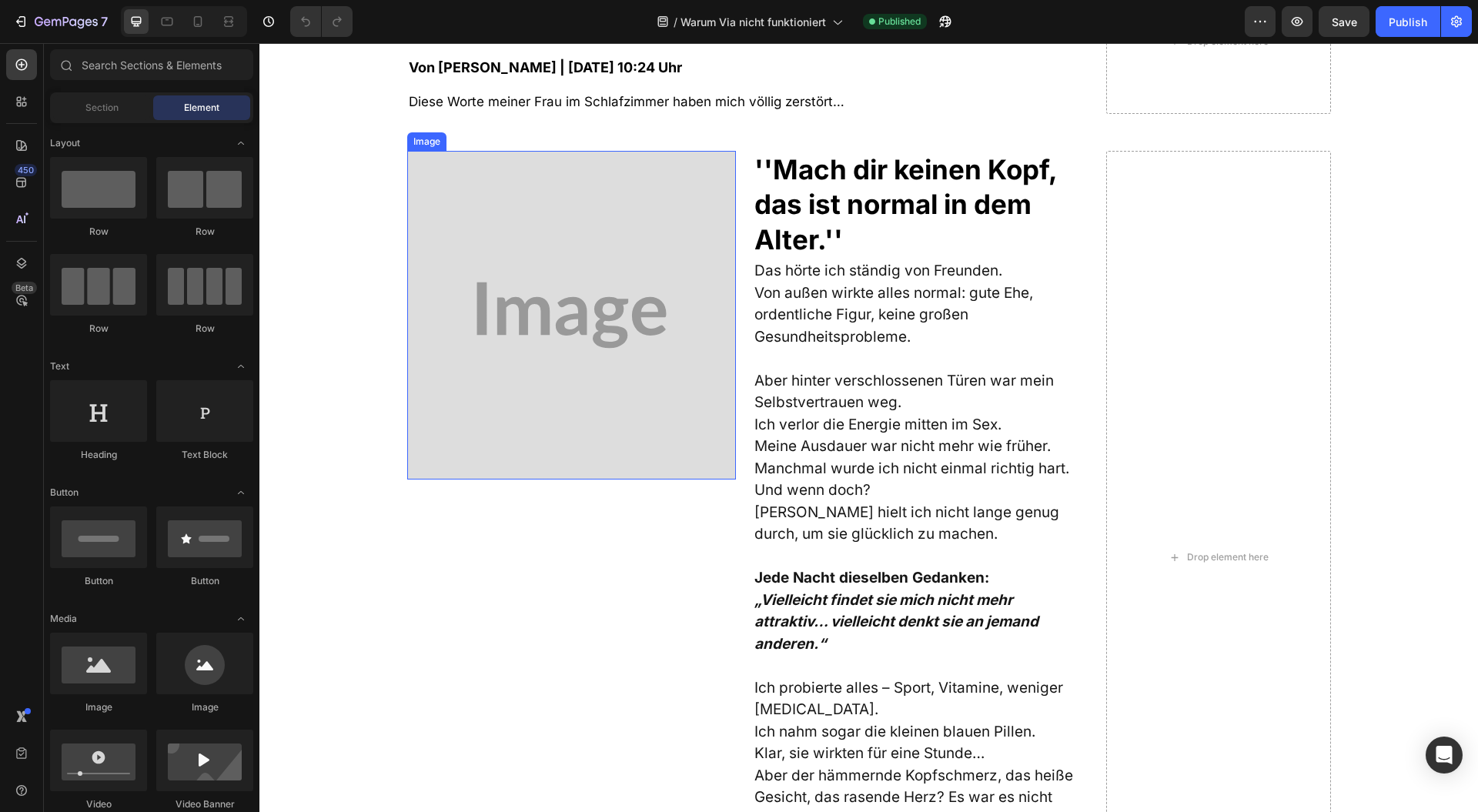
click at [628, 353] on img at bounding box center [571, 315] width 329 height 329
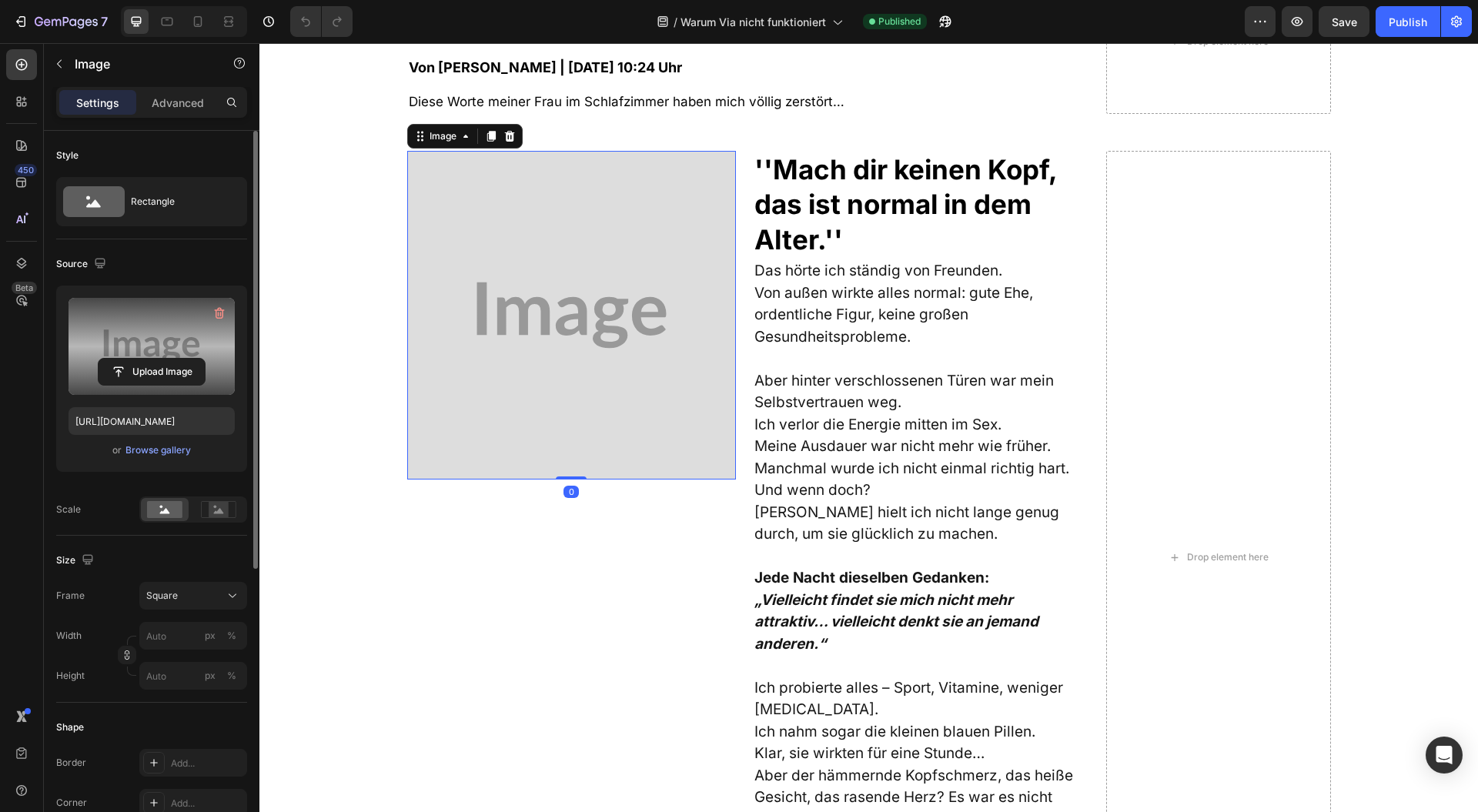
click at [154, 333] on label at bounding box center [152, 346] width 166 height 97
click at [154, 359] on input "file" at bounding box center [152, 372] width 106 height 26
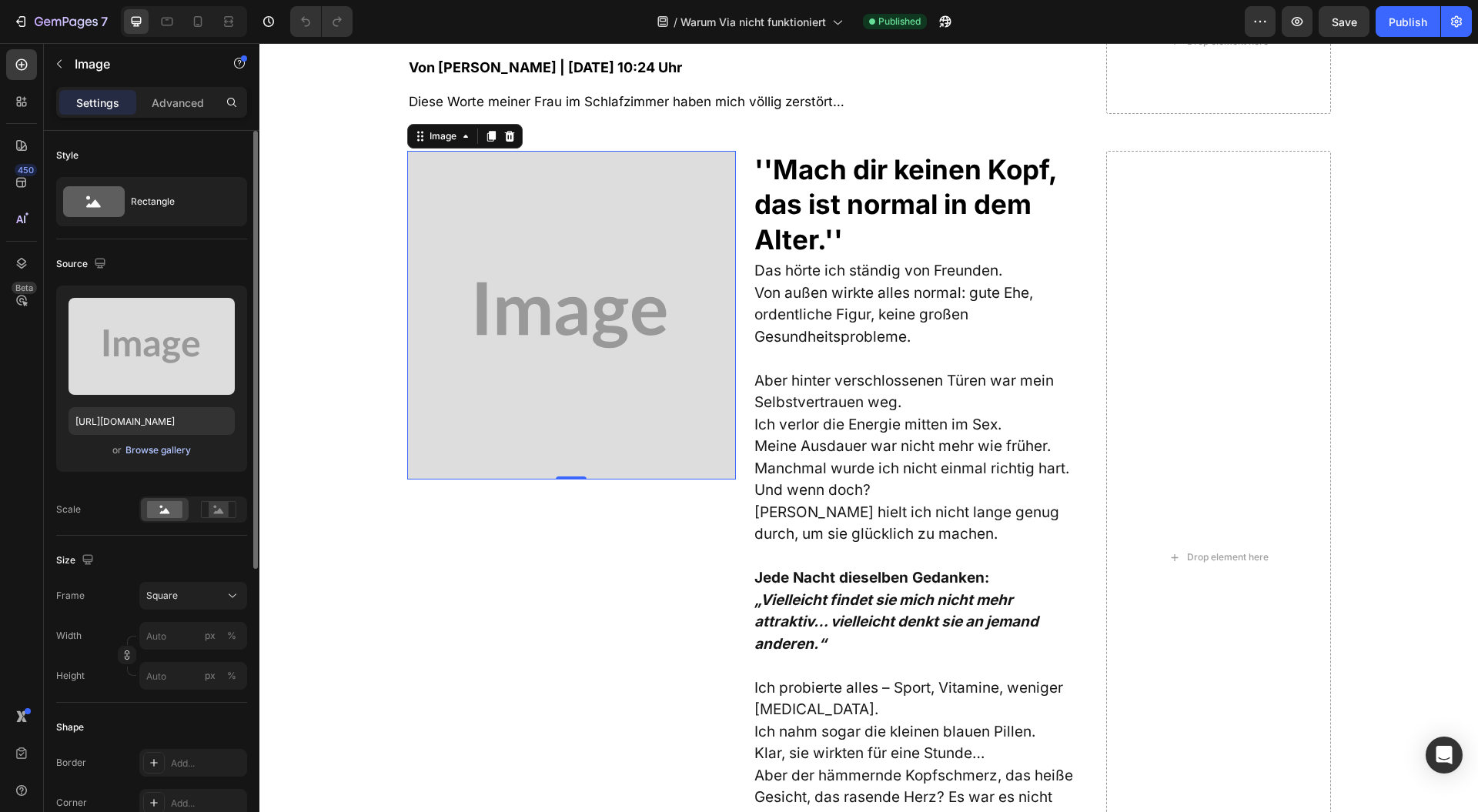
click at [165, 443] on div "Browse gallery" at bounding box center [158, 450] width 65 height 14
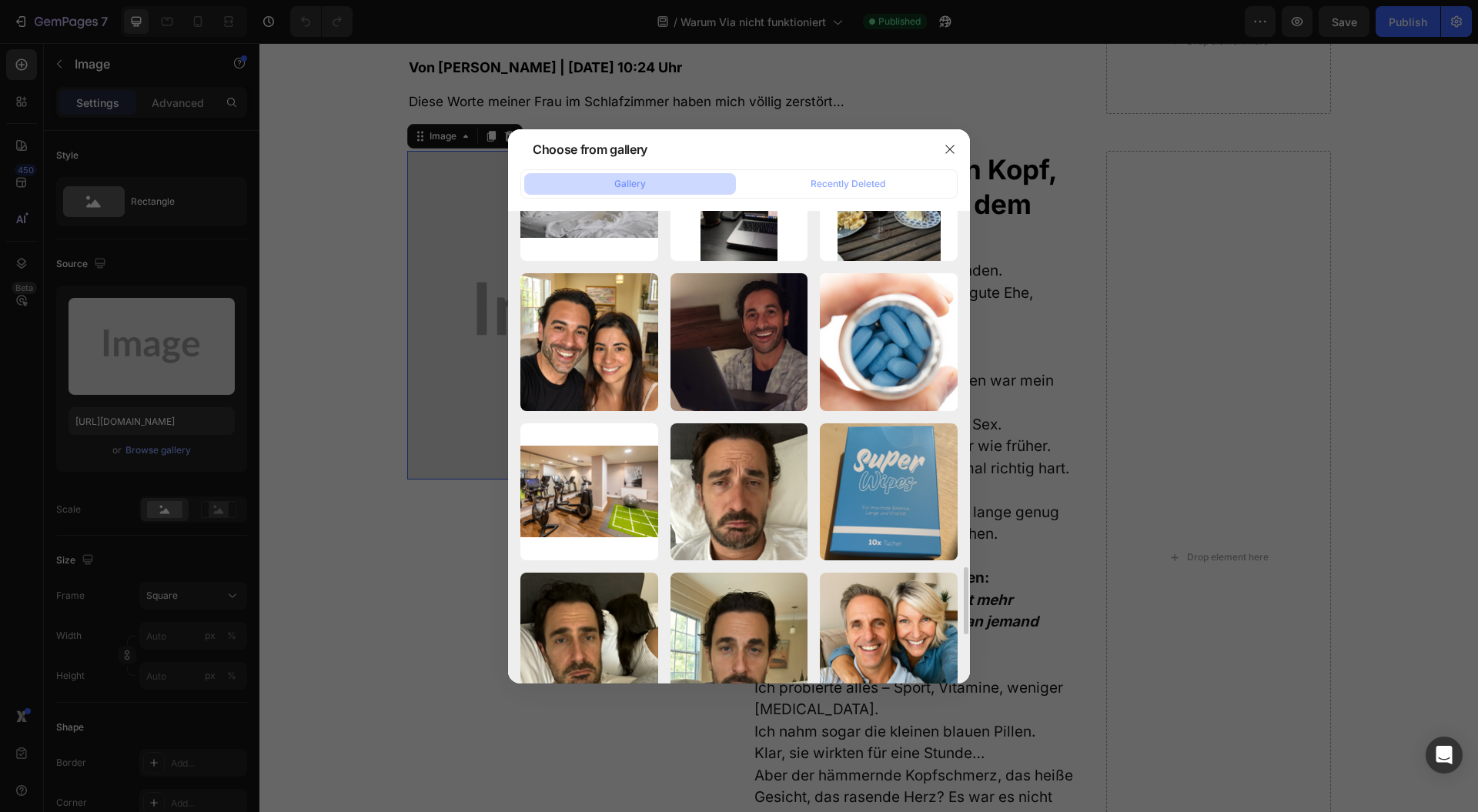
scroll to position [2804, 0]
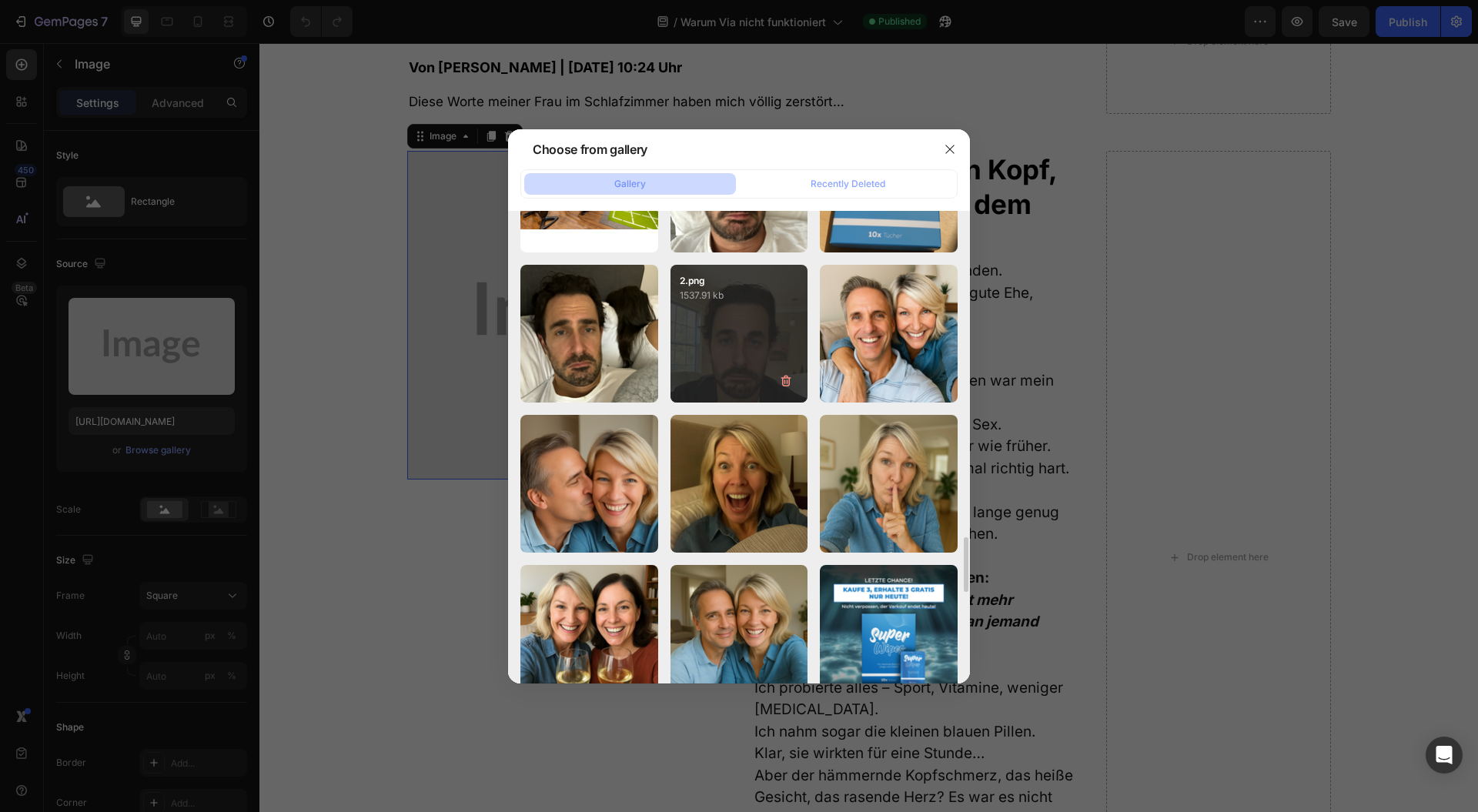
click at [720, 373] on div "2.png 1537.91 kb" at bounding box center [739, 333] width 138 height 138
type input "[URL][DOMAIN_NAME]"
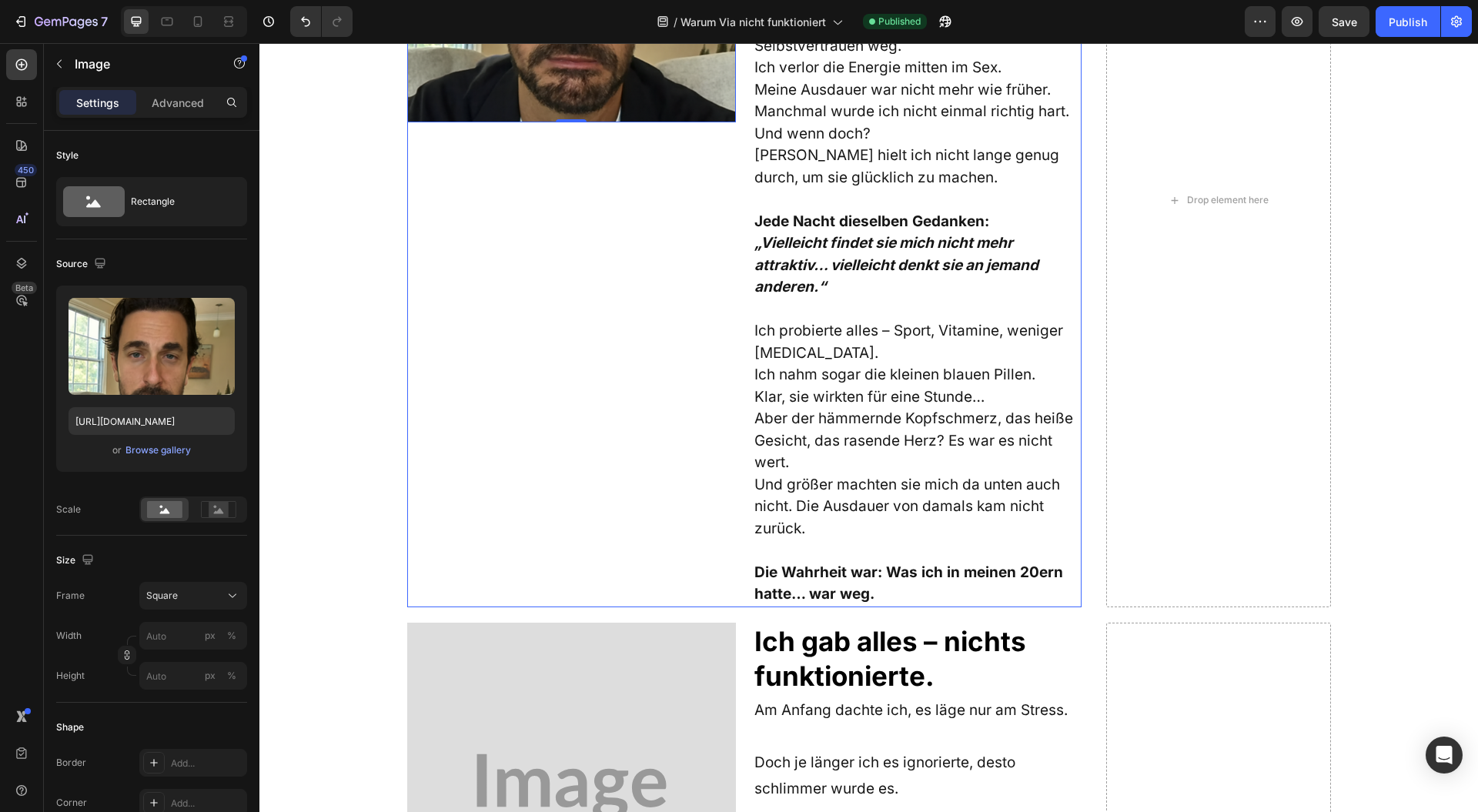
scroll to position [924, 0]
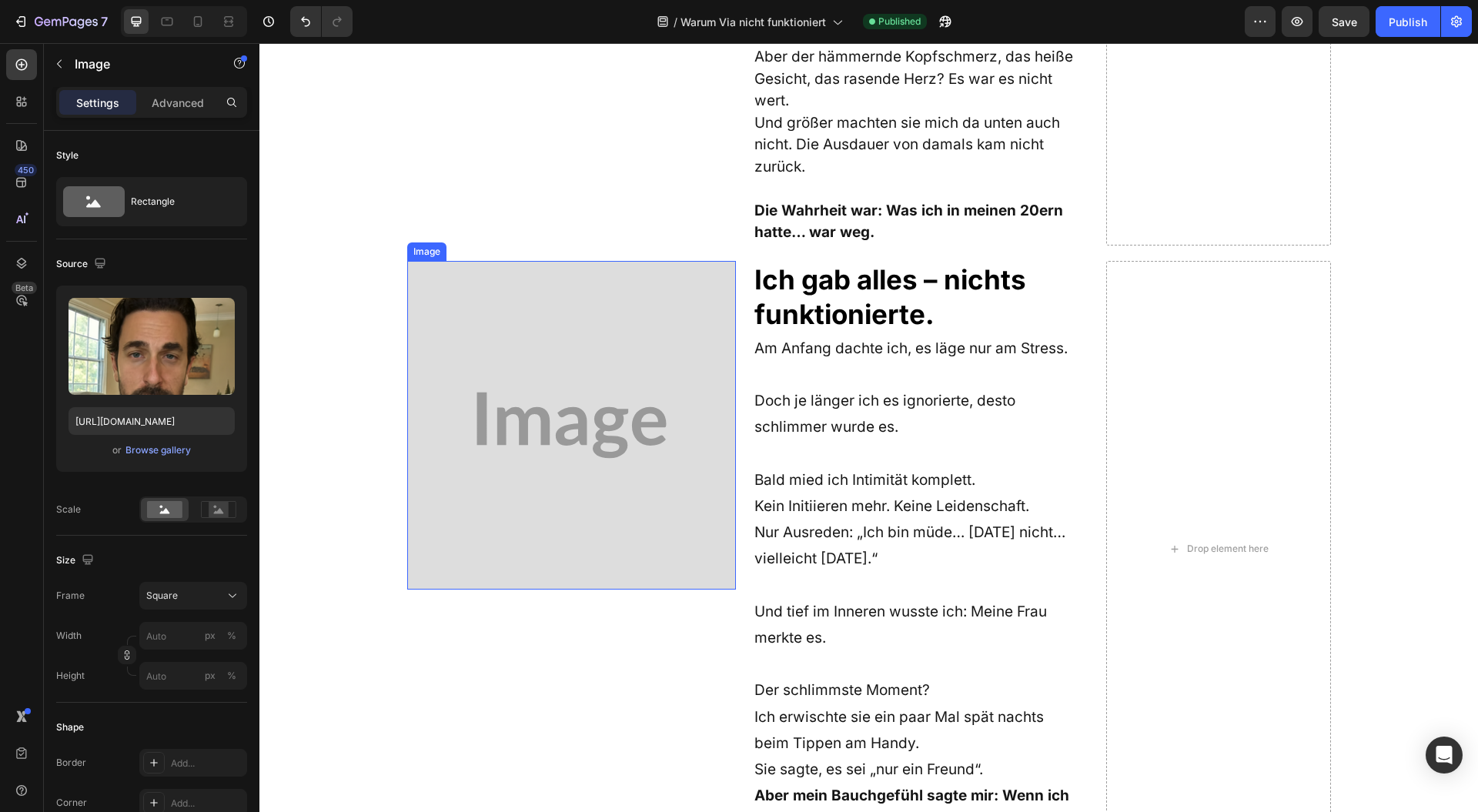
drag, startPoint x: 657, startPoint y: 356, endPoint x: 675, endPoint y: 170, distance: 186.9
click at [657, 356] on img at bounding box center [571, 425] width 329 height 329
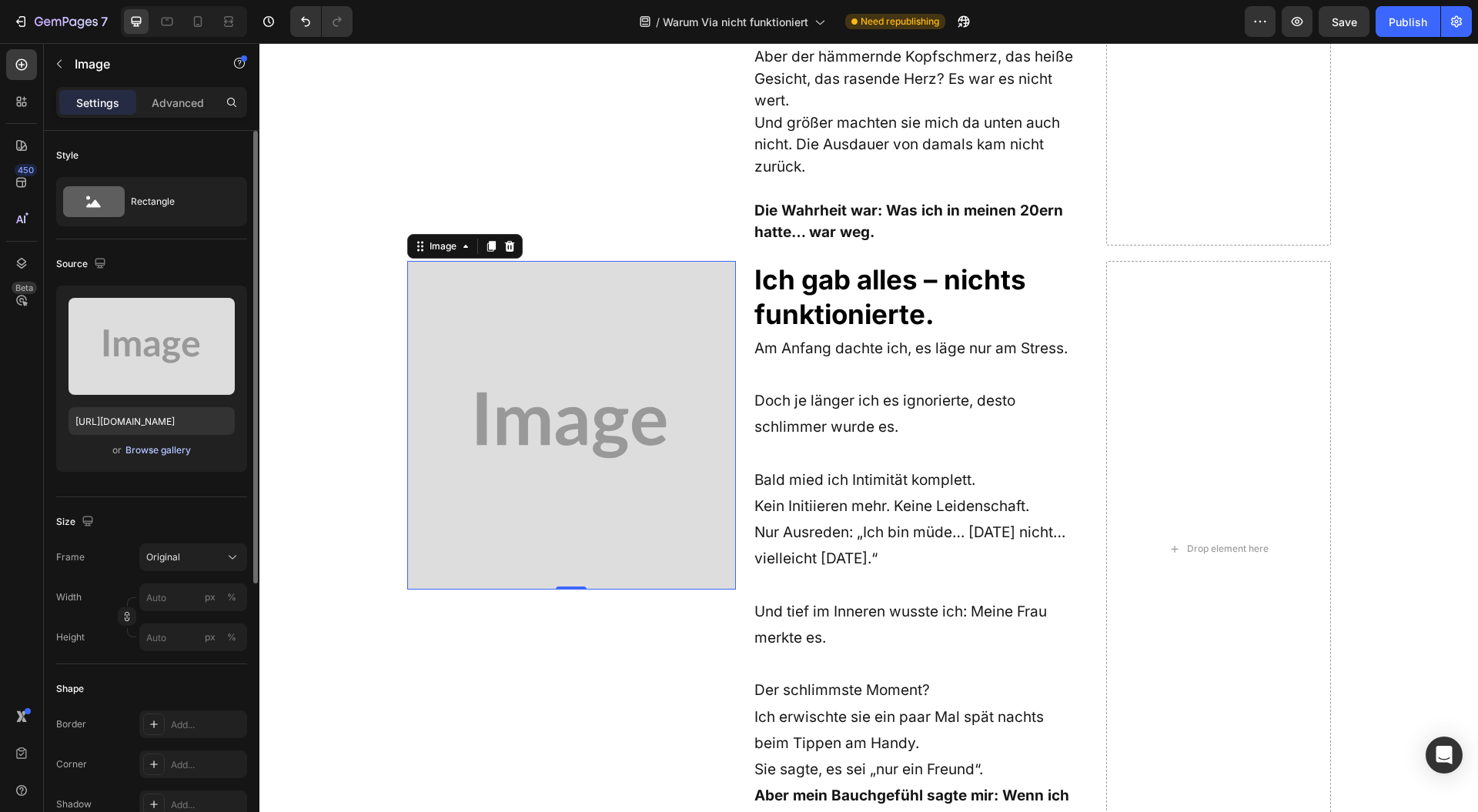
click at [157, 456] on div "Browse gallery" at bounding box center [158, 450] width 65 height 14
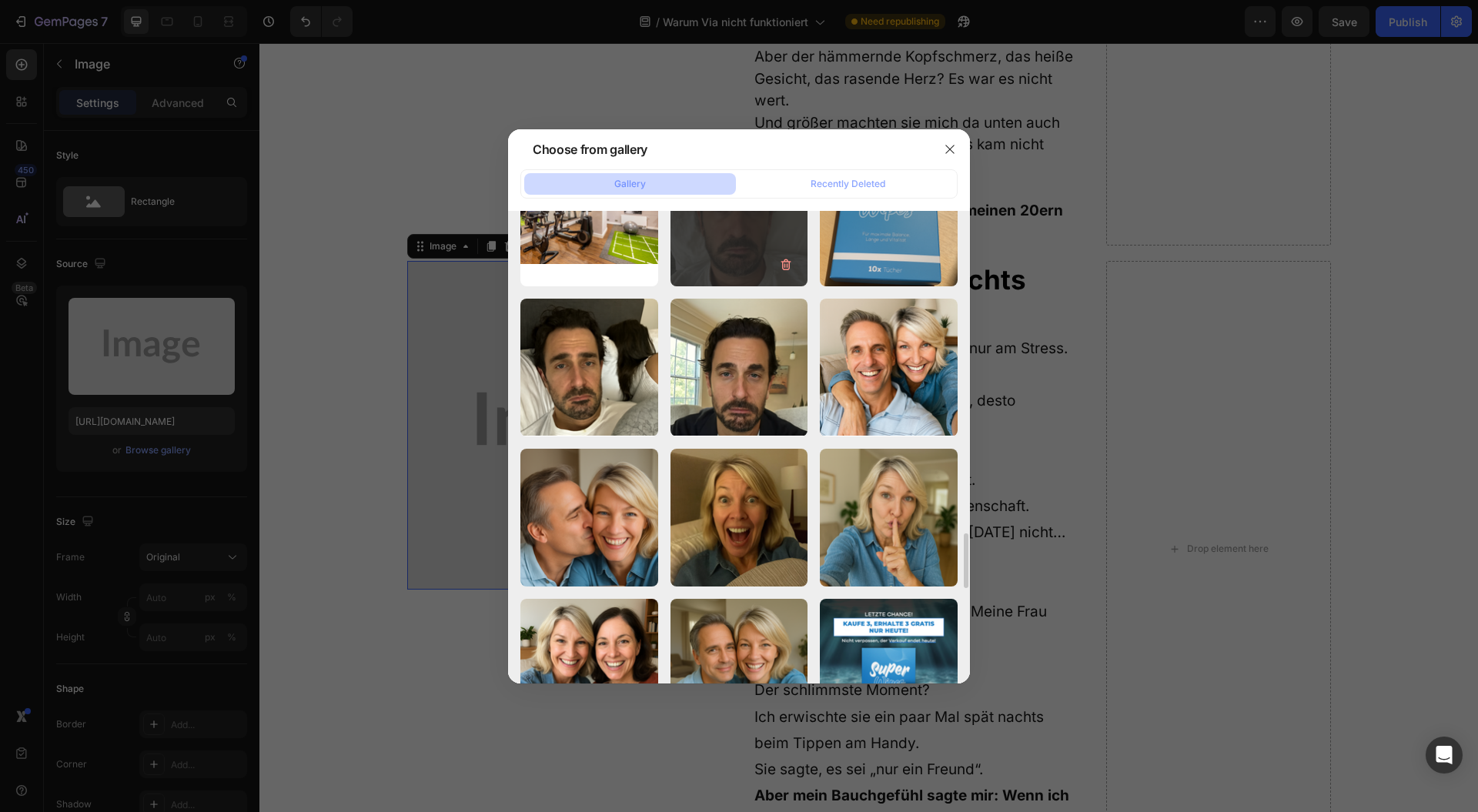
scroll to position [2565, 0]
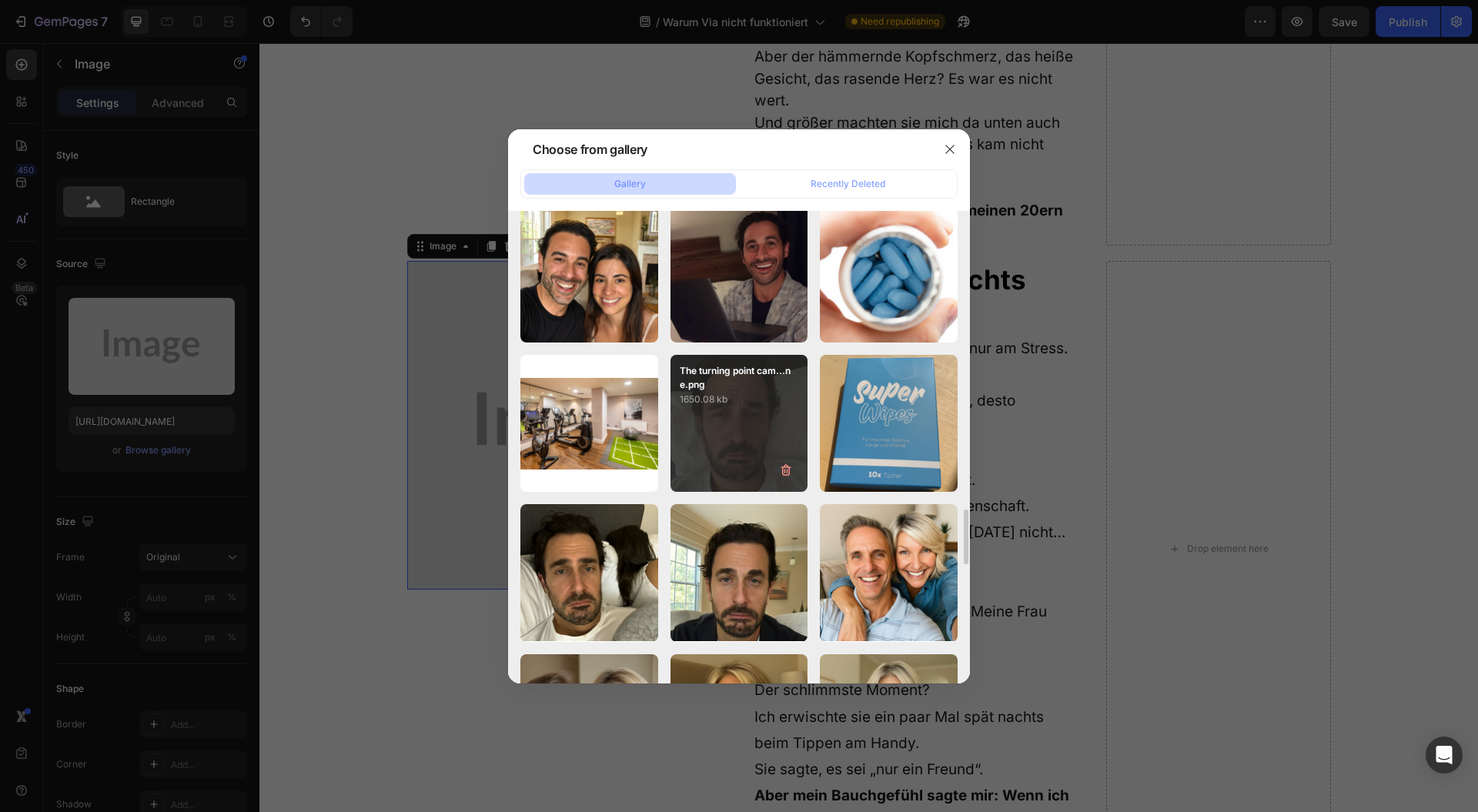
click at [699, 455] on div "The turning point cam...ne.png 1650.08 kb" at bounding box center [739, 423] width 138 height 138
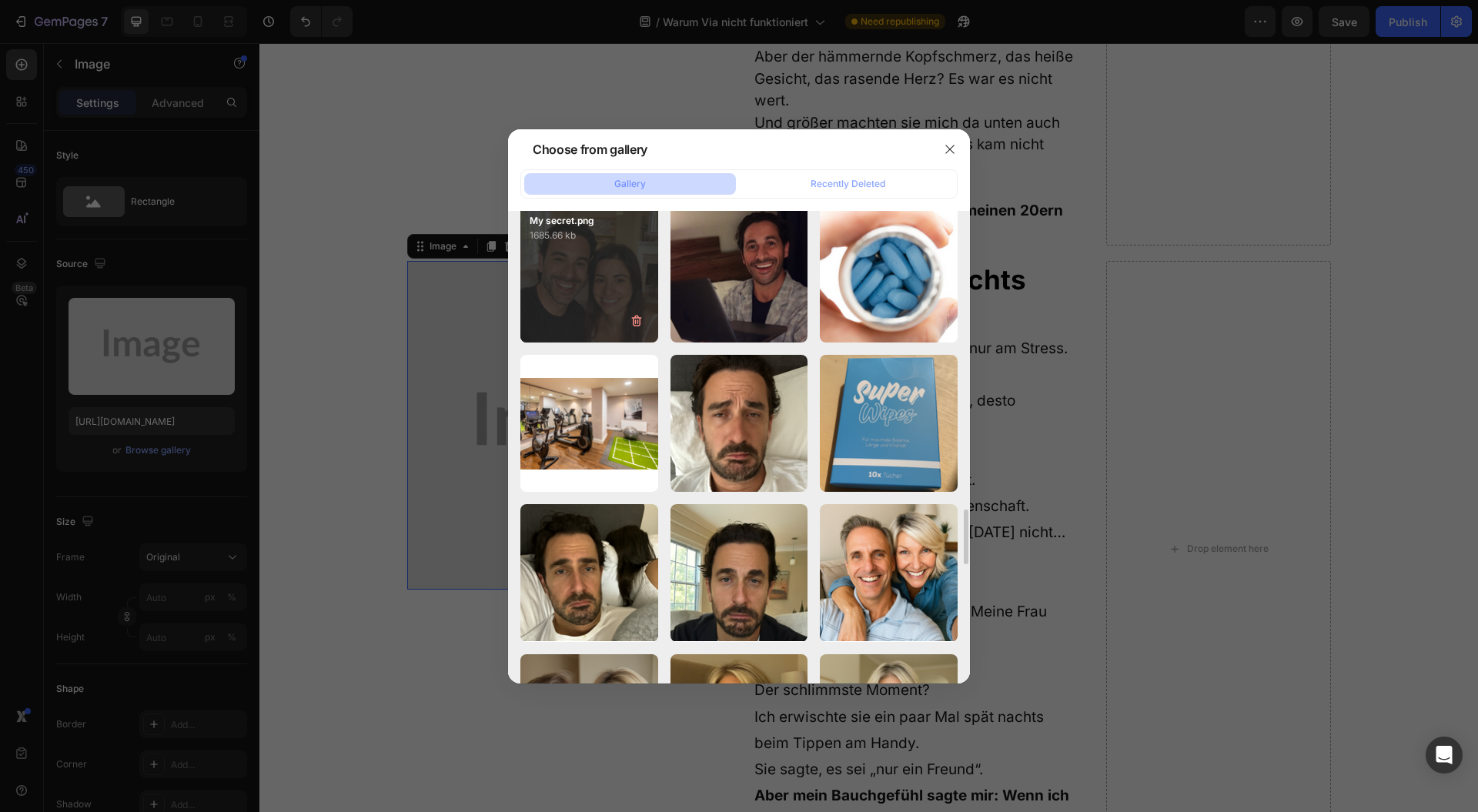
type input "[URL][DOMAIN_NAME]"
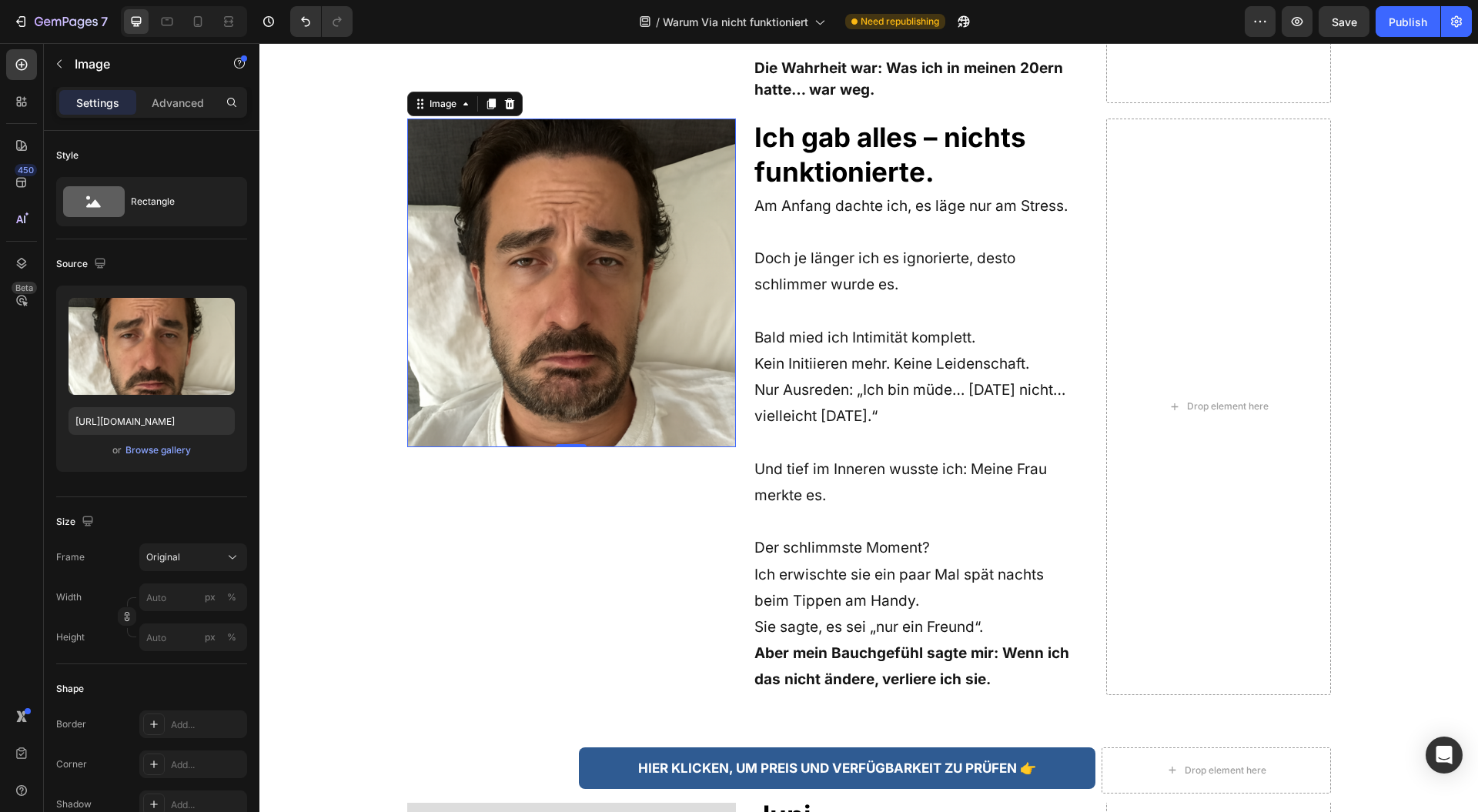
scroll to position [1334, 0]
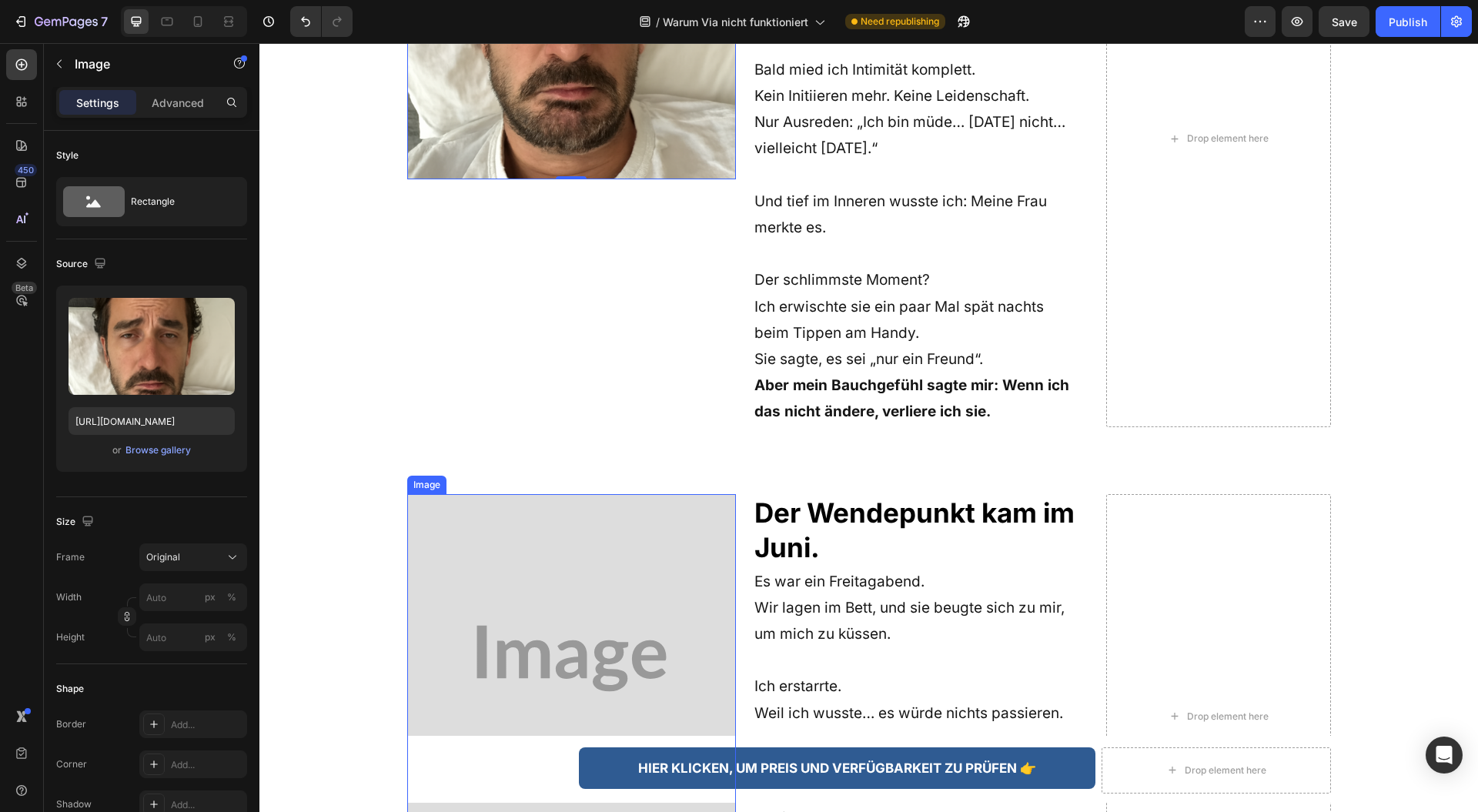
click at [533, 536] on img at bounding box center [571, 658] width 329 height 329
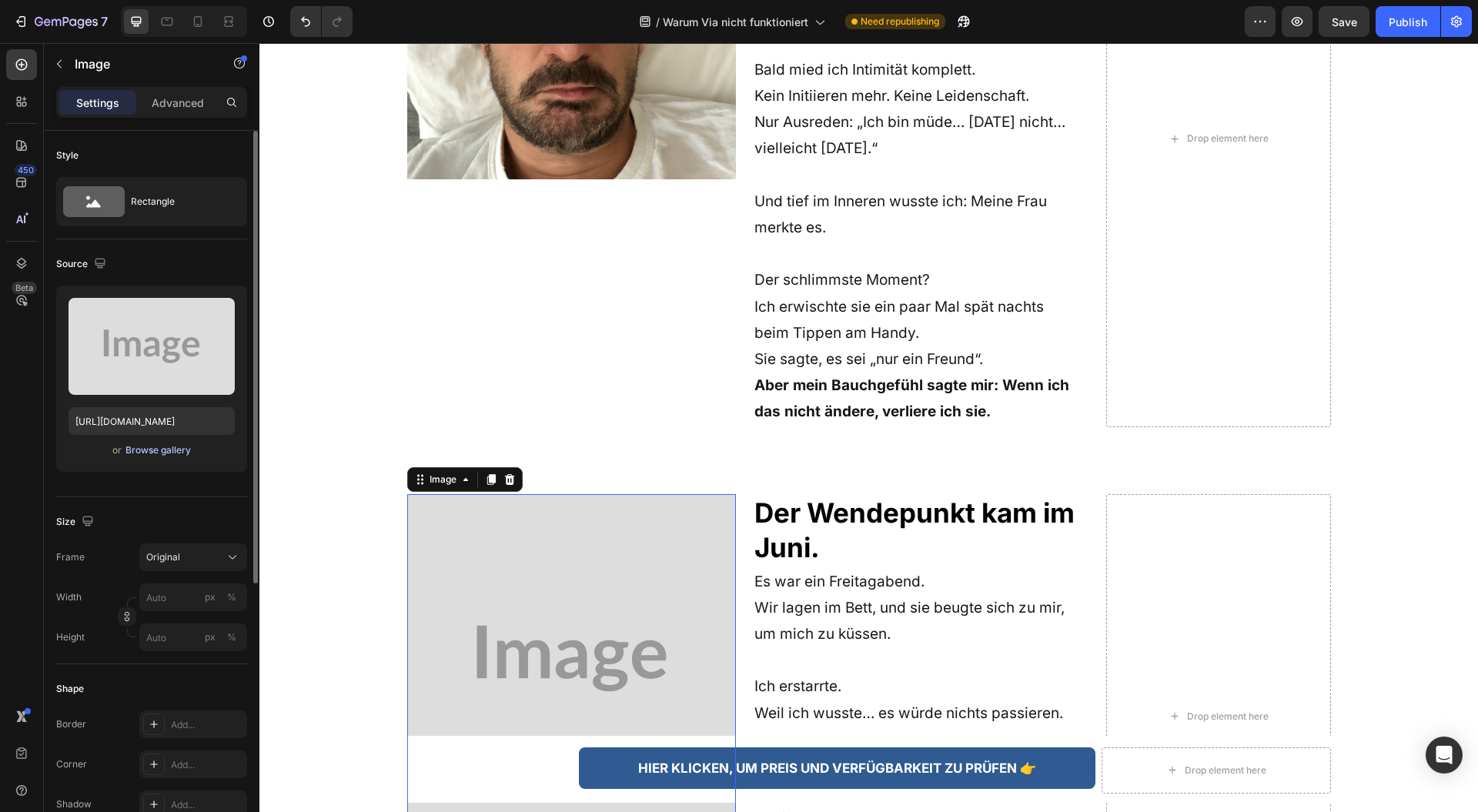
click at [154, 449] on div "Browse gallery" at bounding box center [158, 450] width 65 height 14
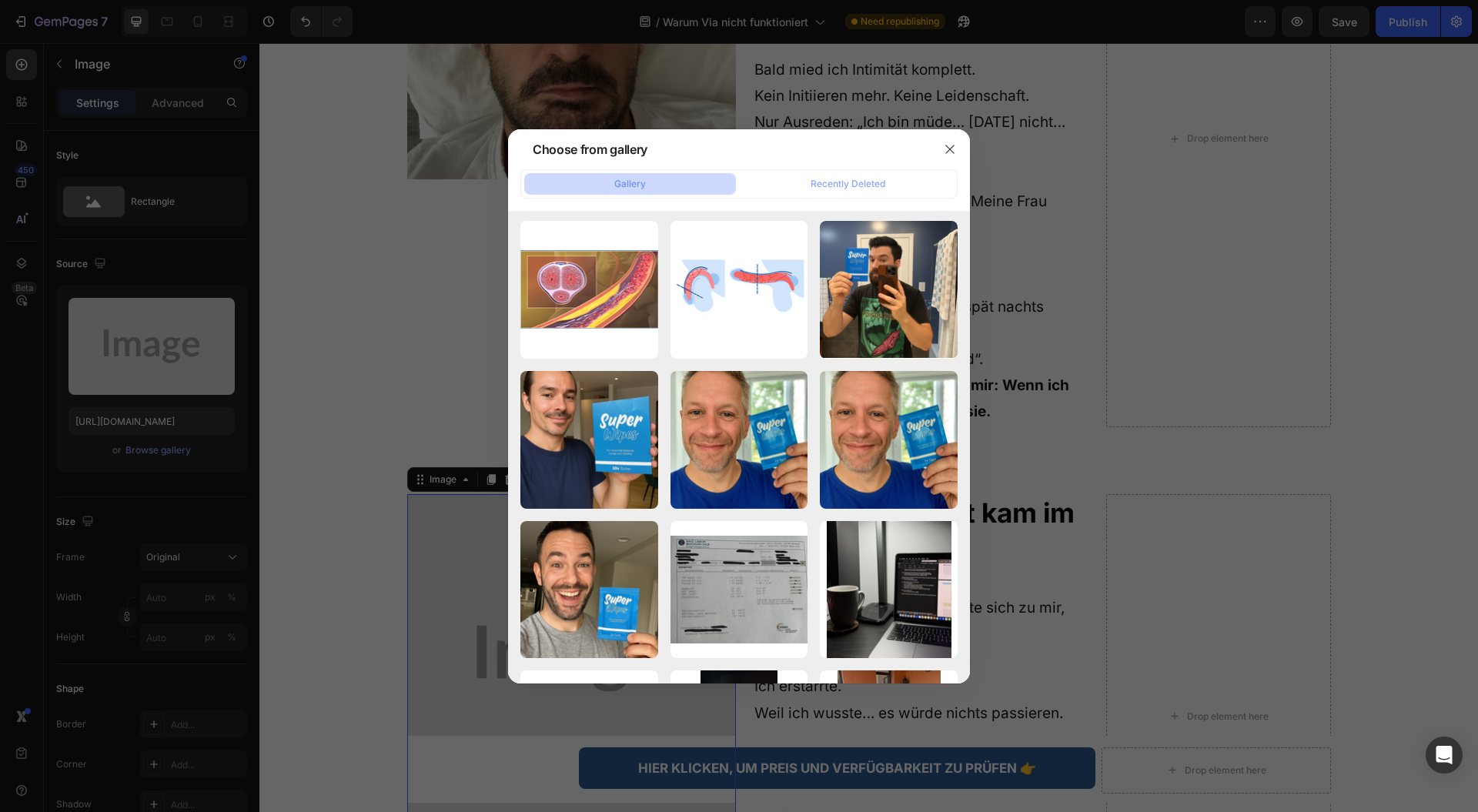
scroll to position [2154, 0]
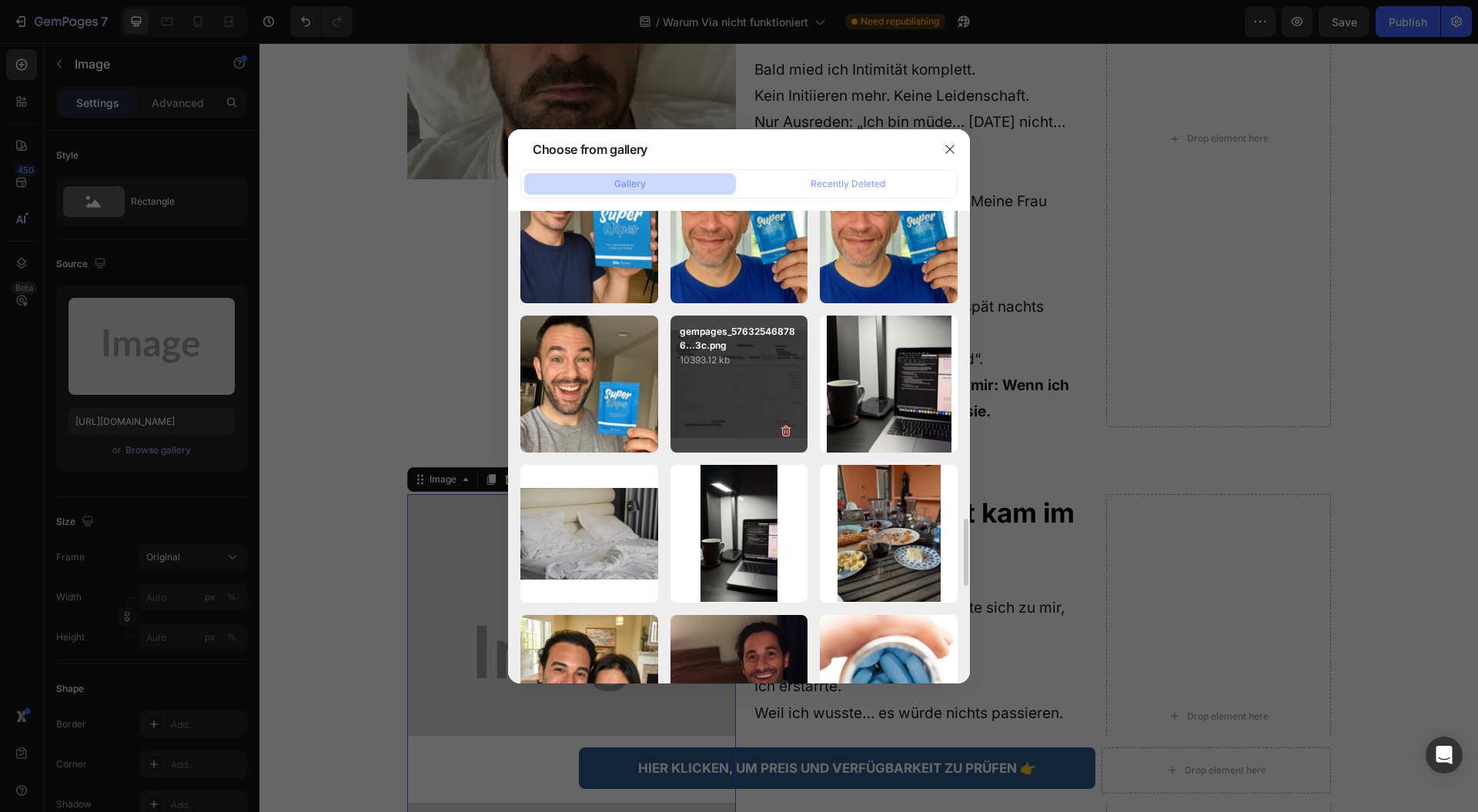
click at [710, 418] on div "gempages_576325468786...3c.png 10393.12 kb" at bounding box center [739, 384] width 138 height 138
type input "[URL][DOMAIN_NAME]"
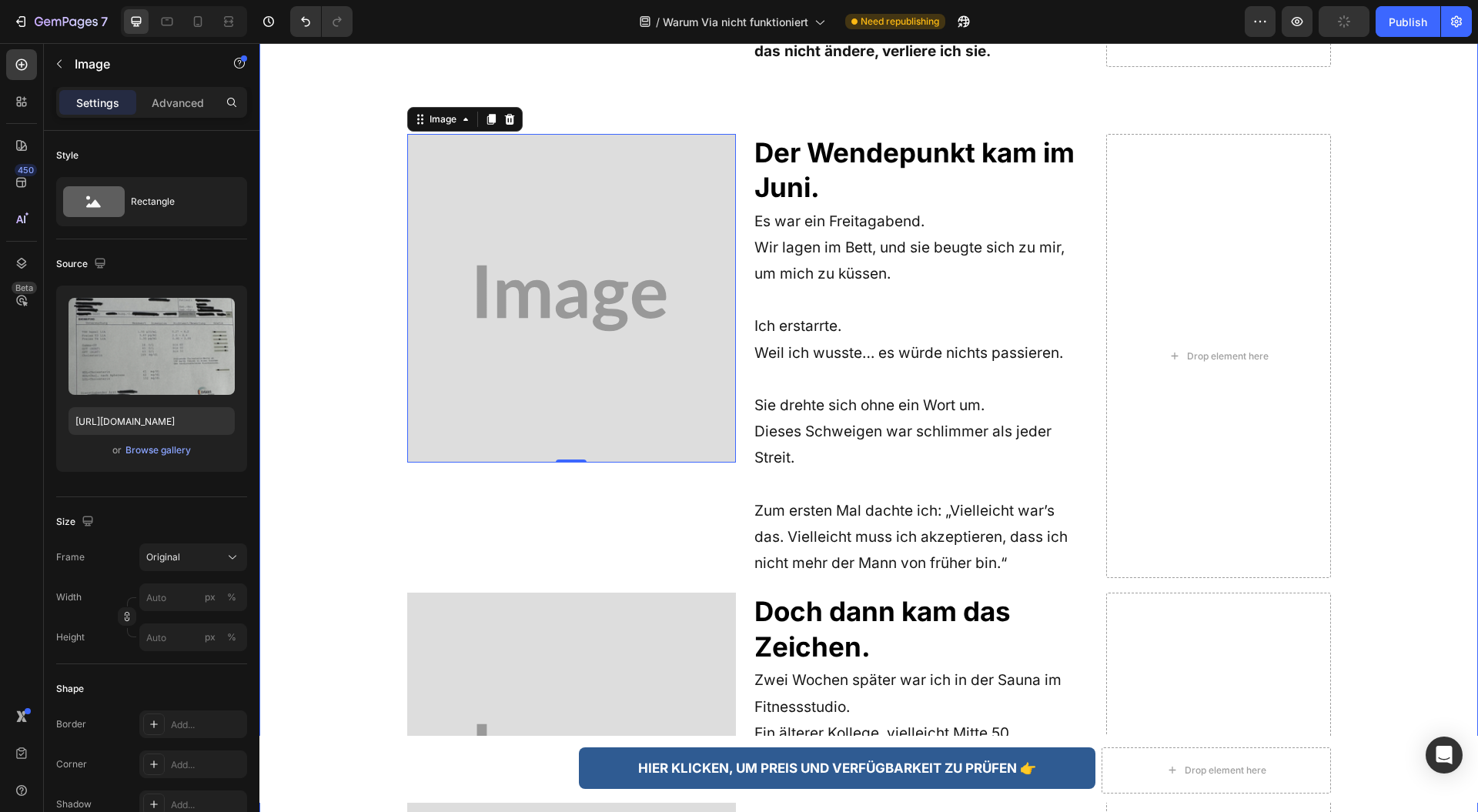
scroll to position [1743, 0]
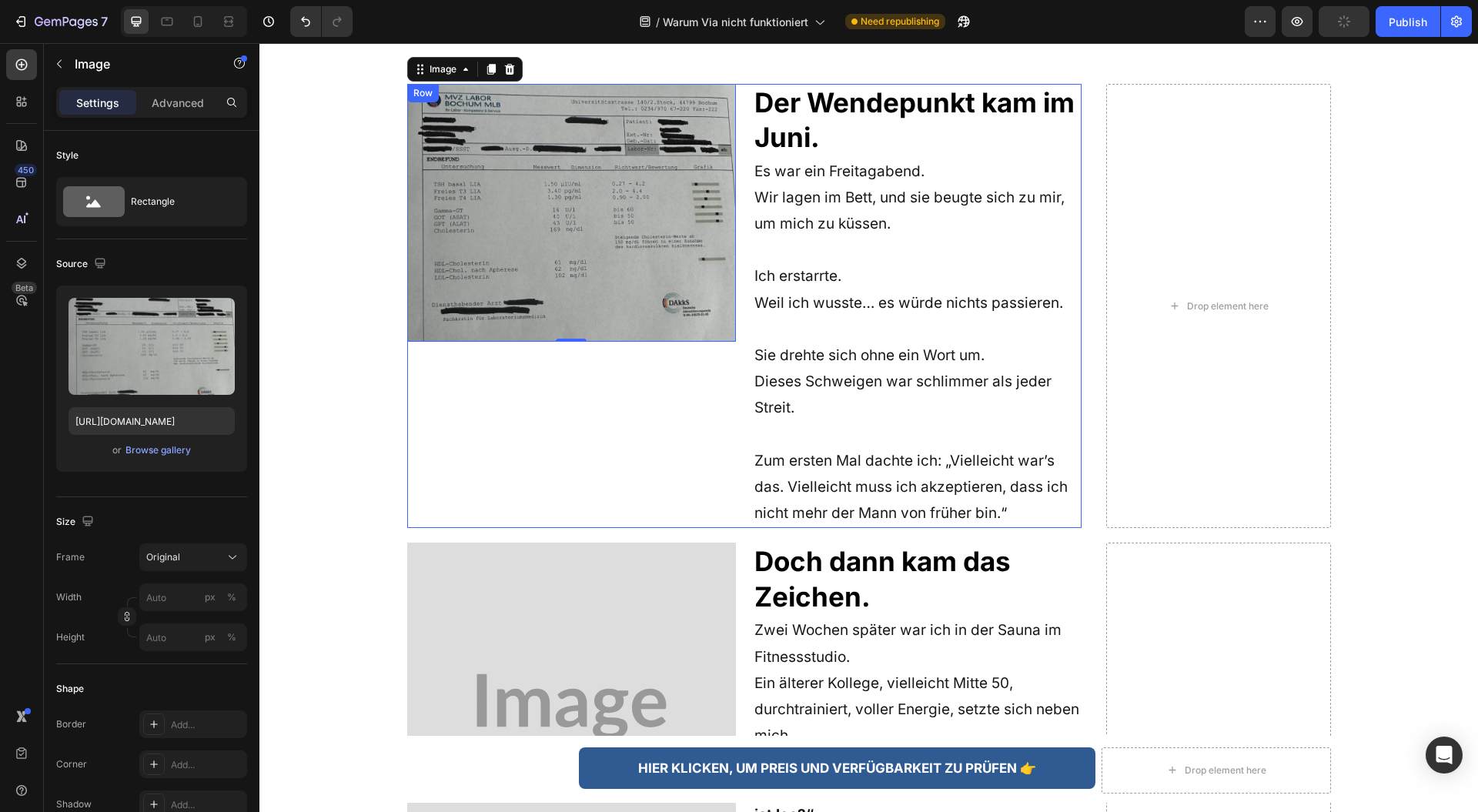
click at [436, 207] on img at bounding box center [571, 212] width 329 height 258
click at [483, 363] on div "Image 0 Row" at bounding box center [571, 306] width 329 height 445
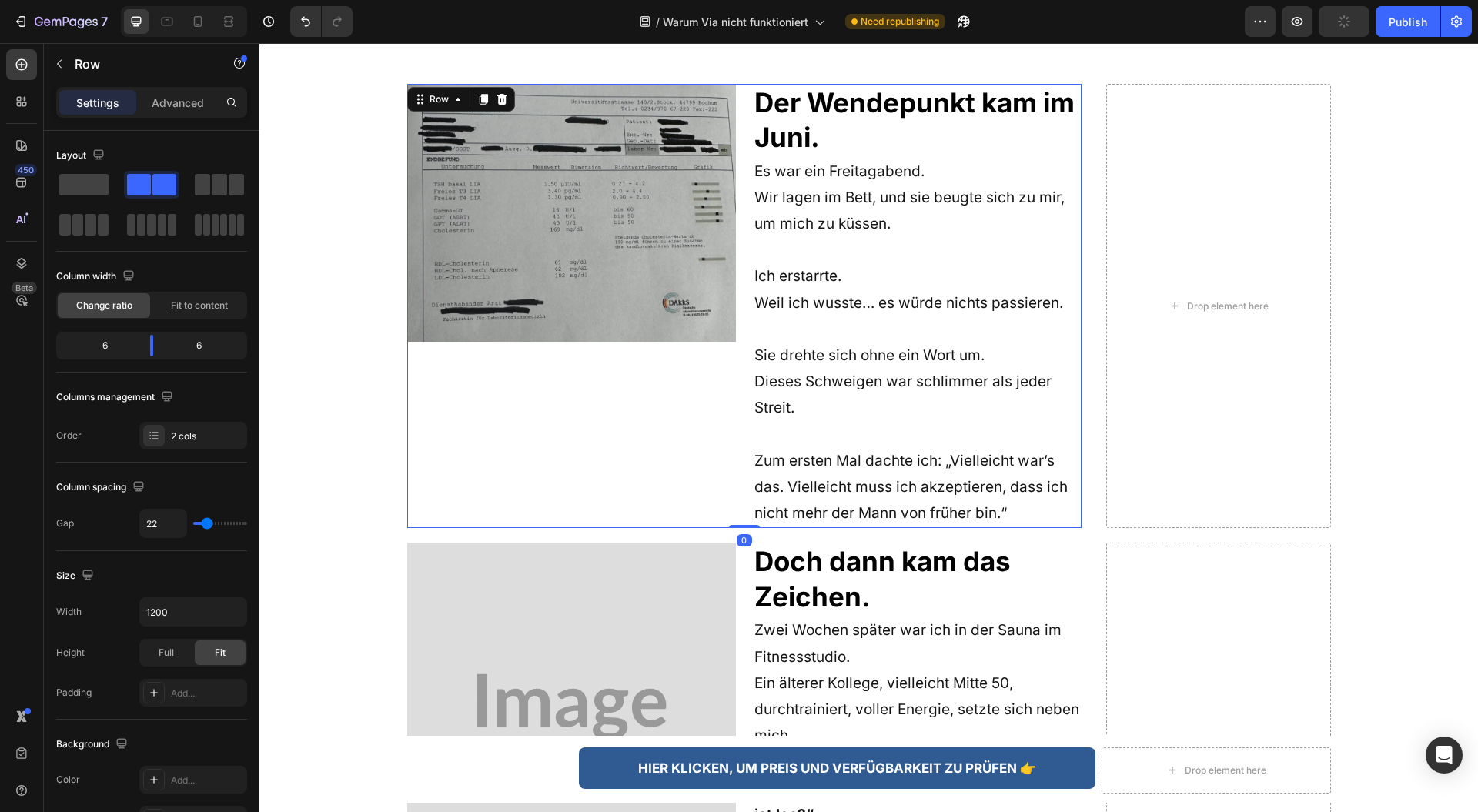
click at [527, 578] on img at bounding box center [571, 707] width 329 height 329
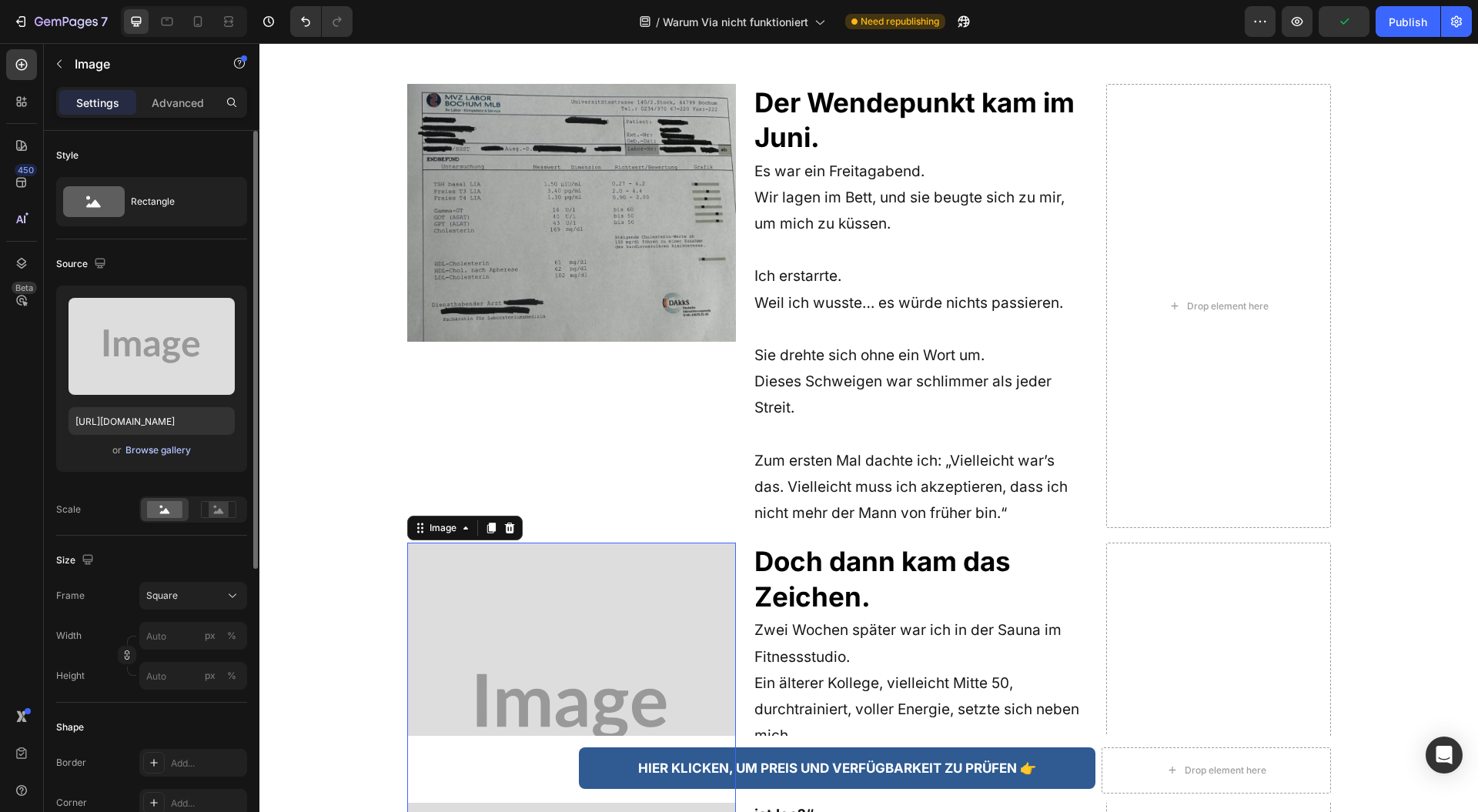
click at [166, 449] on div "Browse gallery" at bounding box center [158, 450] width 65 height 14
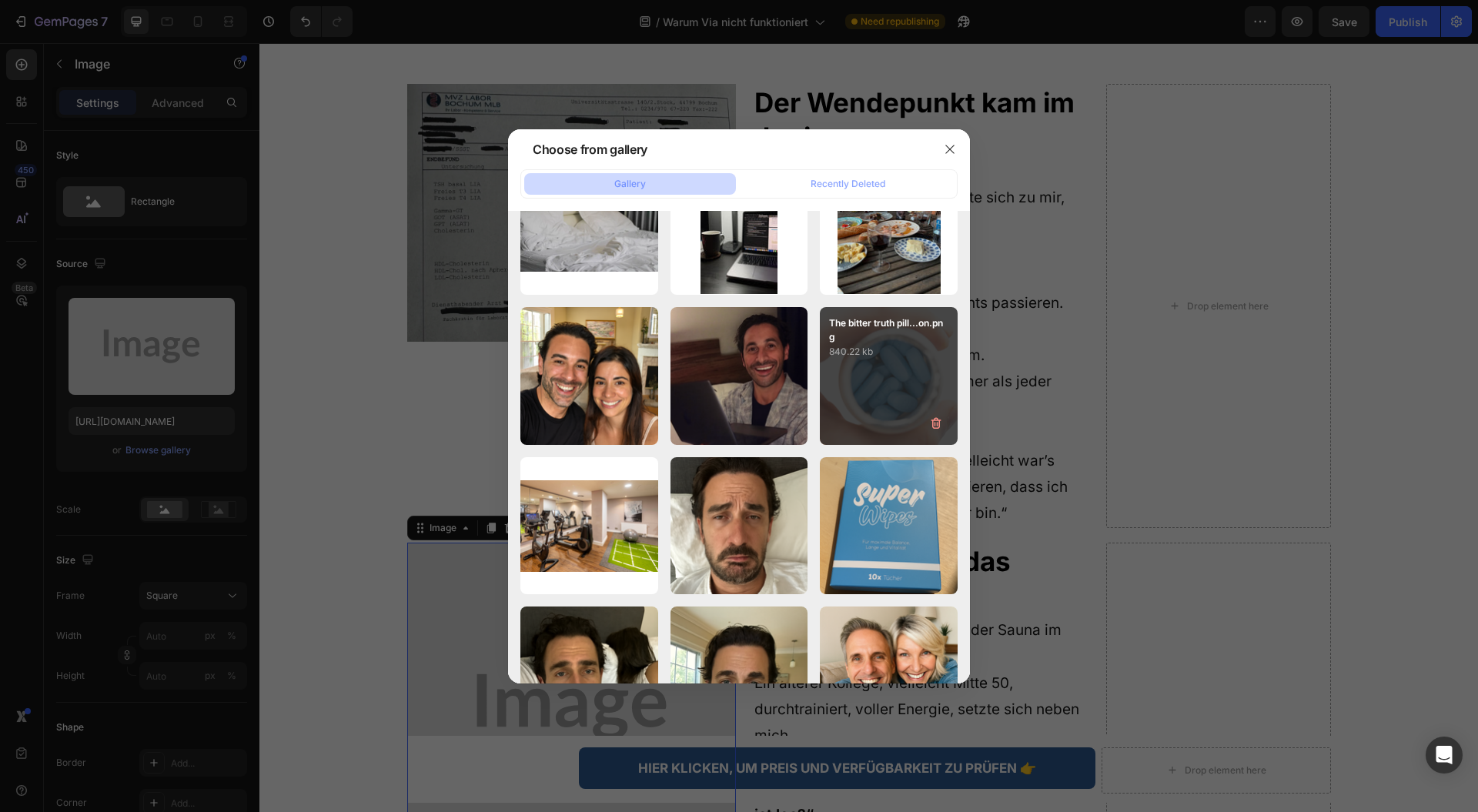
scroll to position [2667, 0]
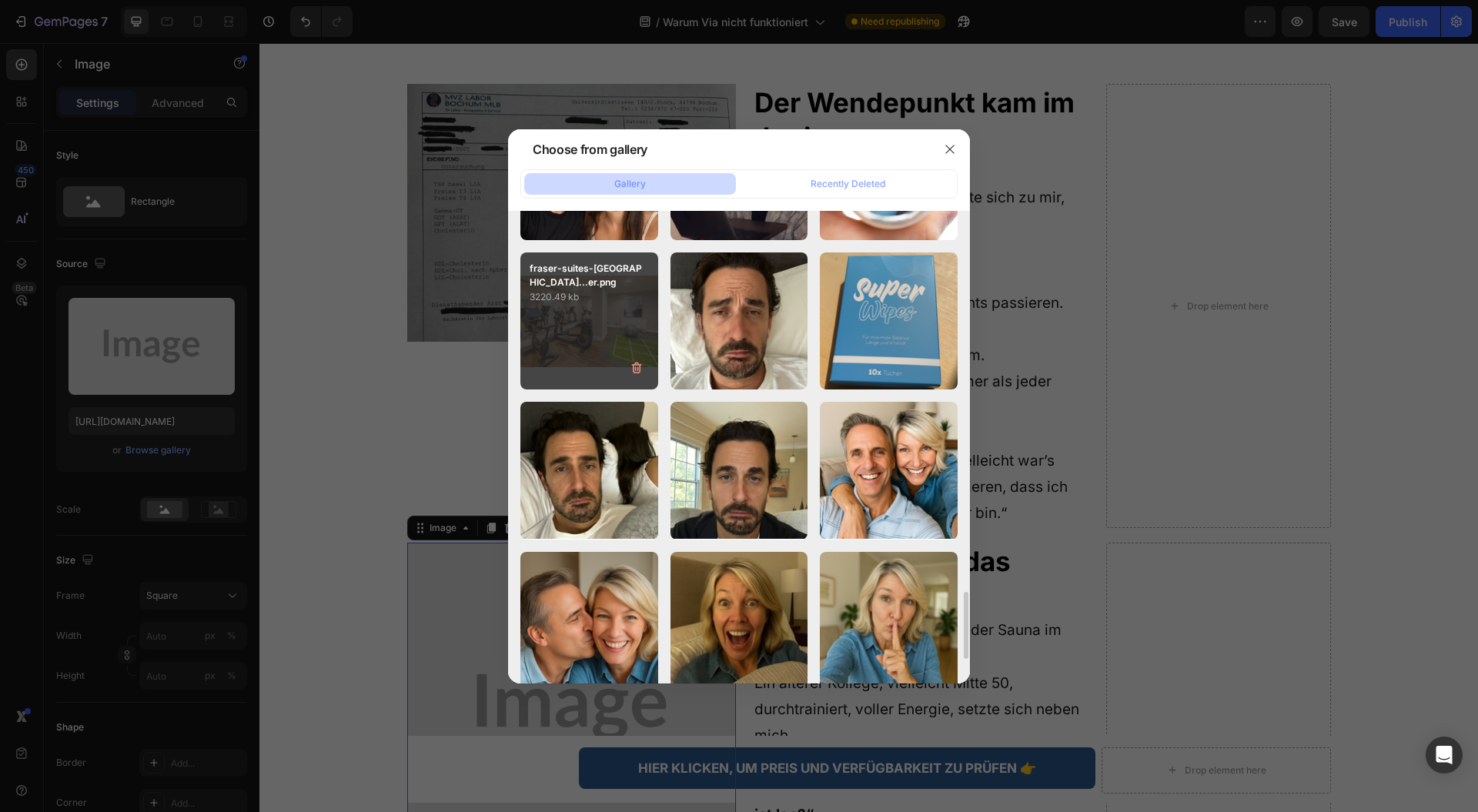
click at [579, 326] on div "fraser-suites-[GEOGRAPHIC_DATA]...er.png 3220.49 kb" at bounding box center [589, 321] width 138 height 138
type input "[URL][DOMAIN_NAME]"
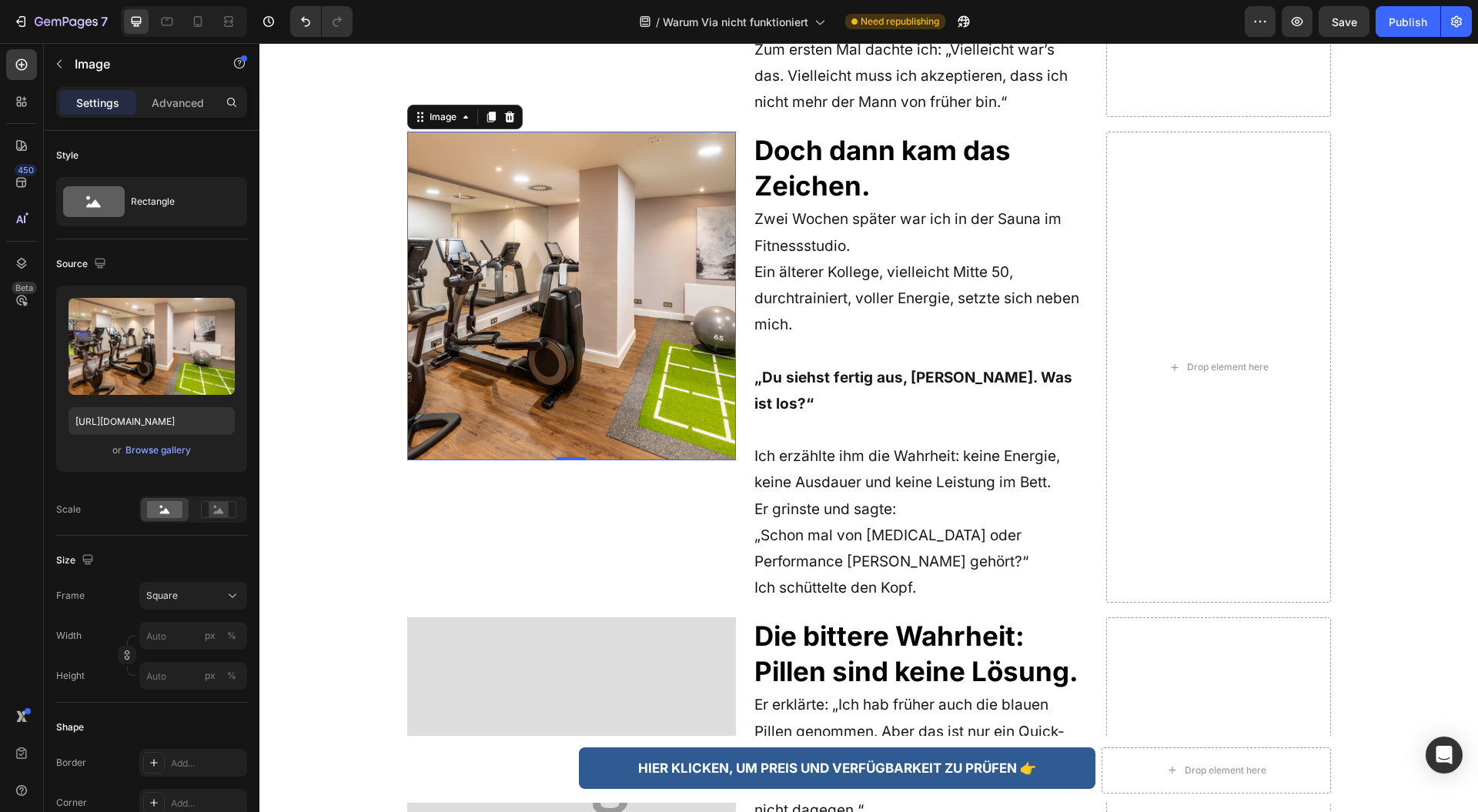
scroll to position [2462, 0]
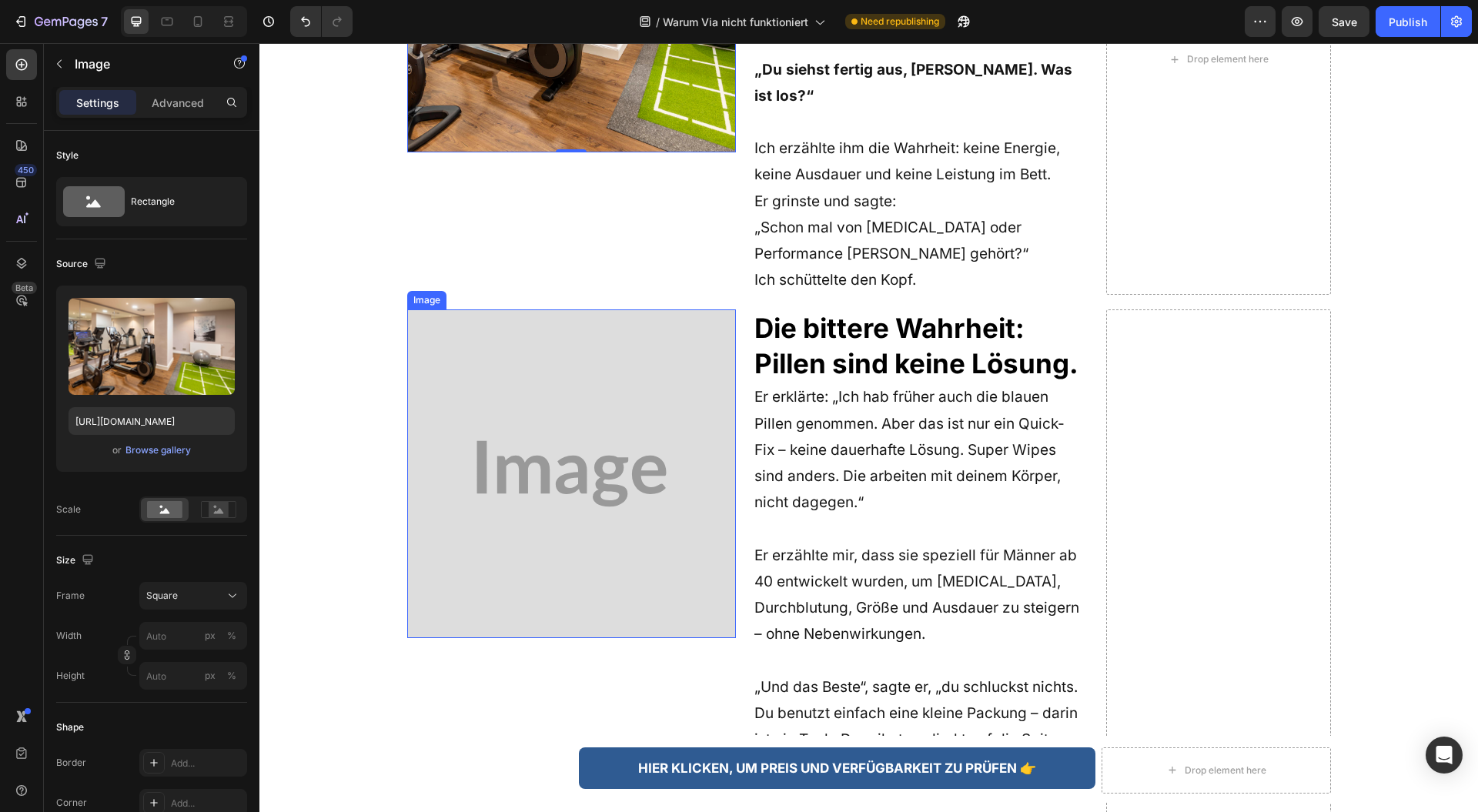
click at [596, 441] on img at bounding box center [571, 473] width 329 height 329
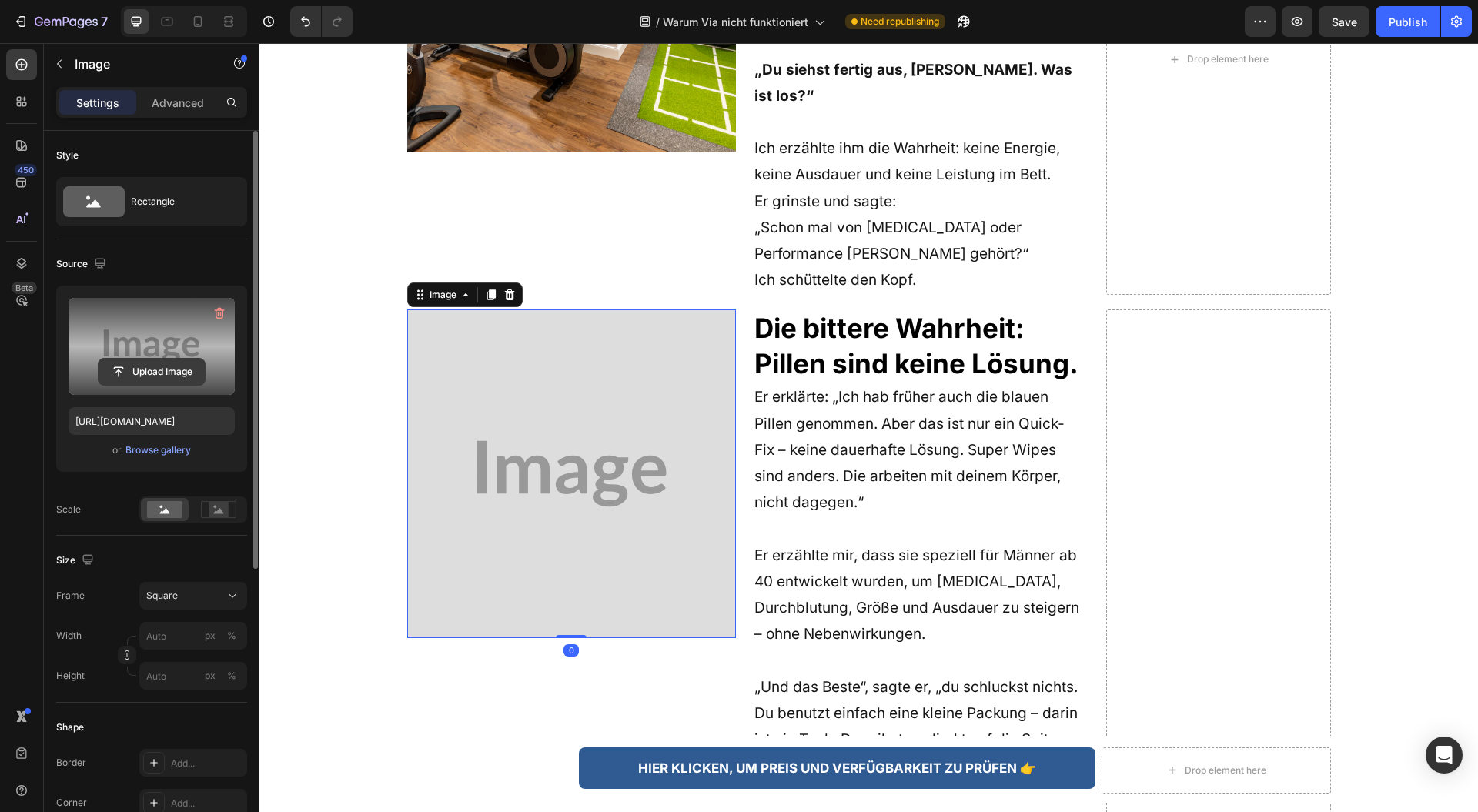
click at [153, 361] on input "file" at bounding box center [152, 372] width 106 height 26
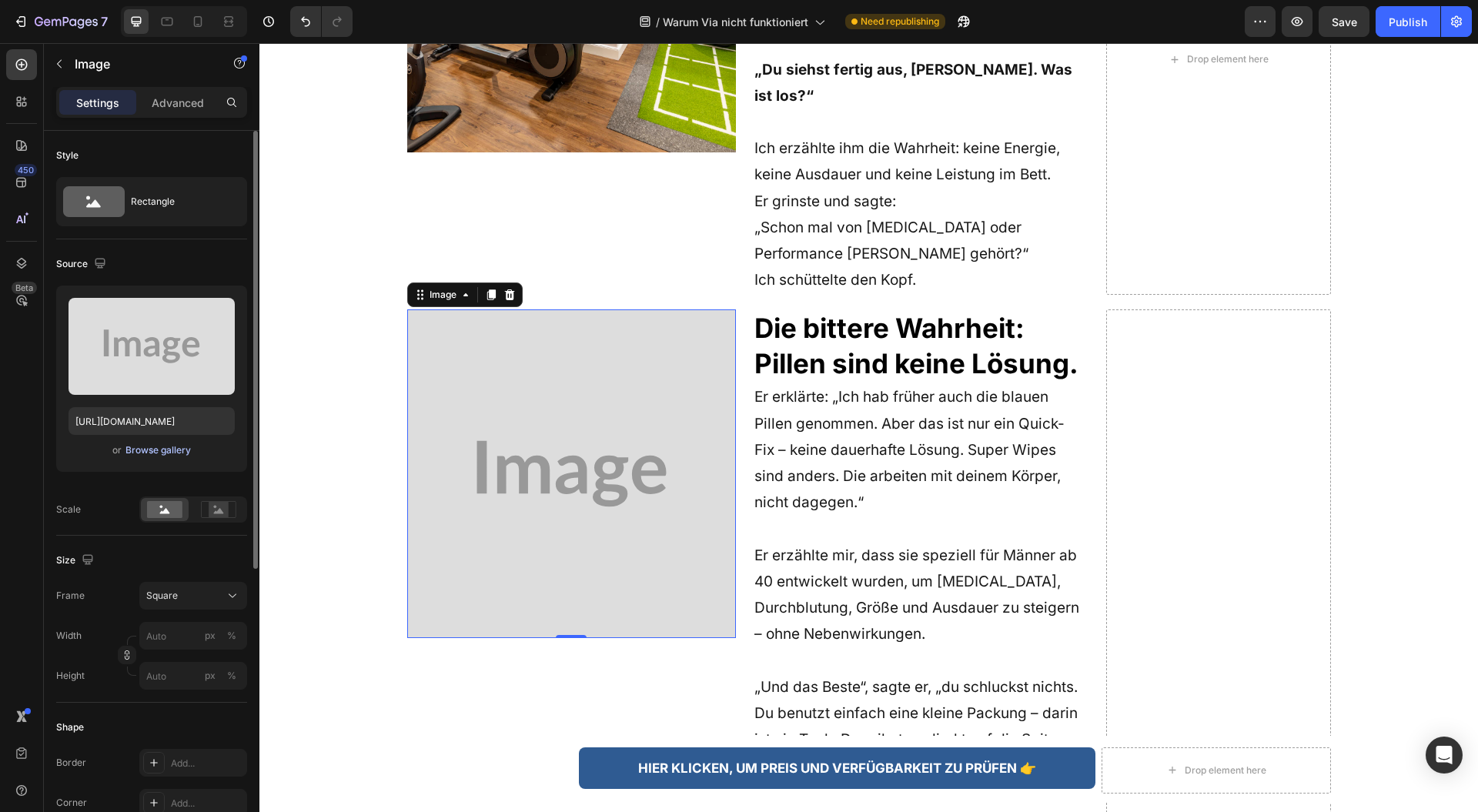
click at [181, 452] on div "Browse gallery" at bounding box center [158, 450] width 65 height 14
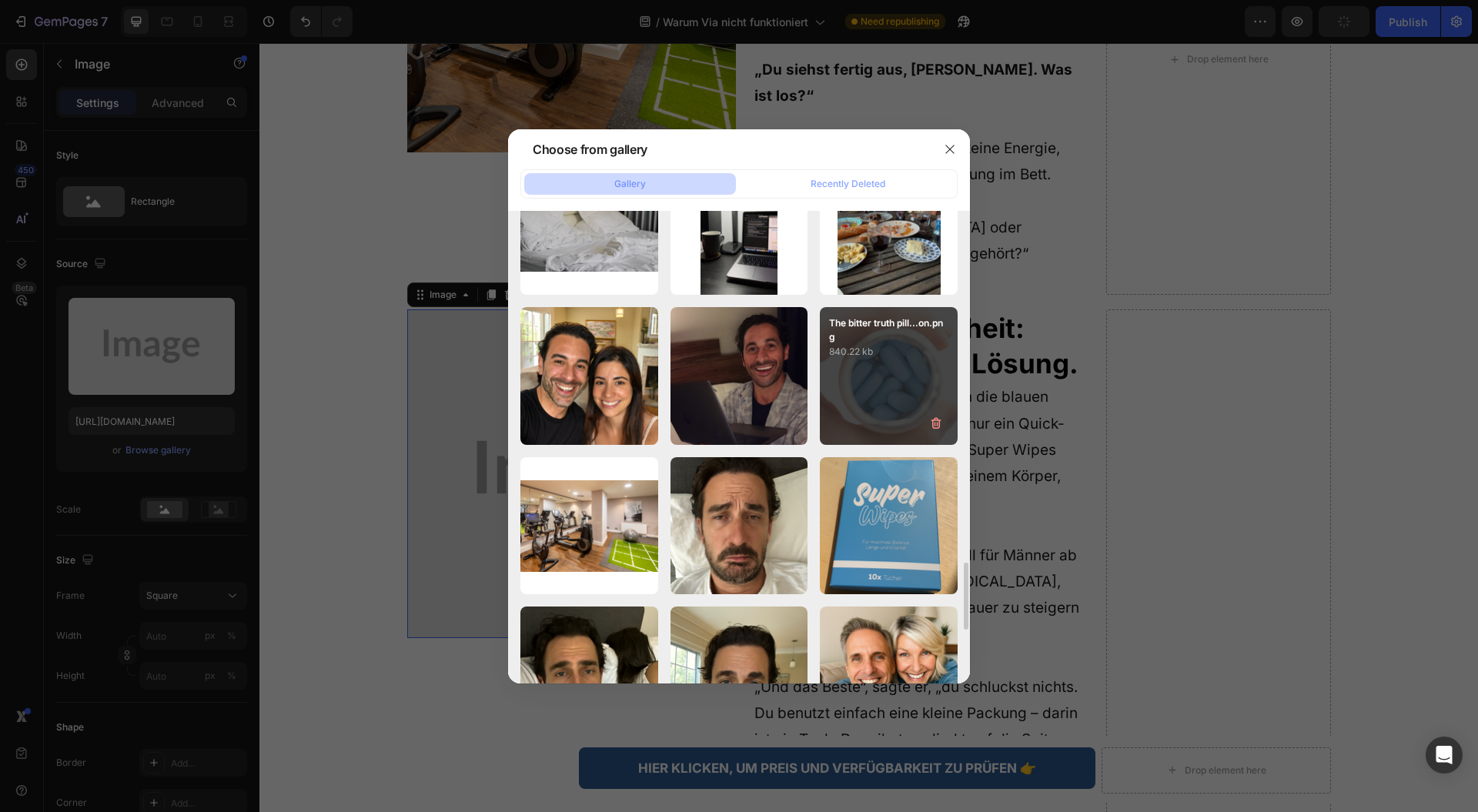
click at [846, 412] on div "The bitter truth pill...on.png 840.22 kb" at bounding box center [888, 376] width 138 height 138
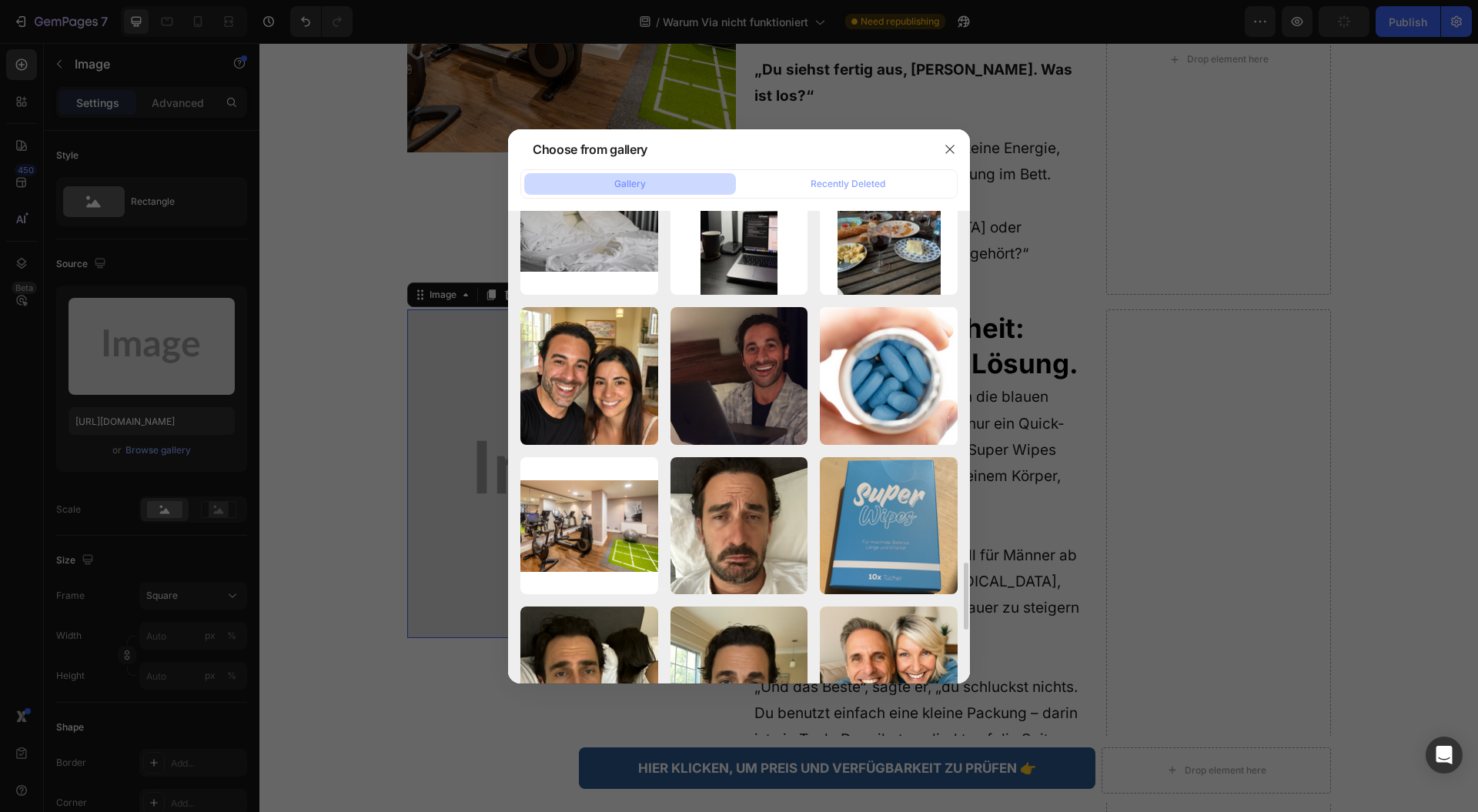
type input "[URL][DOMAIN_NAME]"
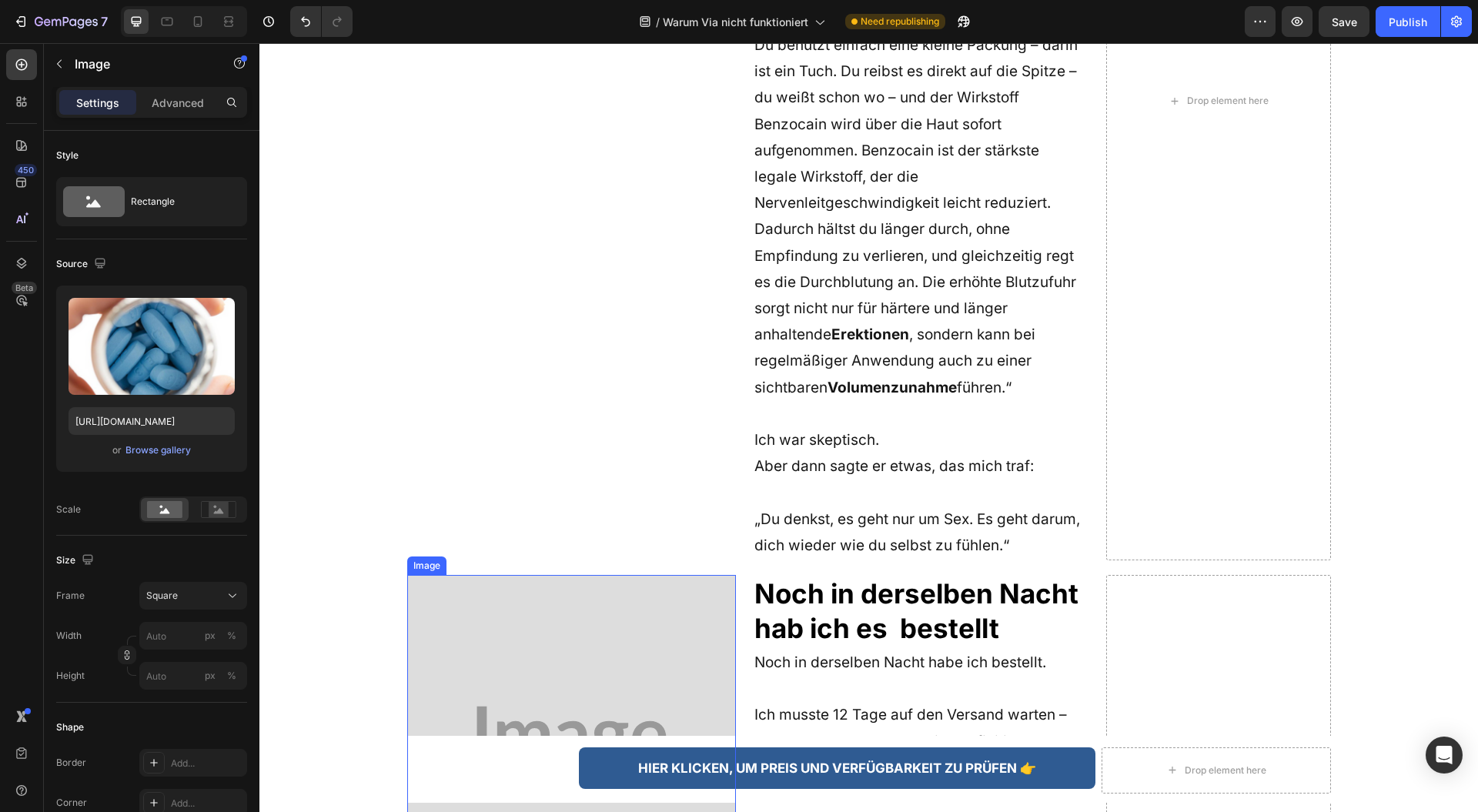
scroll to position [3180, 0]
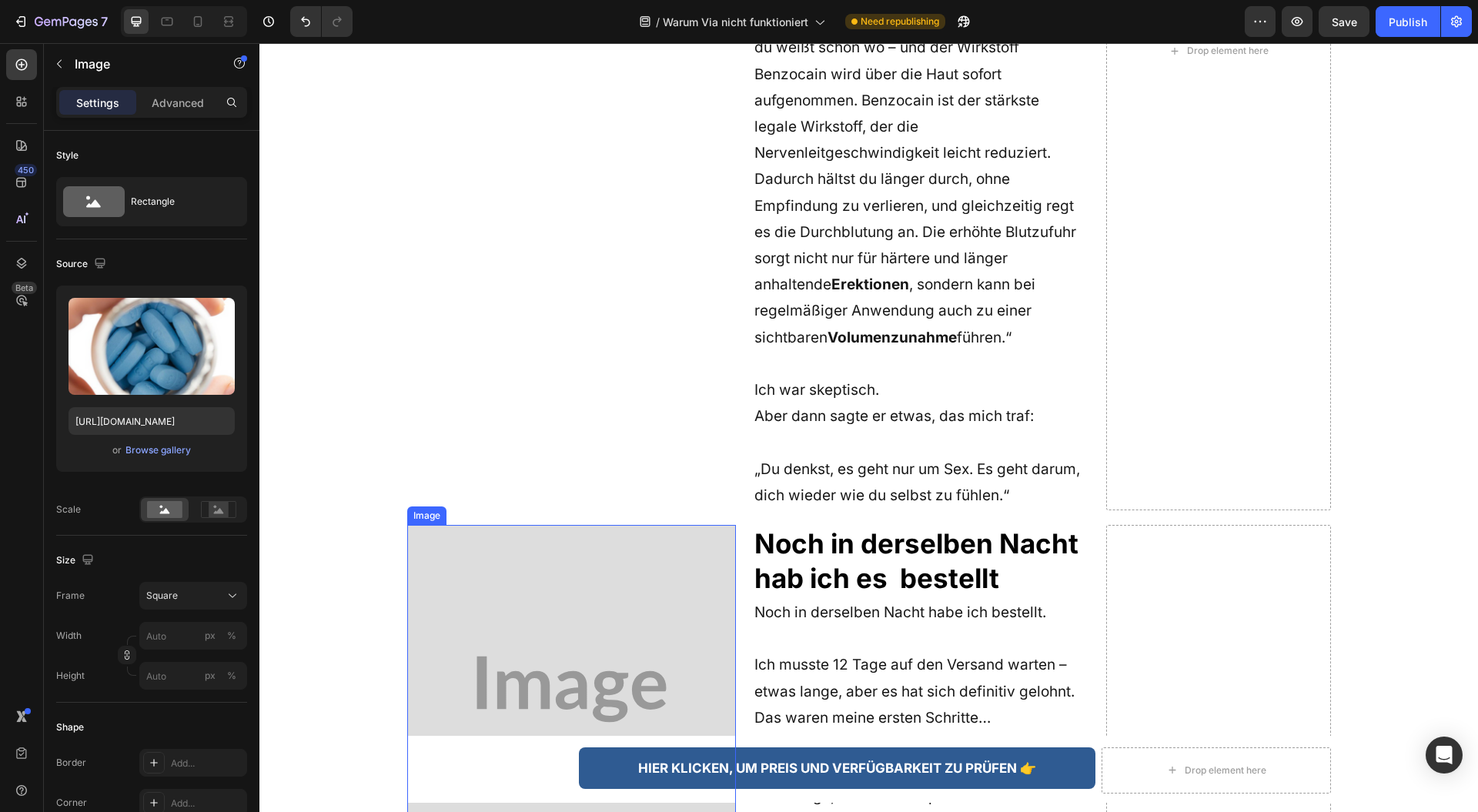
click at [528, 525] on img at bounding box center [571, 689] width 329 height 329
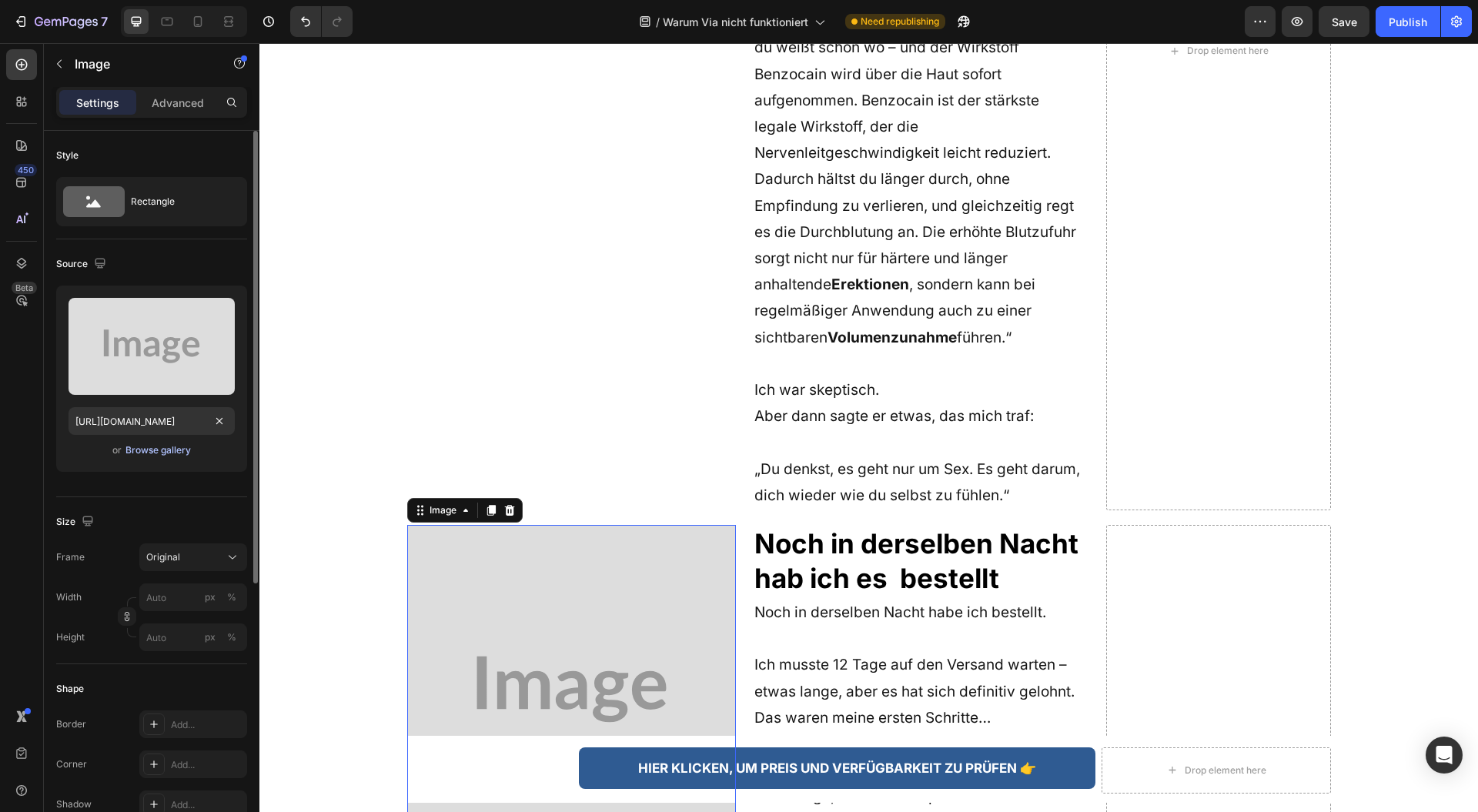
click at [174, 449] on div "Browse gallery" at bounding box center [158, 450] width 65 height 14
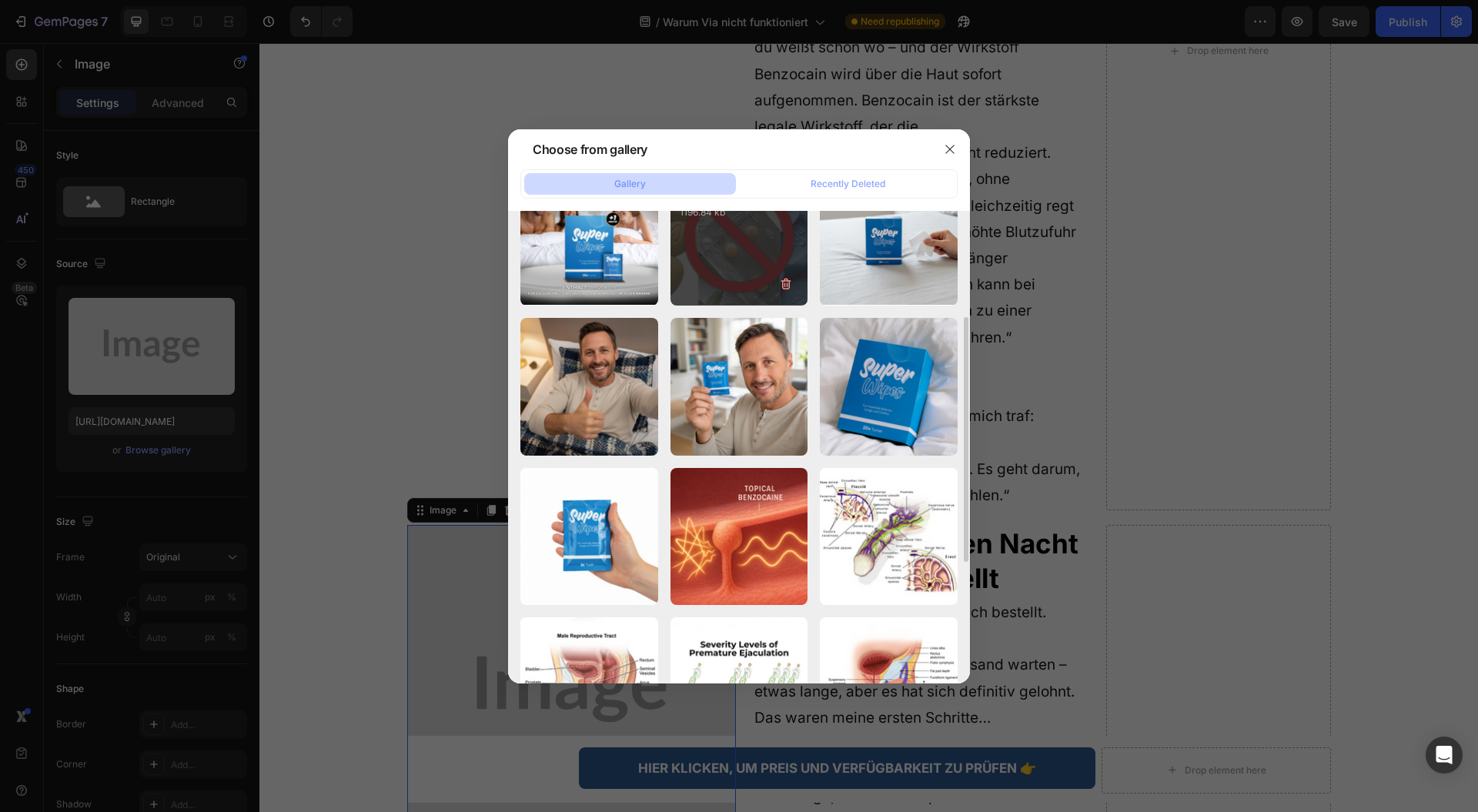
scroll to position [0, 0]
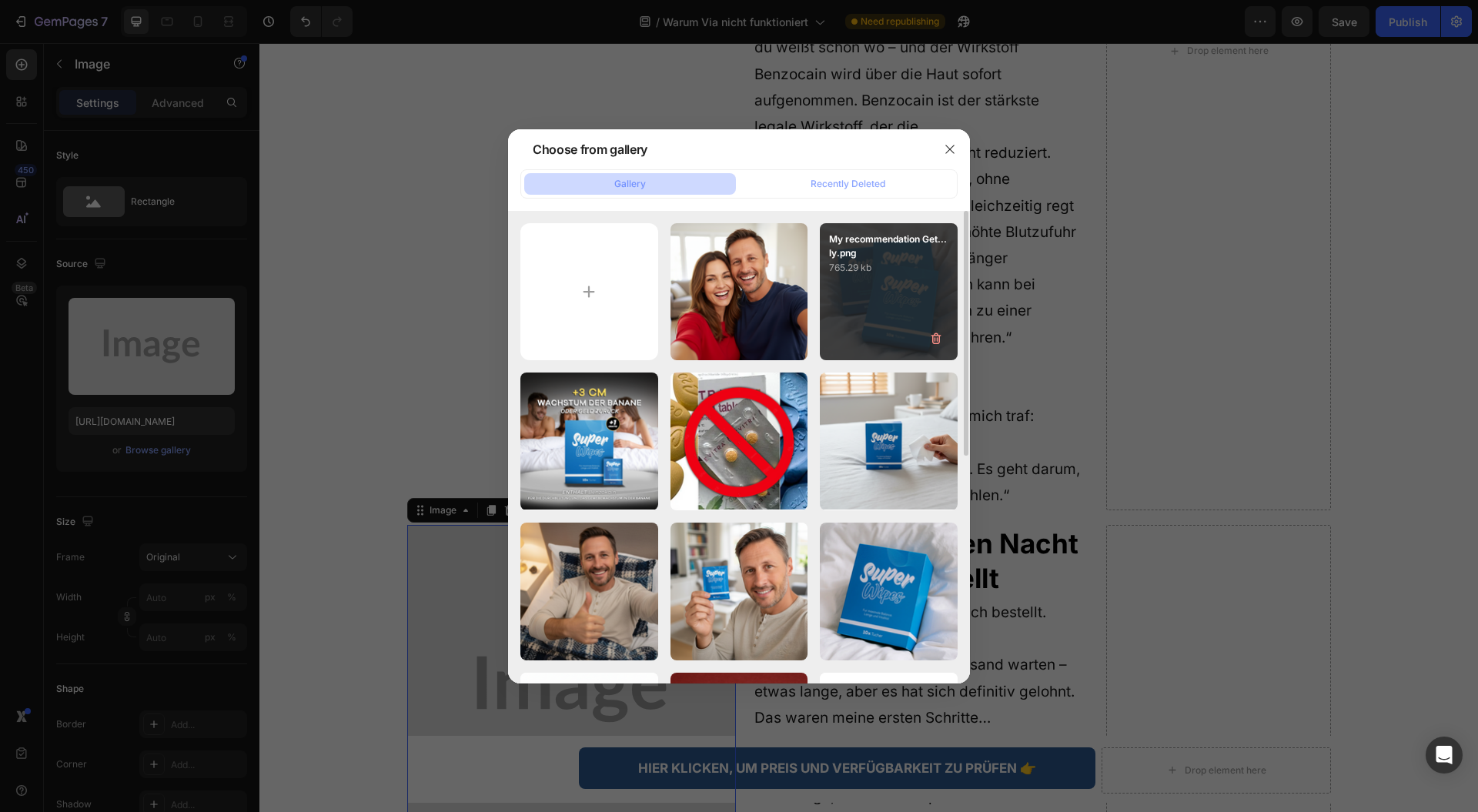
click at [864, 297] on div "My recommendation Get...ly.png 765.29 kb" at bounding box center [888, 292] width 138 height 138
type input "[URL][DOMAIN_NAME]"
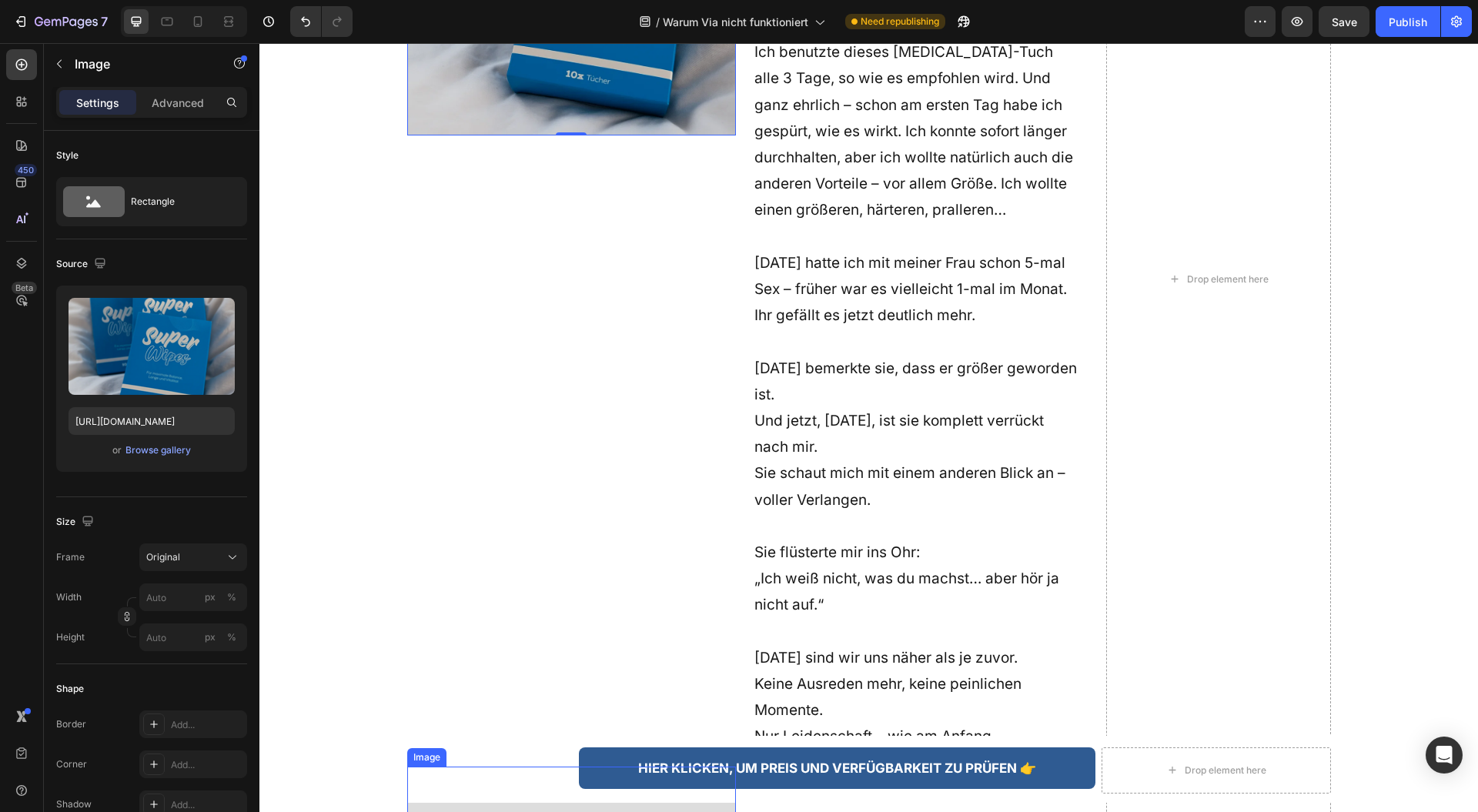
scroll to position [4206, 0]
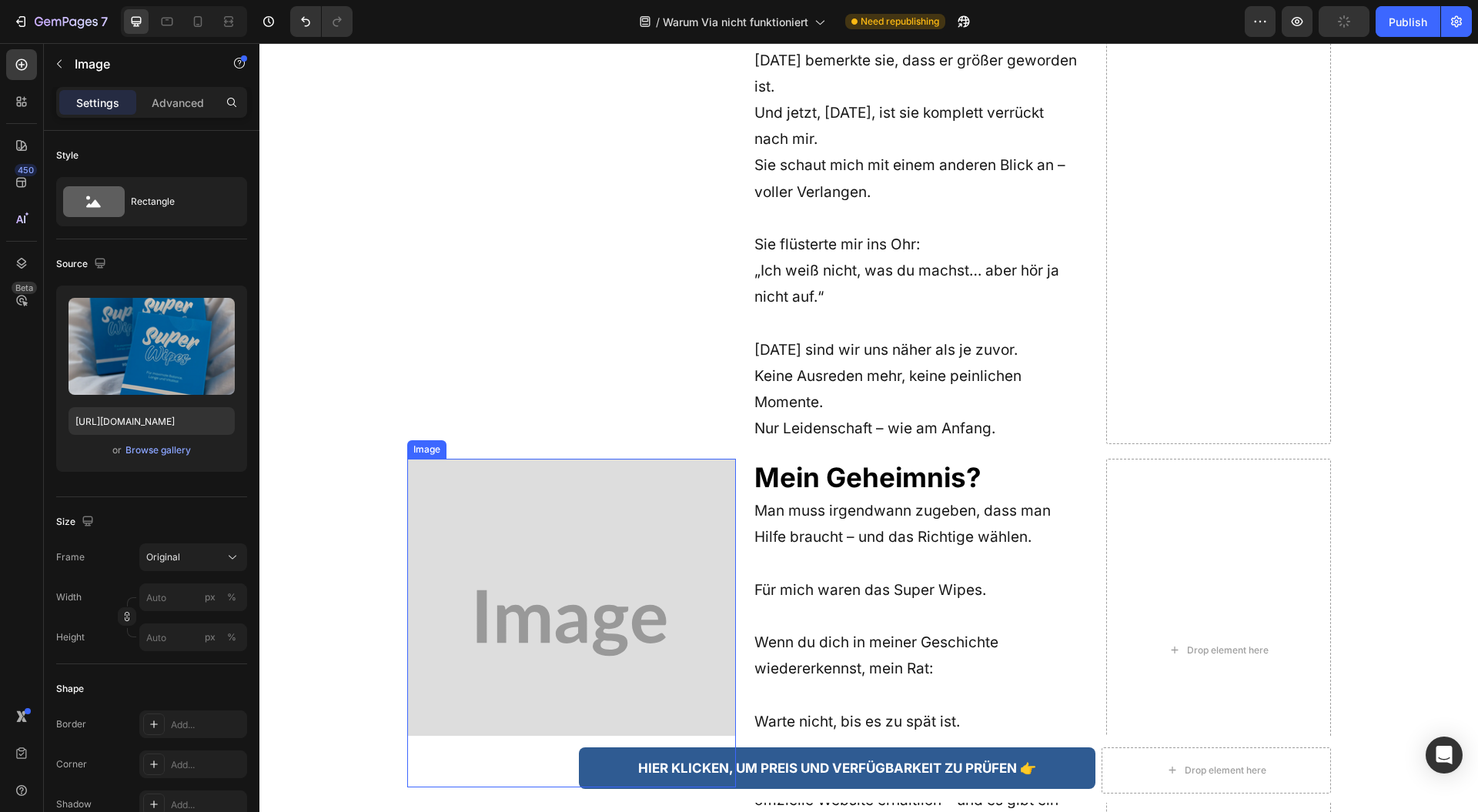
click at [580, 459] on img at bounding box center [571, 623] width 329 height 329
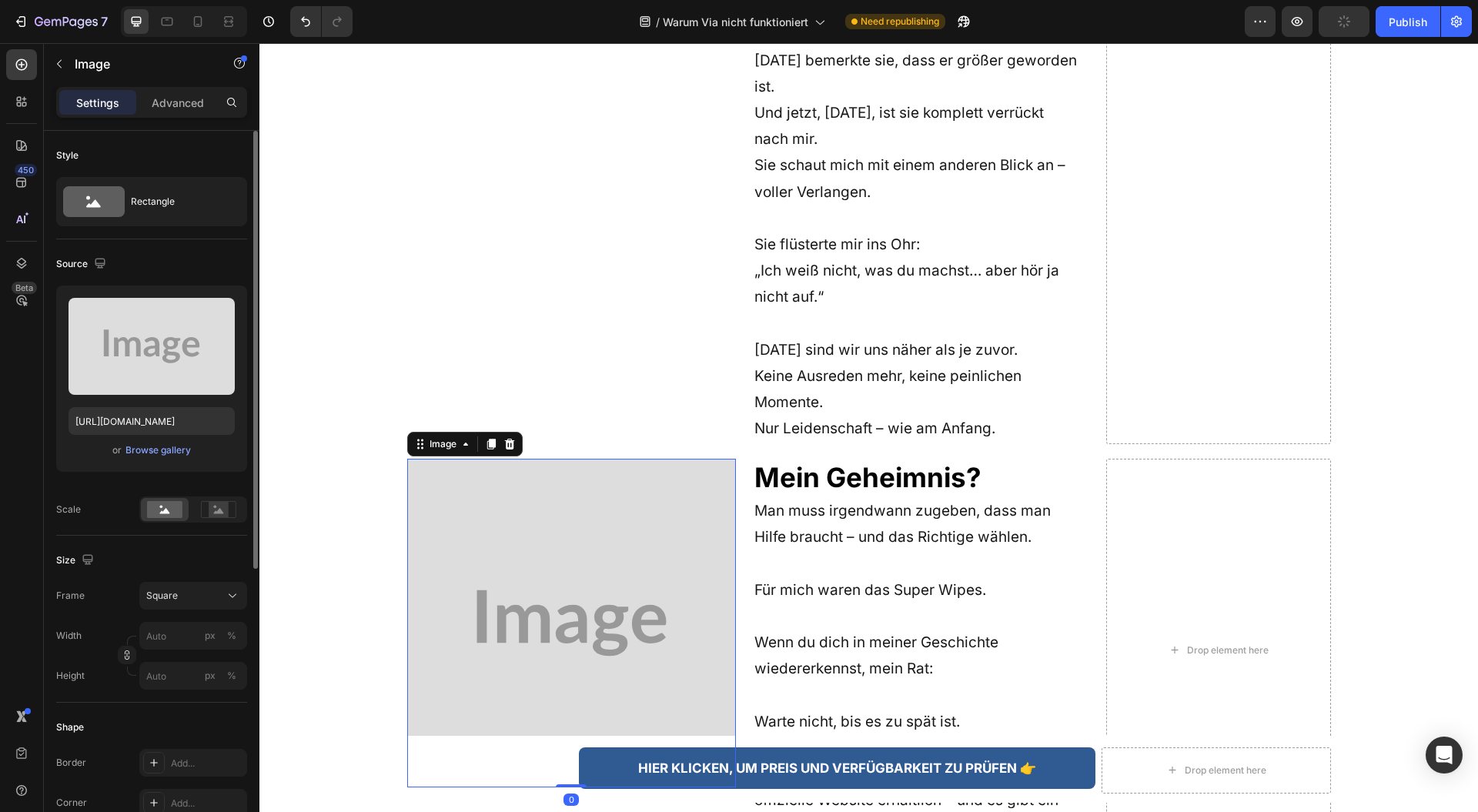
click at [159, 457] on div "or Browse gallery" at bounding box center [152, 450] width 166 height 18
click at [155, 443] on button "Browse gallery" at bounding box center [158, 450] width 67 height 15
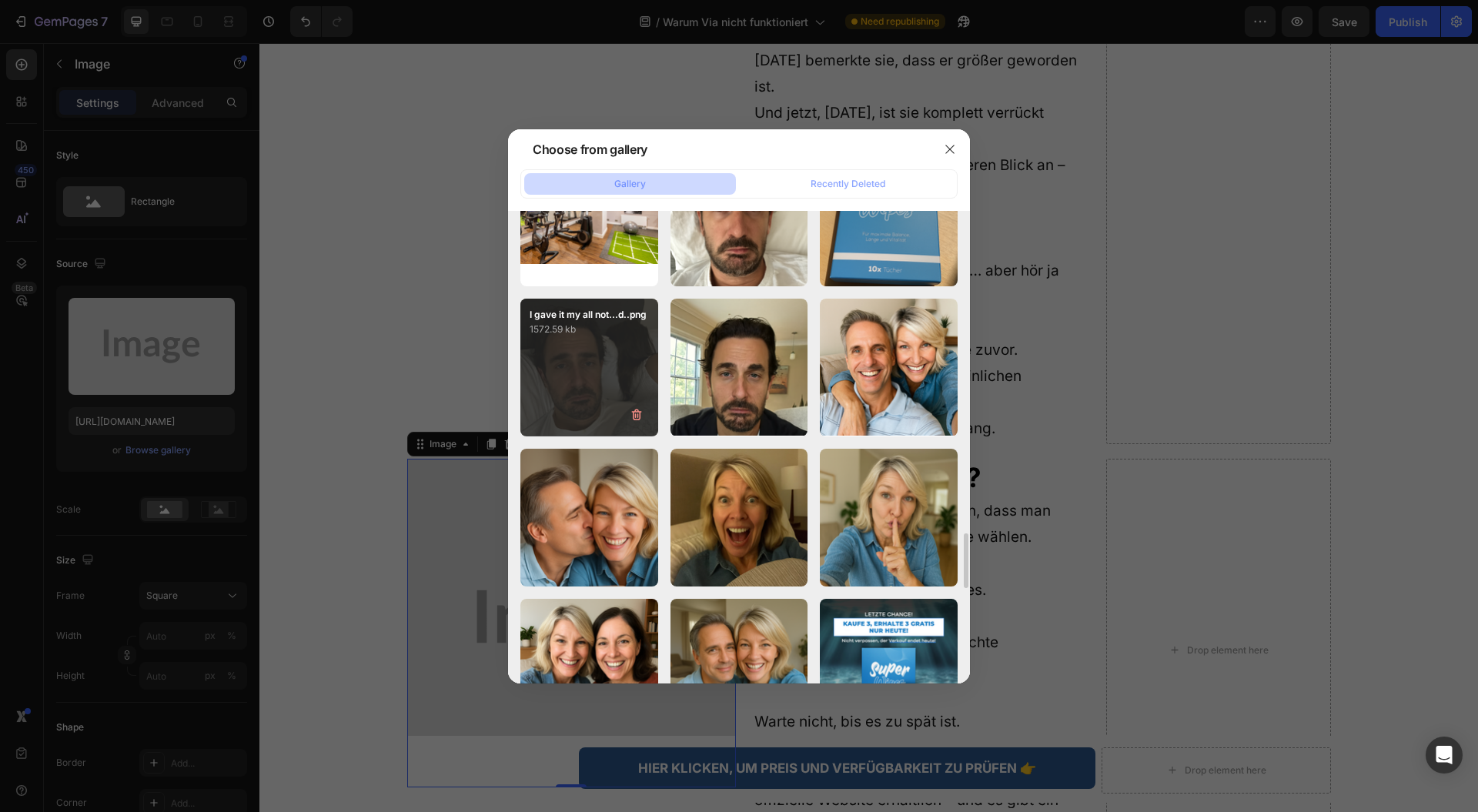
scroll to position [2565, 0]
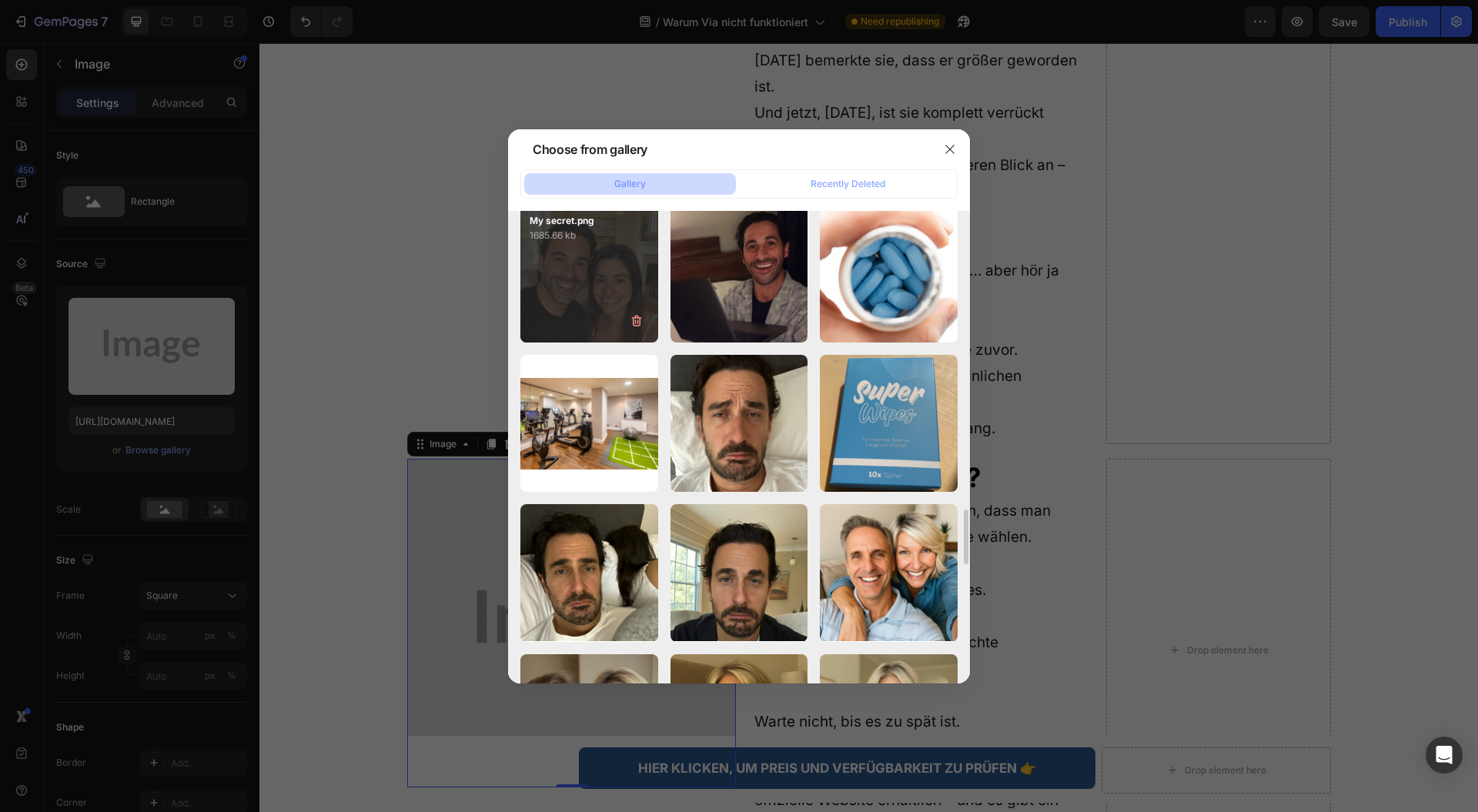
click at [590, 312] on div "My secret.png 1685.66 kb" at bounding box center [589, 273] width 138 height 138
type input "[URL][DOMAIN_NAME]"
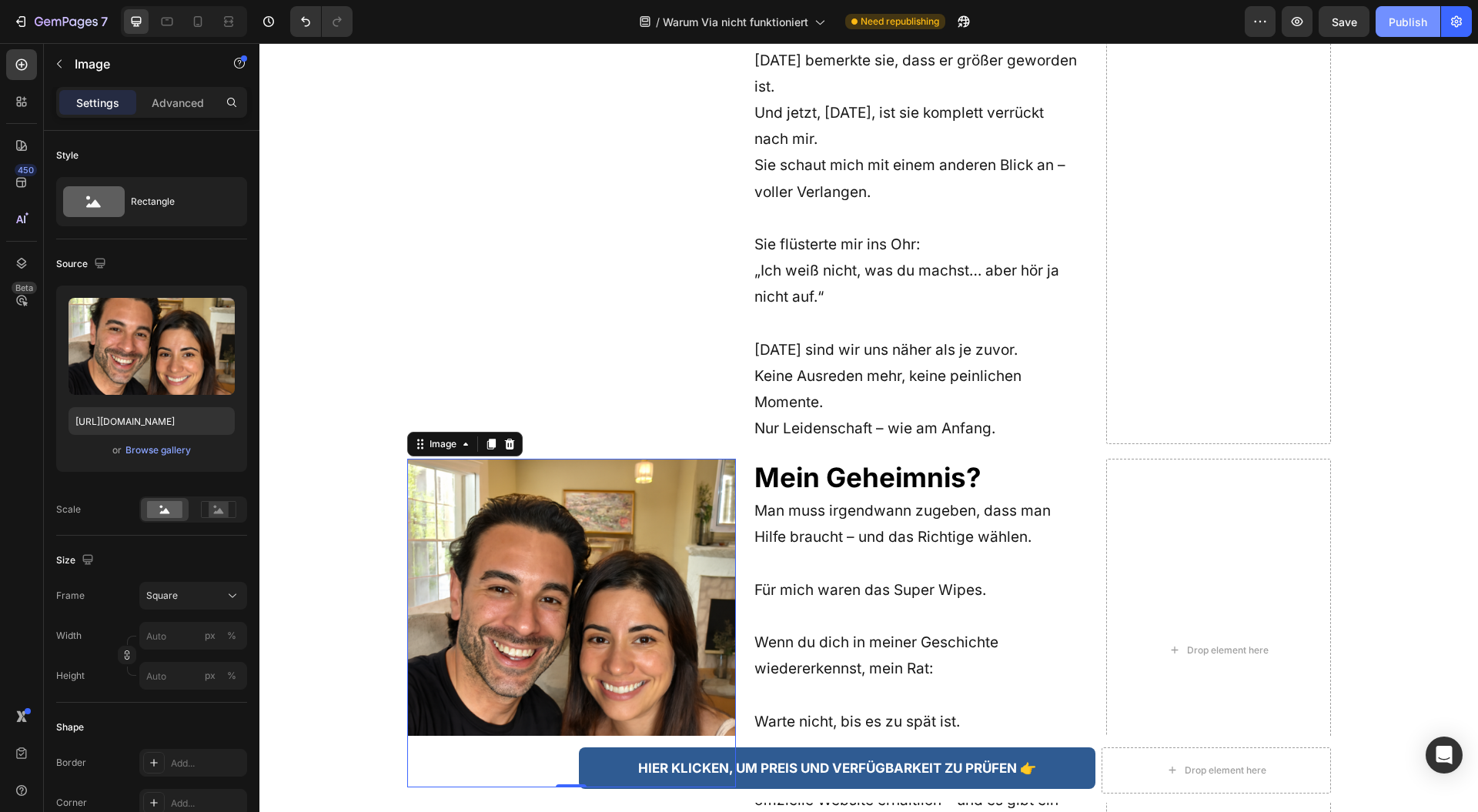
click at [1420, 20] on div "Publish" at bounding box center [1408, 22] width 38 height 16
